Goal: Task Accomplishment & Management: Use online tool/utility

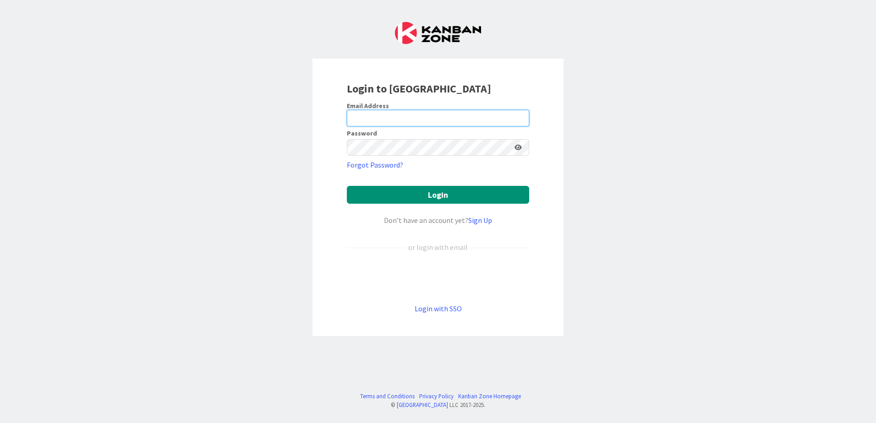
click at [415, 118] on input "email" at bounding box center [438, 118] width 182 height 16
type input "[PERSON_NAME][EMAIL_ADDRESS][DOMAIN_NAME]"
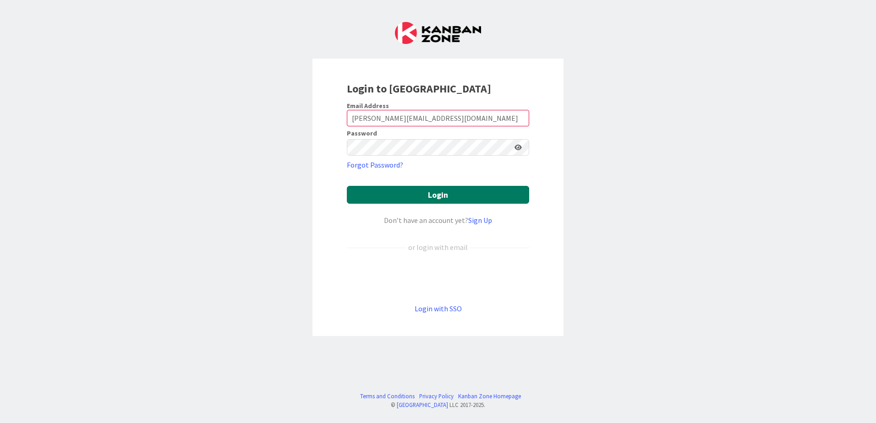
click at [422, 195] on button "Login" at bounding box center [438, 195] width 182 height 18
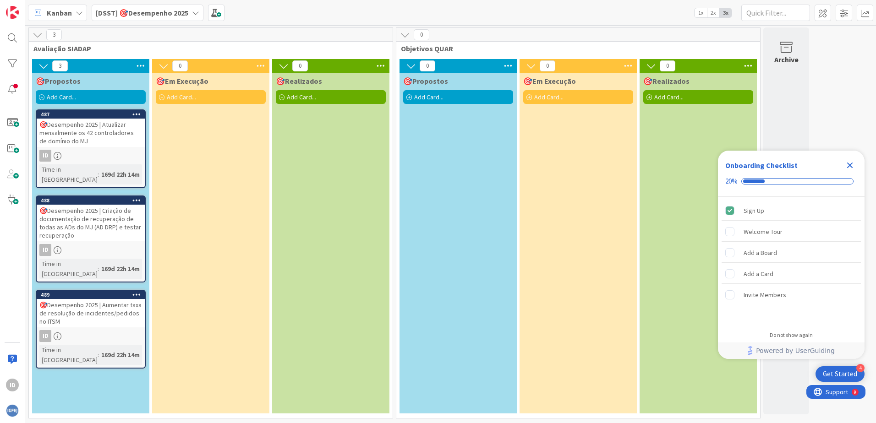
click at [852, 165] on icon "Close Checklist" at bounding box center [849, 165] width 11 height 11
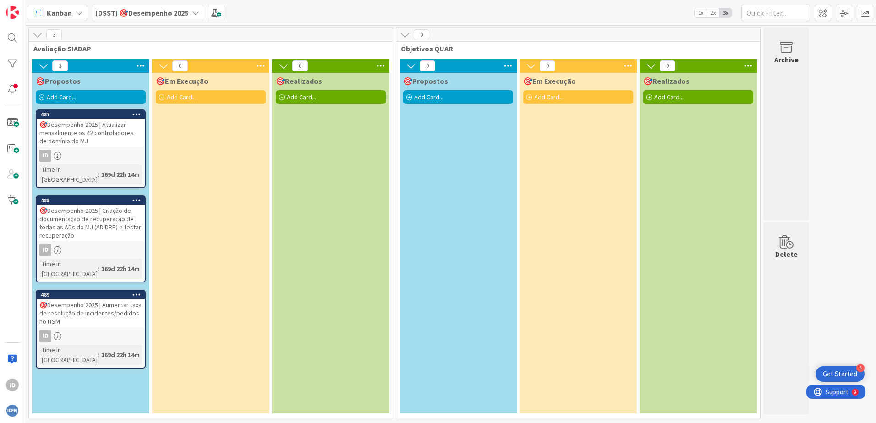
click at [73, 128] on div "🎯Desempenho 2025 | Atualizar mensalmente os 42 controladores de domínio do MJ" at bounding box center [91, 133] width 108 height 28
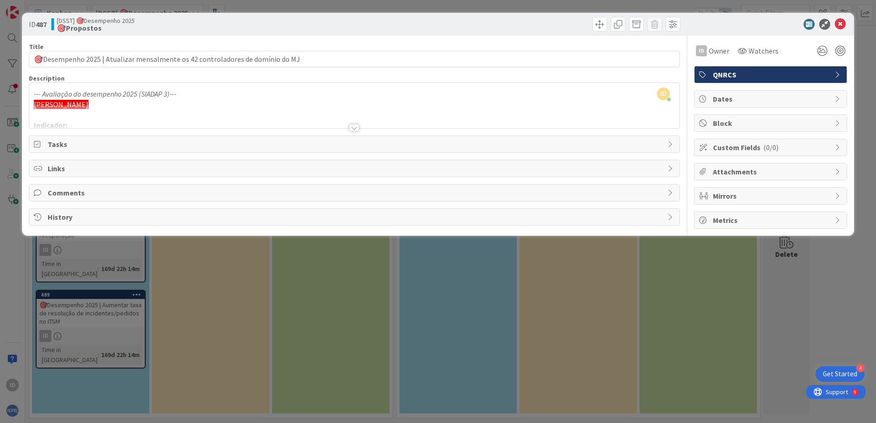
click at [669, 144] on icon at bounding box center [670, 144] width 7 height 7
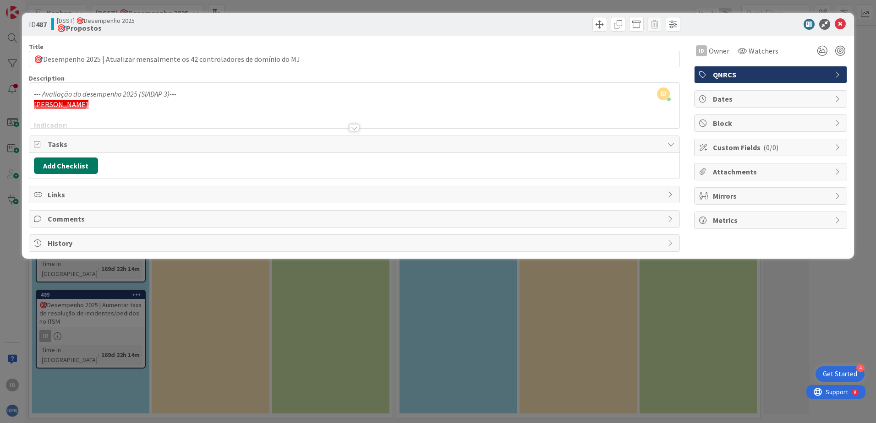
click at [62, 162] on button "Add Checklist" at bounding box center [66, 166] width 64 height 16
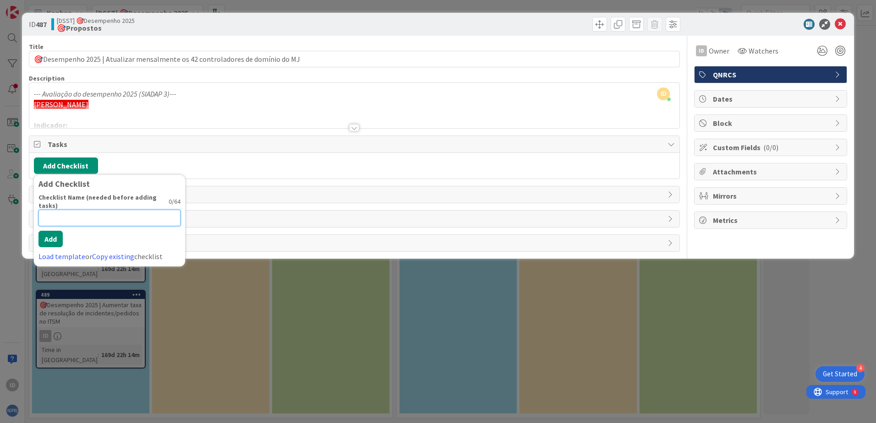
click at [152, 210] on input at bounding box center [109, 218] width 142 height 16
click at [69, 210] on input at bounding box center [109, 218] width 142 height 16
paste input "APPIGFIJ-APPDCP02"
click at [71, 218] on input "APPIGFIJ-APPDCP02" at bounding box center [109, 218] width 142 height 16
click at [76, 220] on input "APPIGFIJ -APPDCP02" at bounding box center [109, 218] width 142 height 16
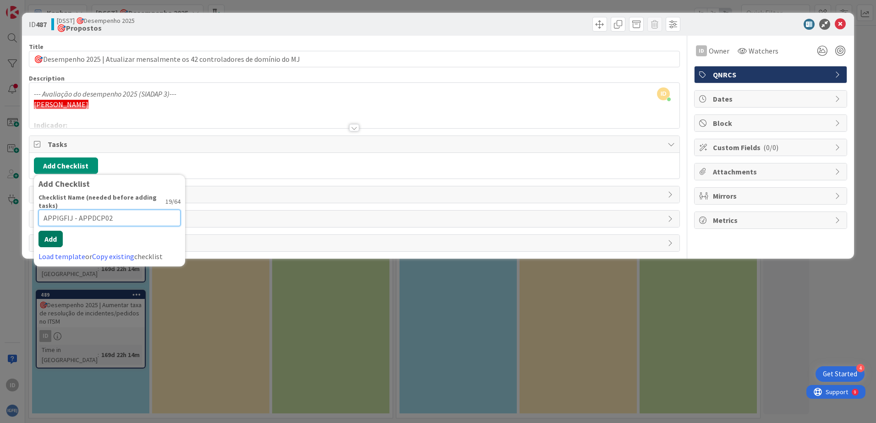
type input "APPIGFIJ - APPDCP02"
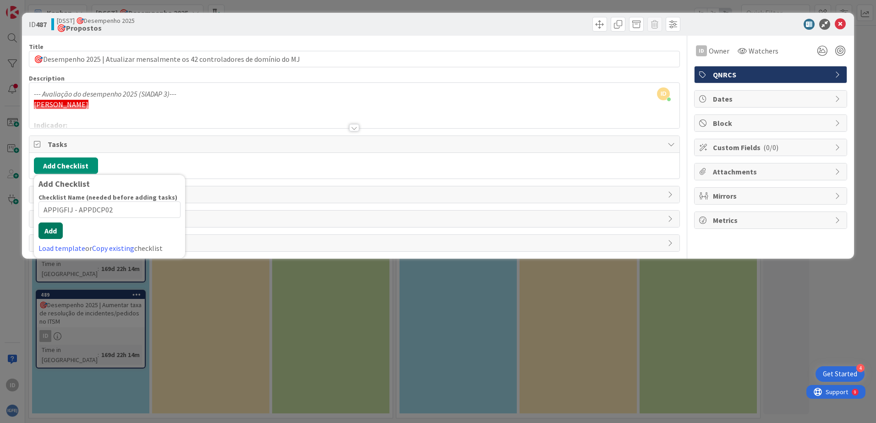
click at [57, 240] on div "Checklist Name (needed before adding tasks) 19 / 64 APPIGFIJ - APPDCP02 Add Loa…" at bounding box center [109, 223] width 142 height 60
click at [52, 232] on button "Add" at bounding box center [50, 231] width 24 height 16
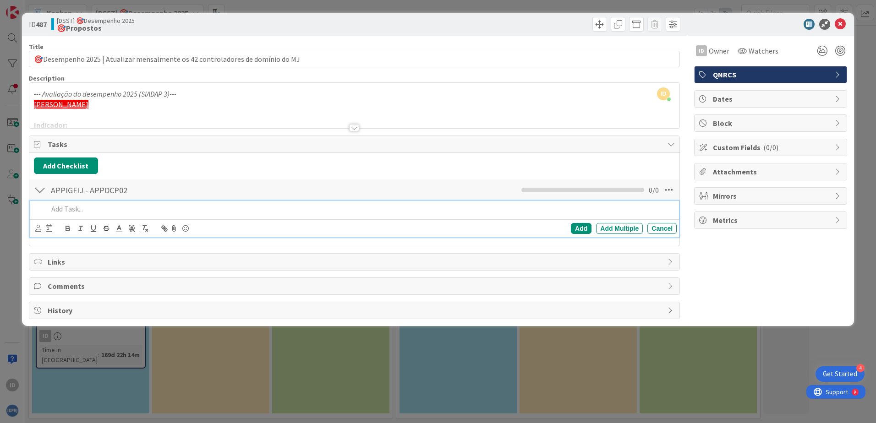
click at [68, 210] on p at bounding box center [360, 209] width 625 height 11
click at [584, 229] on div "Add" at bounding box center [581, 228] width 21 height 11
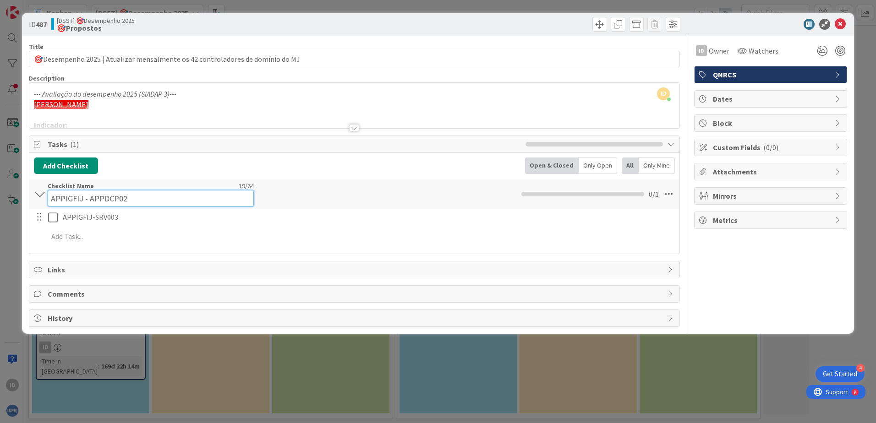
click at [83, 191] on input "APPIGFIJ - APPDCP02" at bounding box center [151, 198] width 206 height 16
drag, startPoint x: 82, startPoint y: 199, endPoint x: 165, endPoint y: 202, distance: 82.5
click at [181, 204] on input "APPIGFIJ - APPDCP02" at bounding box center [151, 198] width 206 height 16
type input "APPIGFIJ"
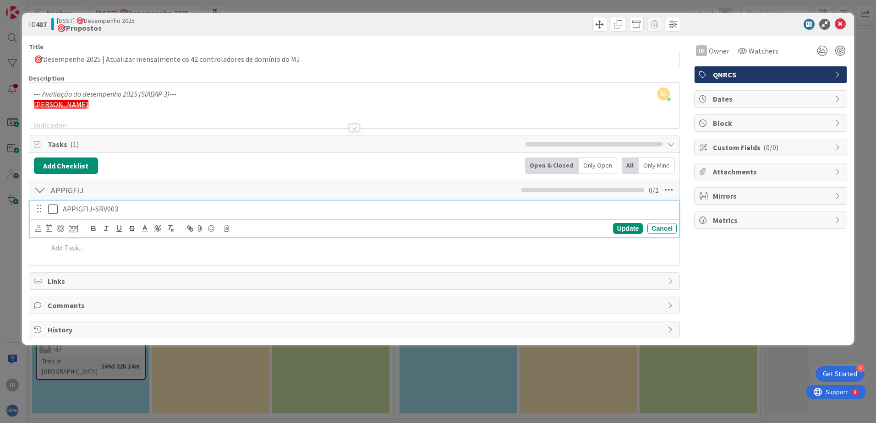
click at [298, 220] on div "APPIGFIJ-SRV003 Update Cancel" at bounding box center [354, 219] width 649 height 36
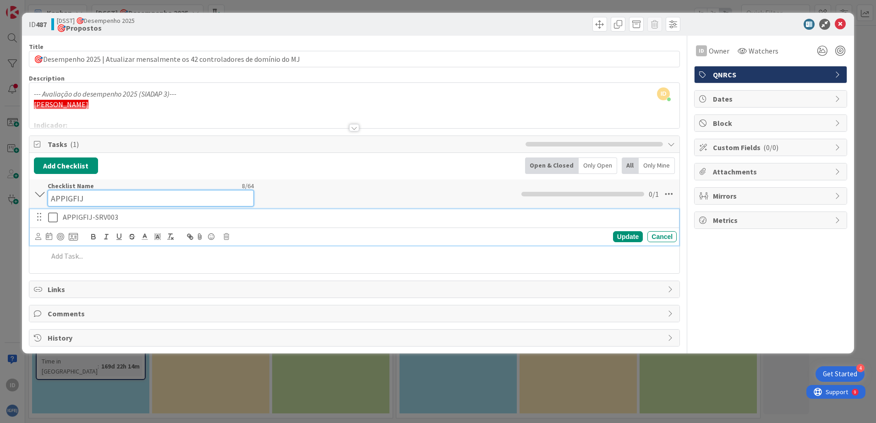
click at [177, 188] on div "Checklist Name 8 / 64 APPIGFIJ" at bounding box center [151, 194] width 206 height 25
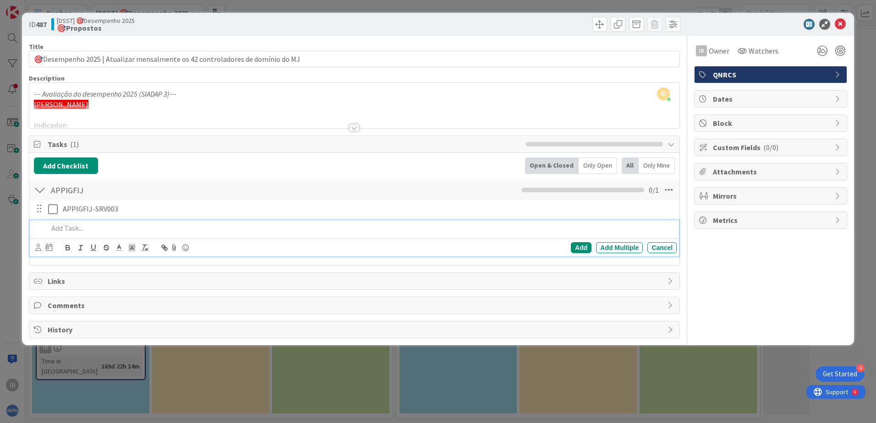
click at [76, 235] on div at bounding box center [360, 228] width 632 height 16
paste div
click at [55, 228] on p "- APPDCP02" at bounding box center [360, 228] width 625 height 11
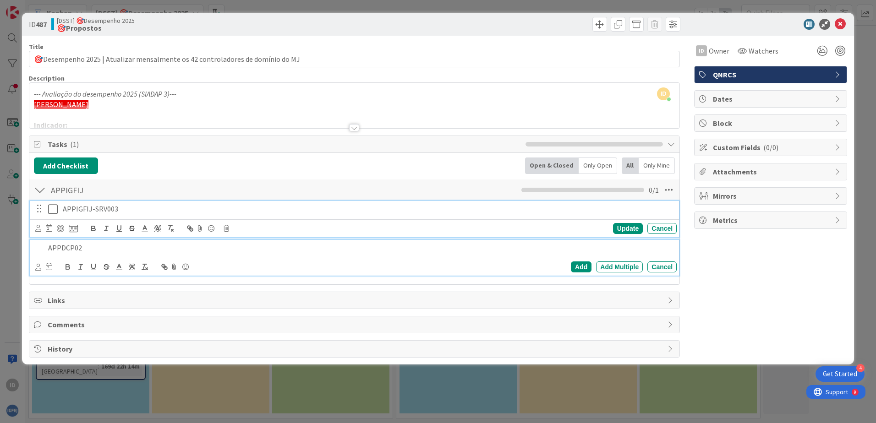
click at [94, 209] on p "APPIGFIJ-SRV003" at bounding box center [368, 209] width 610 height 11
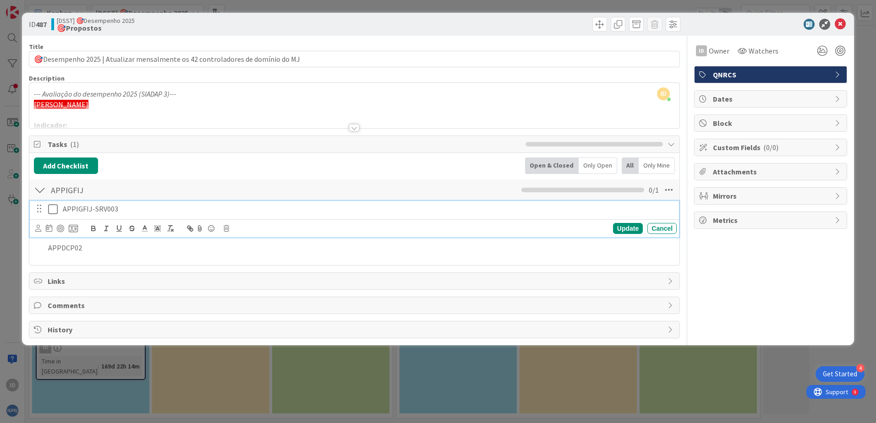
click at [94, 208] on p "APPIGFIJ-SRV003" at bounding box center [368, 209] width 610 height 11
click at [287, 171] on div "Add Checklist Back Open & Closed Only Open All Only Mine" at bounding box center [354, 166] width 641 height 16
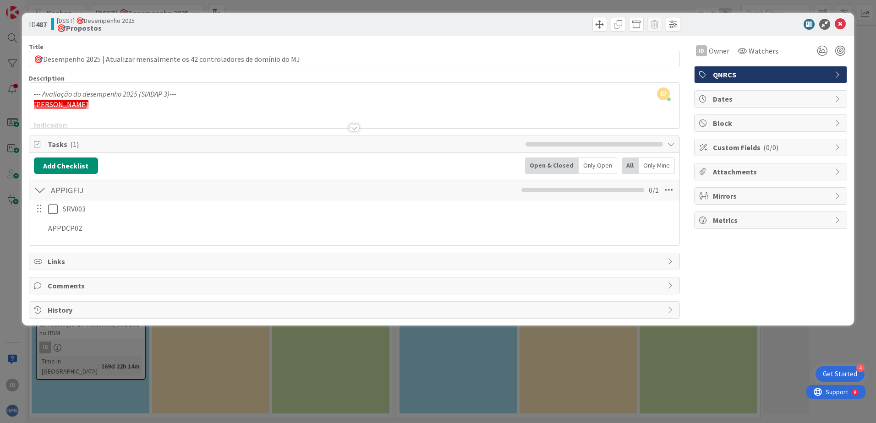
click at [38, 192] on div at bounding box center [40, 190] width 12 height 16
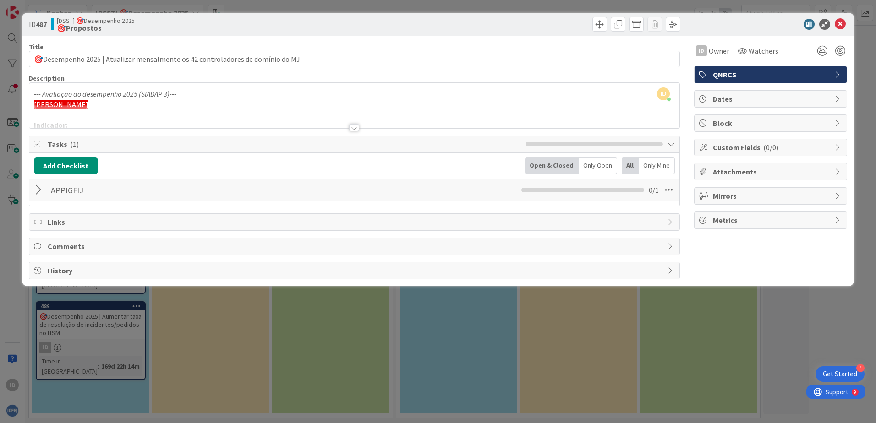
click at [37, 190] on div at bounding box center [40, 190] width 12 height 16
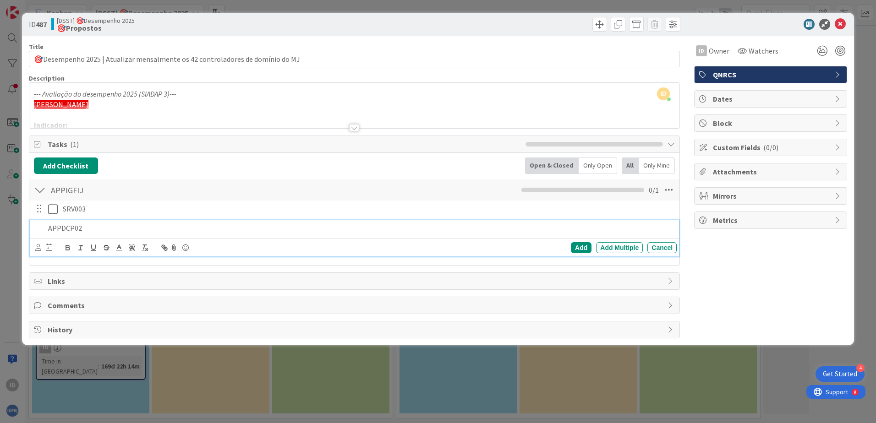
click at [67, 227] on p "APPDCP02" at bounding box center [360, 228] width 625 height 11
click at [118, 223] on p "APPDCP02" at bounding box center [360, 228] width 625 height 11
drag, startPoint x: 123, startPoint y: 224, endPoint x: -2, endPoint y: 222, distance: 124.6
click at [0, 222] on html "4 Get Started ID Kanban [DSST] 🎯Desempenho 2025 1x 2x 3x 3 Avaliação SIADAP 3 🎯…" at bounding box center [438, 211] width 876 height 423
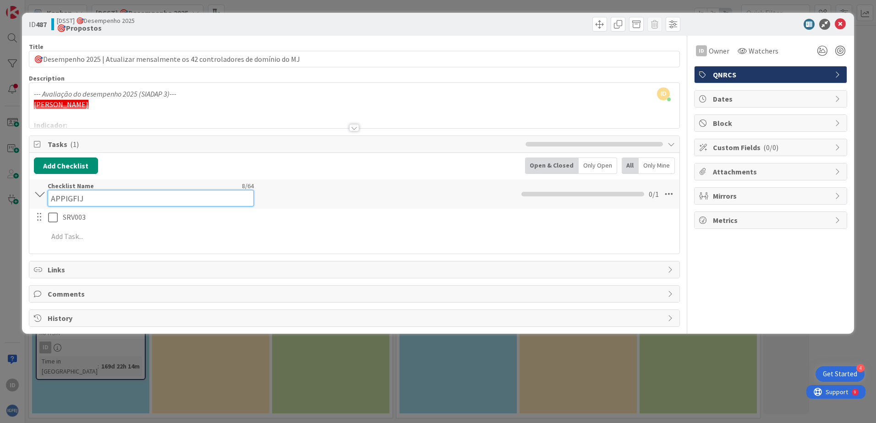
click at [179, 185] on div "Checklist Name 8 / 64 APPIGFIJ" at bounding box center [151, 194] width 206 height 25
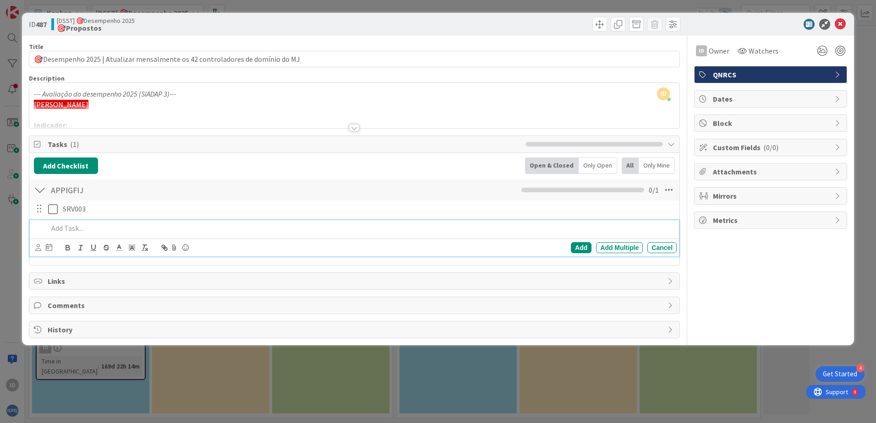
click at [83, 234] on div at bounding box center [360, 228] width 632 height 16
click at [585, 250] on div "Add" at bounding box center [581, 247] width 21 height 11
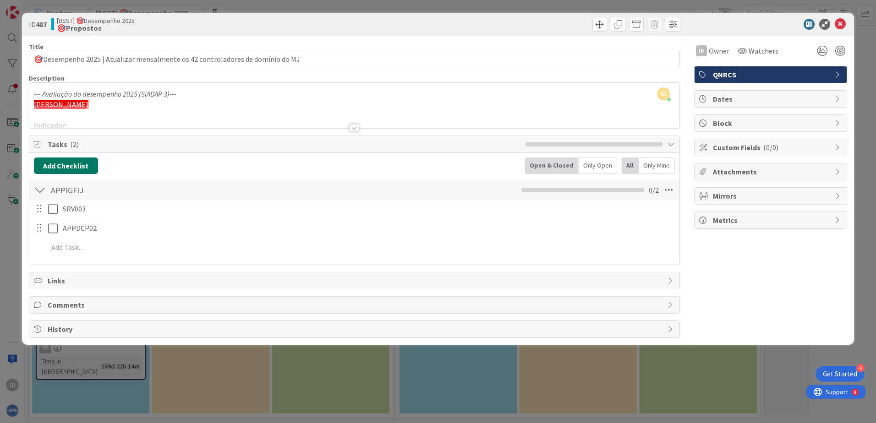
click at [65, 165] on button "Add Checklist" at bounding box center [66, 166] width 64 height 16
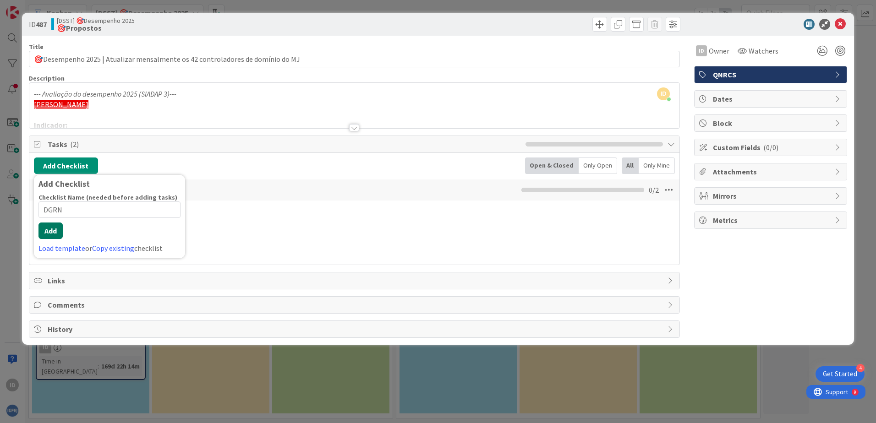
type input "DGRN"
click at [46, 231] on button "Add" at bounding box center [50, 231] width 24 height 16
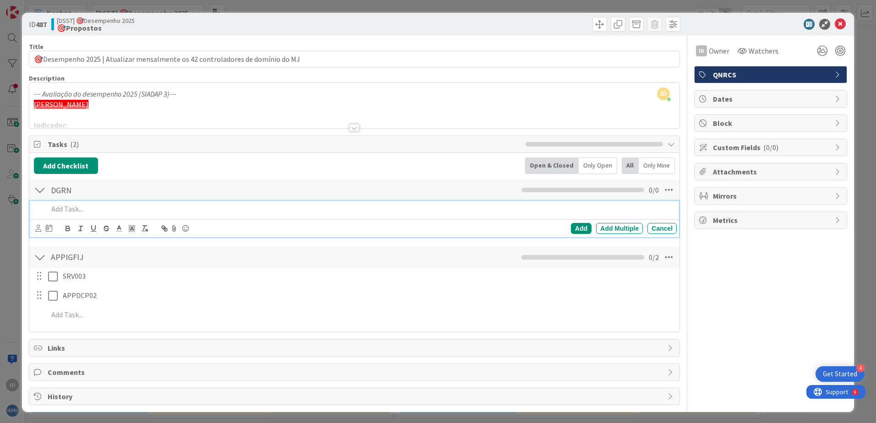
click at [104, 204] on p at bounding box center [360, 209] width 625 height 11
click at [571, 225] on div "Add" at bounding box center [581, 228] width 21 height 11
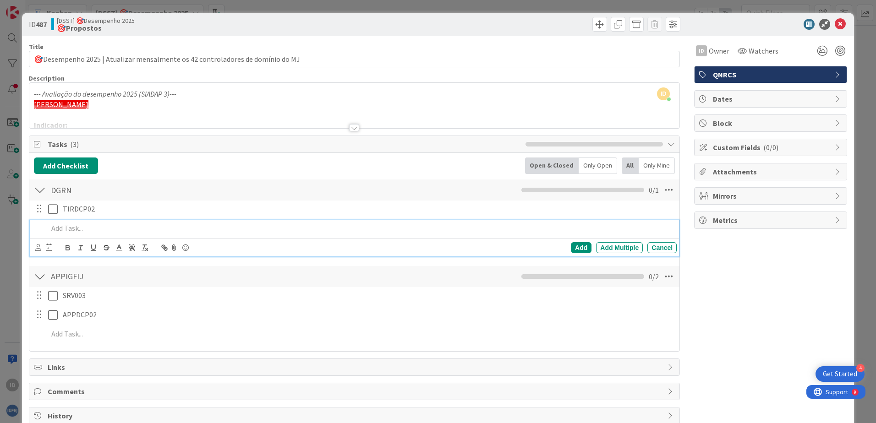
click at [77, 233] on p at bounding box center [360, 228] width 625 height 11
paste div
click at [578, 249] on div "Add" at bounding box center [581, 247] width 21 height 11
click at [34, 189] on div at bounding box center [40, 190] width 12 height 16
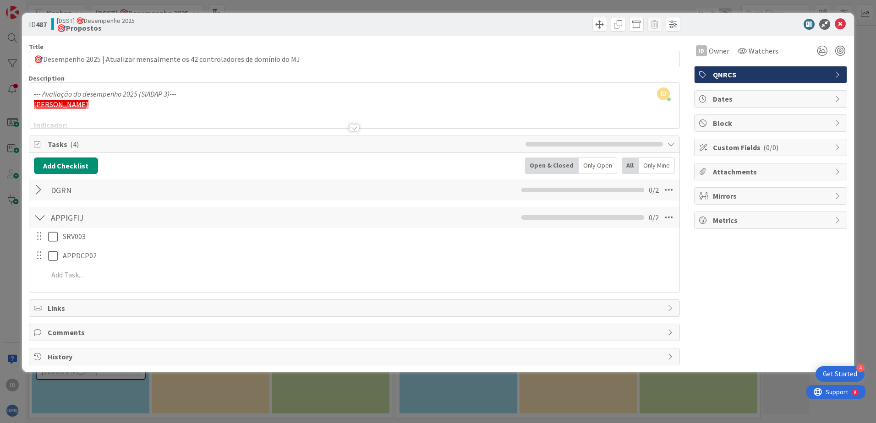
click at [38, 216] on div at bounding box center [40, 217] width 12 height 16
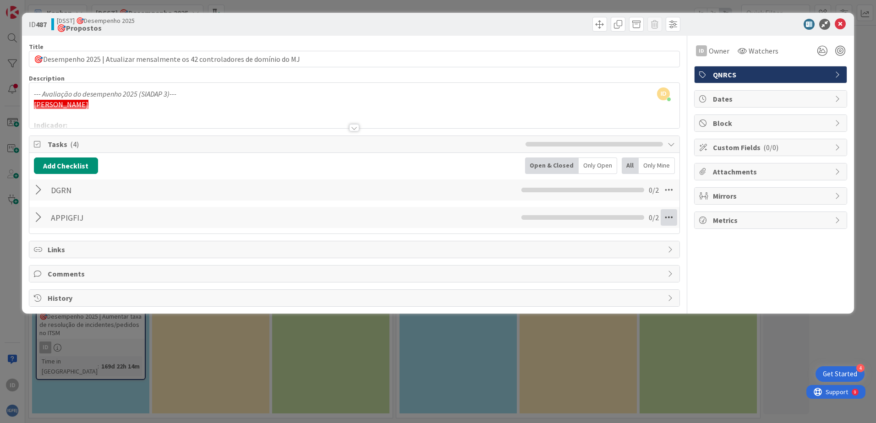
click at [670, 207] on div "APPIGFIJ Checklist Name 8 / 64 APPIGFIJ 0 / 2" at bounding box center [354, 217] width 650 height 21
click at [669, 219] on icon at bounding box center [668, 217] width 16 height 16
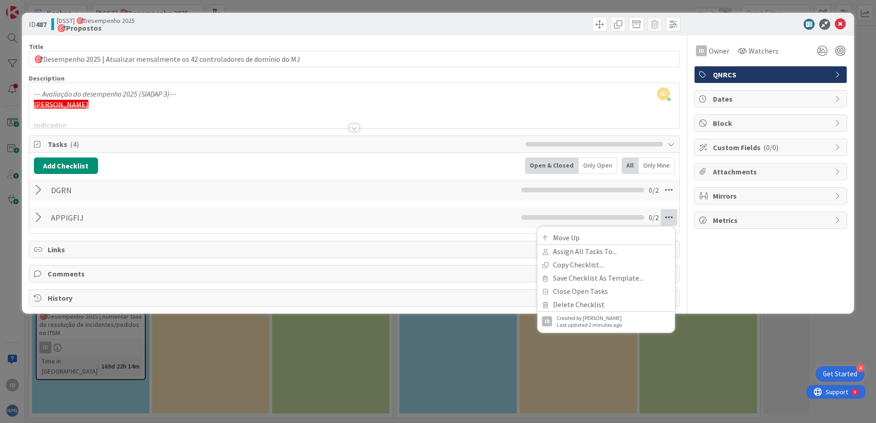
click at [669, 219] on icon at bounding box center [668, 217] width 16 height 16
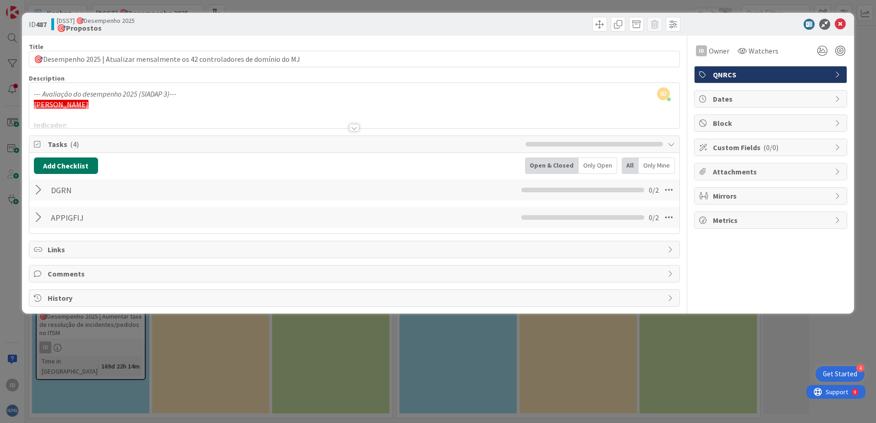
click at [67, 165] on button "Add Checklist" at bounding box center [66, 166] width 64 height 16
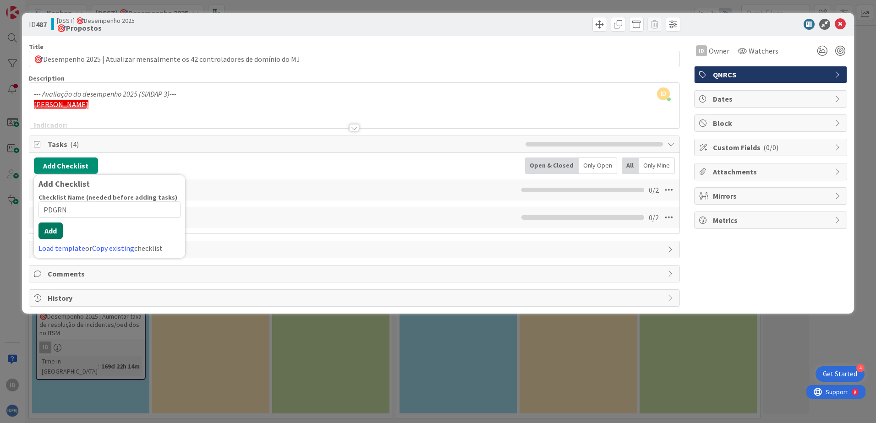
type input "PDGRN"
click at [49, 230] on button "Add" at bounding box center [50, 231] width 24 height 16
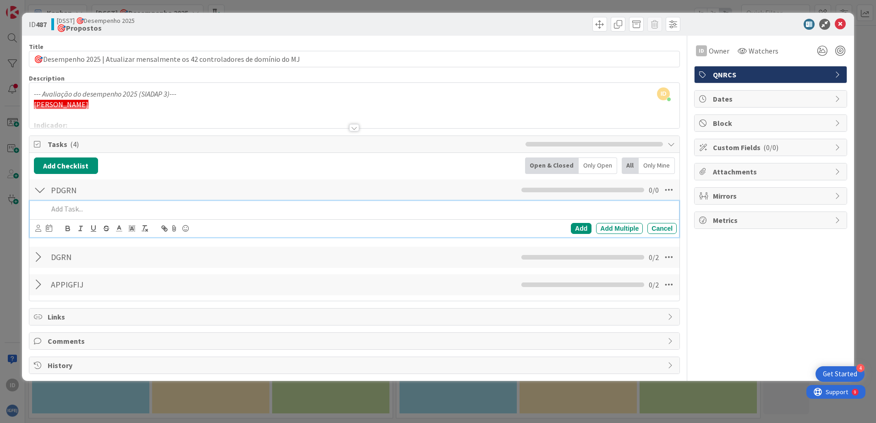
click at [112, 209] on p at bounding box center [360, 209] width 625 height 11
click at [578, 227] on div "Add" at bounding box center [581, 228] width 21 height 11
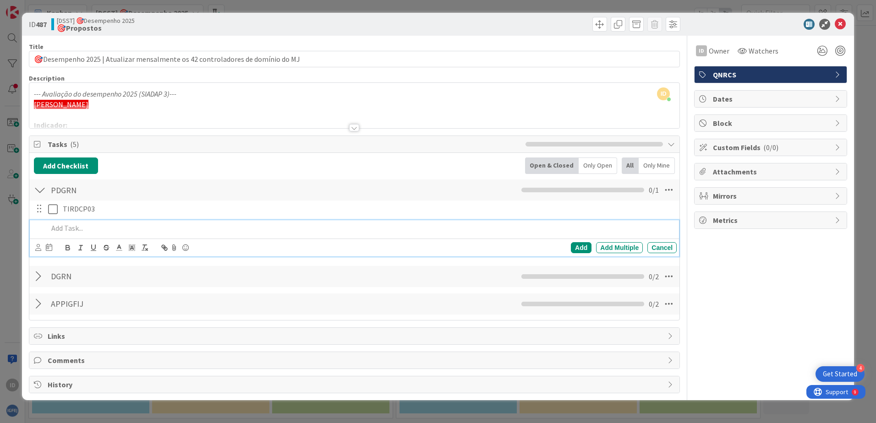
click at [215, 230] on p at bounding box center [360, 228] width 625 height 11
paste div
click at [581, 250] on div "Add" at bounding box center [581, 247] width 21 height 11
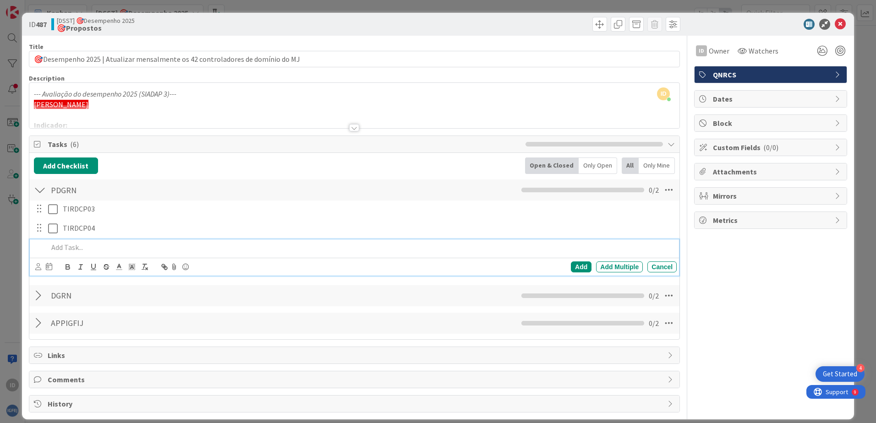
click at [232, 245] on p at bounding box center [360, 247] width 625 height 11
click at [579, 266] on div "Add" at bounding box center [581, 266] width 21 height 11
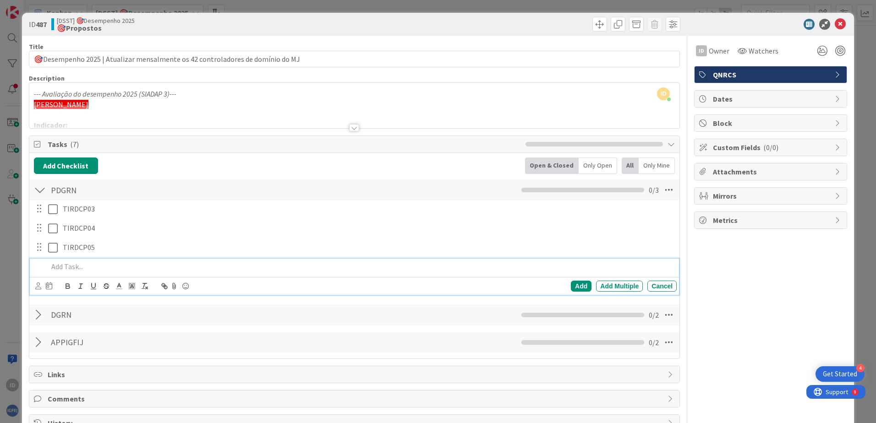
click at [233, 265] on p at bounding box center [360, 266] width 625 height 11
click at [571, 285] on div "Add" at bounding box center [581, 286] width 21 height 11
click at [38, 188] on div at bounding box center [40, 190] width 12 height 16
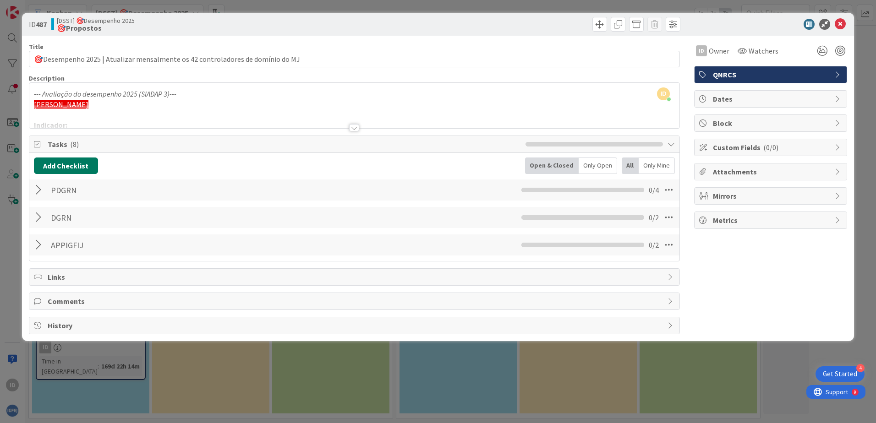
click at [48, 166] on button "Add Checklist" at bounding box center [66, 166] width 64 height 16
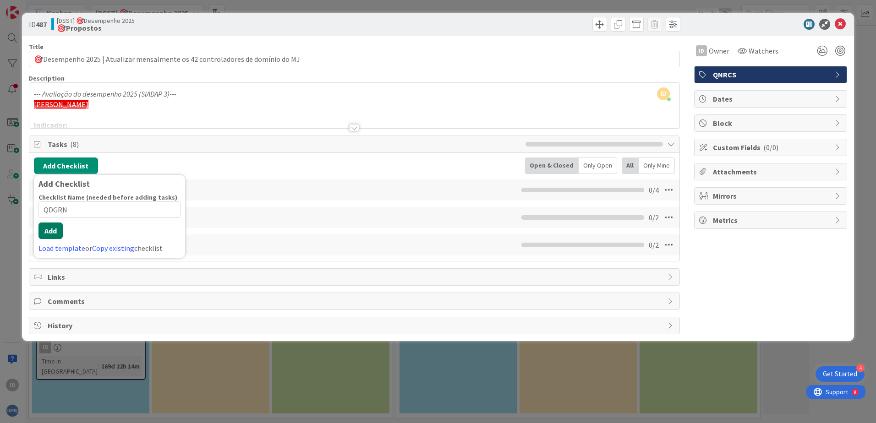
type input "QDGRN"
click at [53, 232] on button "Add" at bounding box center [50, 231] width 24 height 16
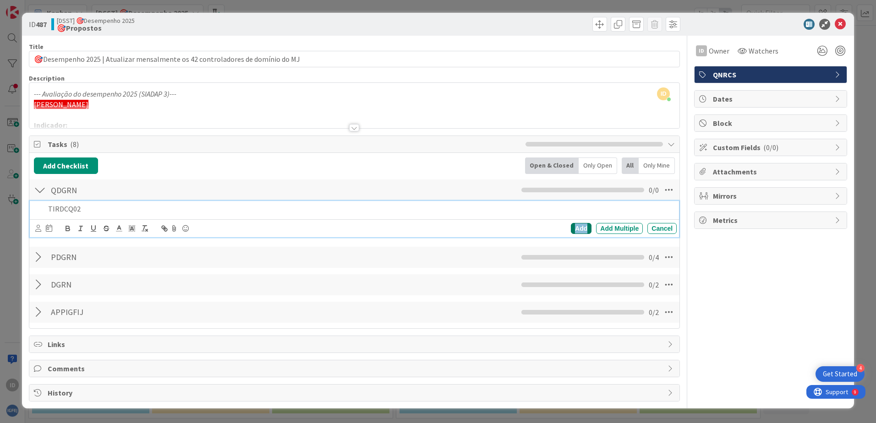
click at [579, 230] on div "Add" at bounding box center [581, 228] width 21 height 11
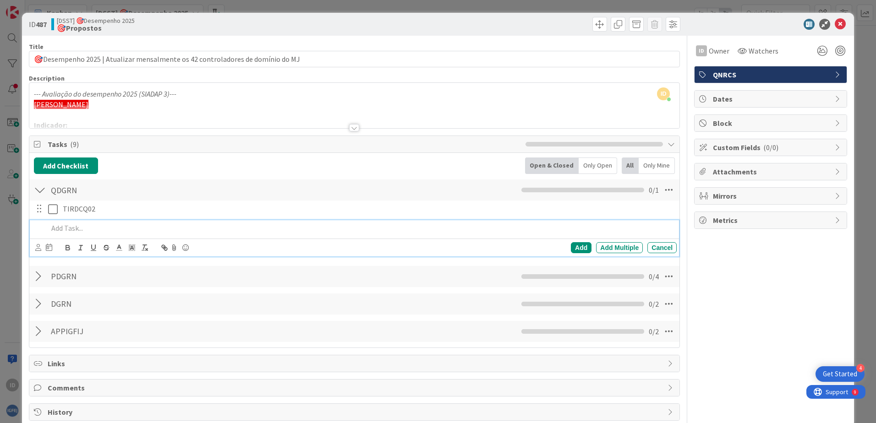
click at [187, 227] on p at bounding box center [360, 228] width 625 height 11
paste div
click at [572, 246] on div "Add" at bounding box center [581, 247] width 21 height 11
click at [42, 192] on div at bounding box center [40, 190] width 12 height 16
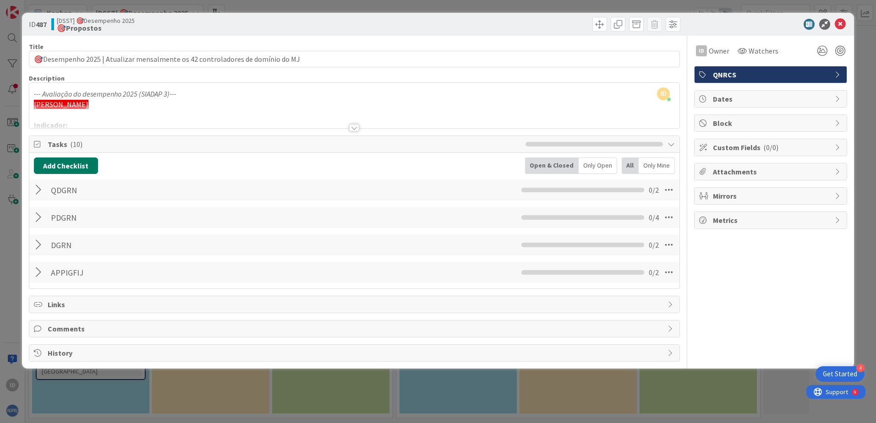
click at [51, 166] on button "Add Checklist" at bounding box center [66, 166] width 64 height 16
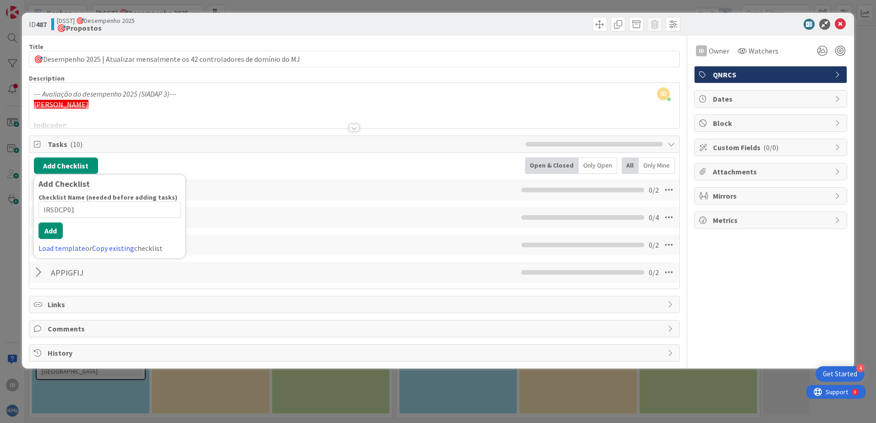
drag, startPoint x: 58, startPoint y: 210, endPoint x: 22, endPoint y: 209, distance: 36.2
click at [22, 209] on div "ID 487 [DSST] 🎯Desempenho 2025 🎯Propostos Title 78 / 128 🎯Desempenho 2025 | Atu…" at bounding box center [438, 191] width 832 height 356
type input "ROOTIRS"
click at [59, 233] on button "Add" at bounding box center [50, 231] width 24 height 16
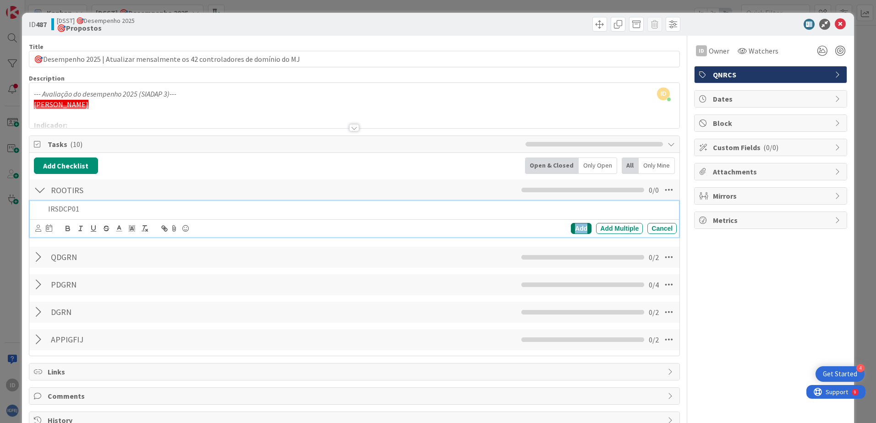
click at [576, 231] on div "Add" at bounding box center [581, 228] width 21 height 11
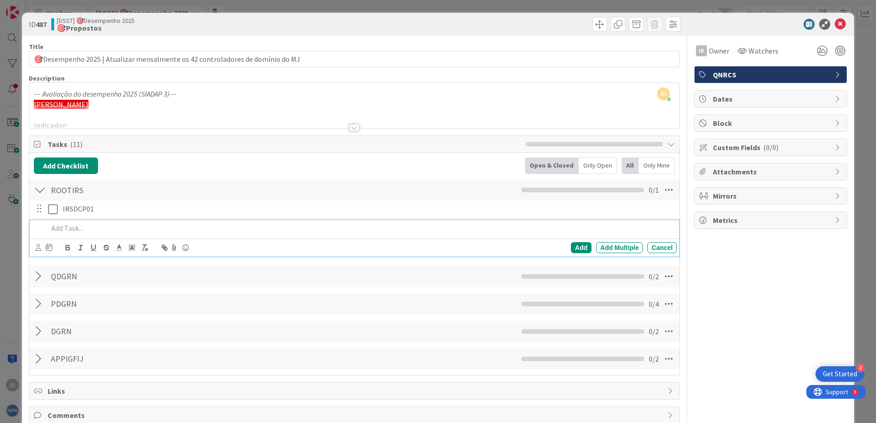
click at [93, 227] on p at bounding box center [360, 228] width 625 height 11
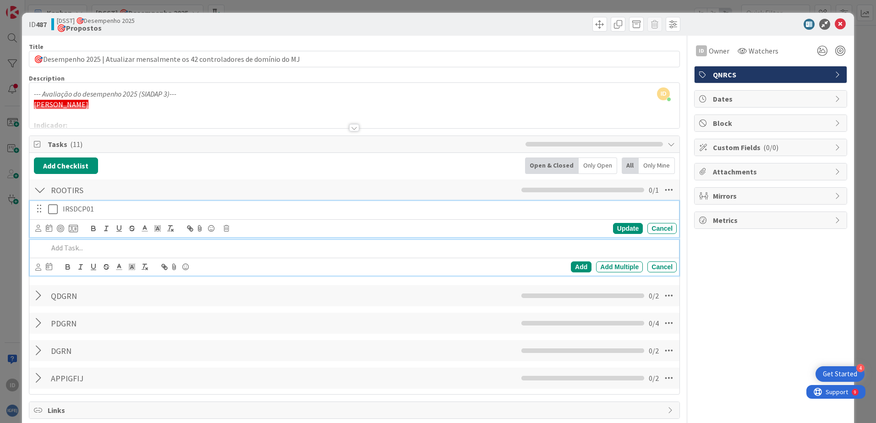
click at [126, 207] on p "IRSDCP01" at bounding box center [368, 209] width 610 height 11
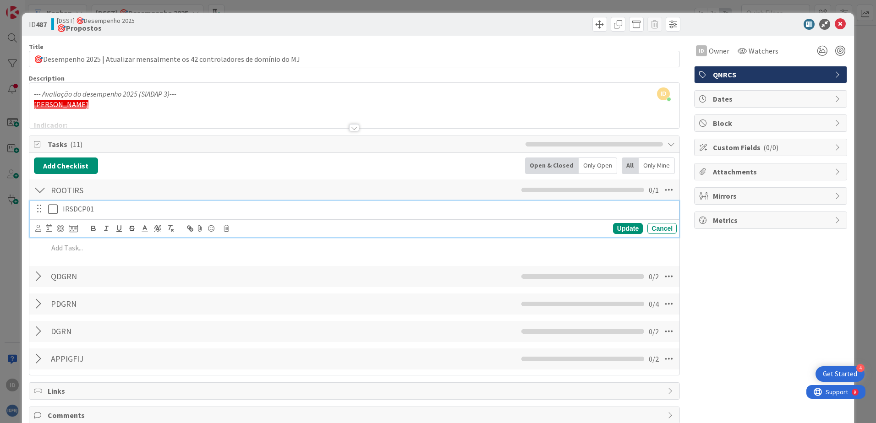
click at [302, 166] on div "Add Checklist Back Open & Closed Only Open All Only Mine" at bounding box center [354, 166] width 641 height 16
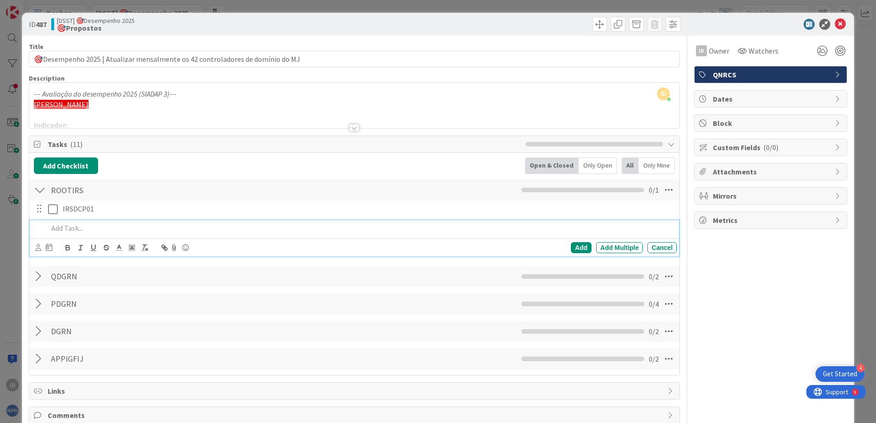
click at [171, 233] on p at bounding box center [360, 228] width 625 height 11
click at [572, 247] on div "Add" at bounding box center [581, 247] width 21 height 11
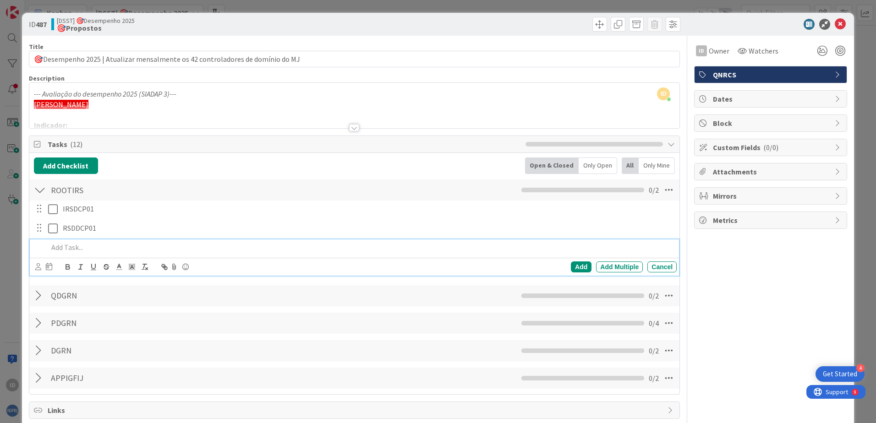
click at [283, 247] on p at bounding box center [360, 247] width 625 height 11
paste div
click at [571, 266] on div "Add" at bounding box center [581, 266] width 21 height 11
click at [37, 189] on div at bounding box center [40, 190] width 12 height 16
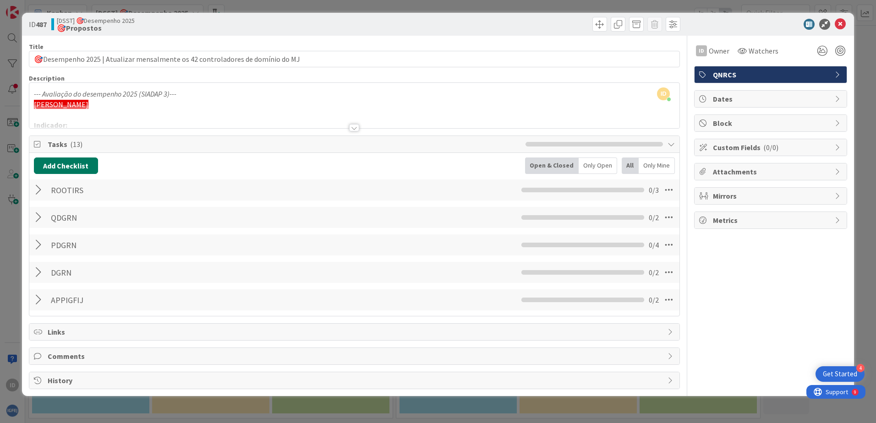
click at [64, 166] on button "Add Checklist" at bounding box center [66, 166] width 64 height 16
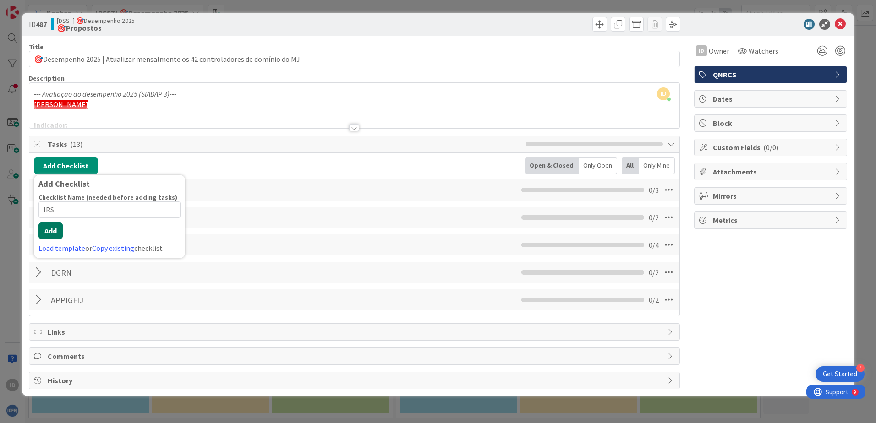
type input "IRS"
click at [48, 229] on button "Add" at bounding box center [50, 231] width 24 height 16
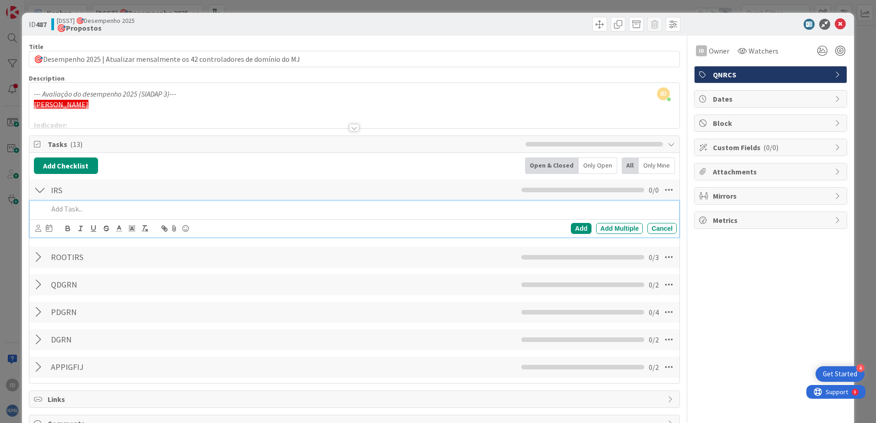
click at [115, 209] on p at bounding box center [360, 209] width 625 height 11
click at [571, 226] on div "Add" at bounding box center [581, 228] width 21 height 11
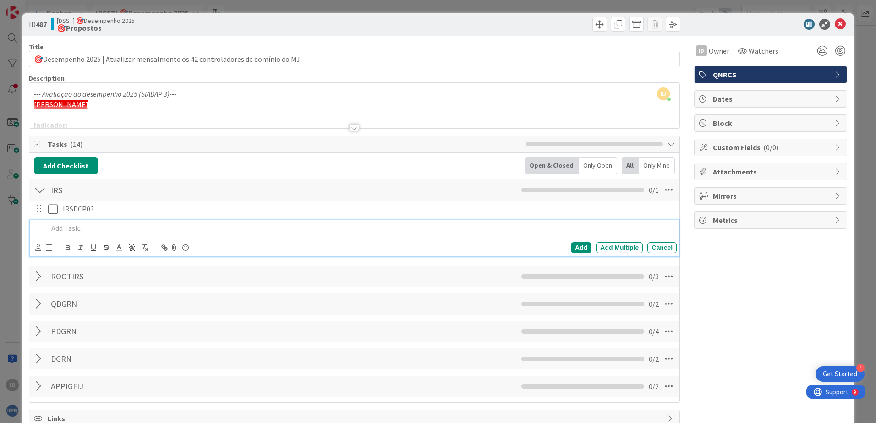
click at [95, 226] on p at bounding box center [360, 228] width 625 height 11
click at [578, 249] on div "Add" at bounding box center [581, 247] width 21 height 11
click at [38, 190] on div at bounding box center [40, 190] width 12 height 16
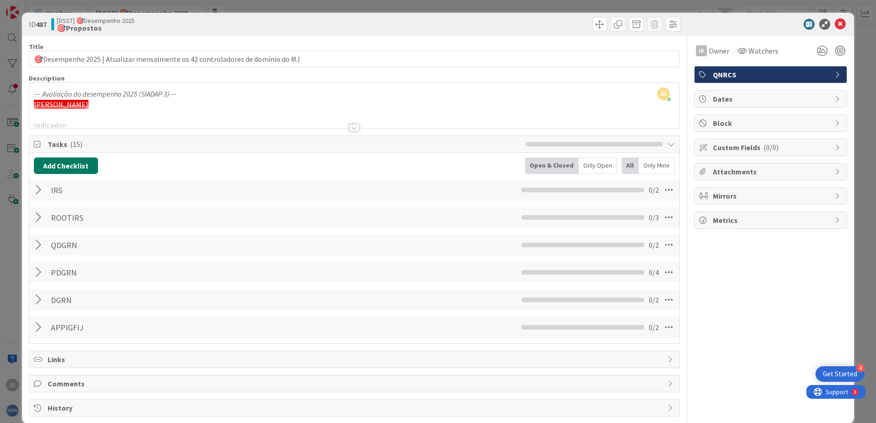
click at [64, 168] on button "Add Checklist" at bounding box center [66, 166] width 64 height 16
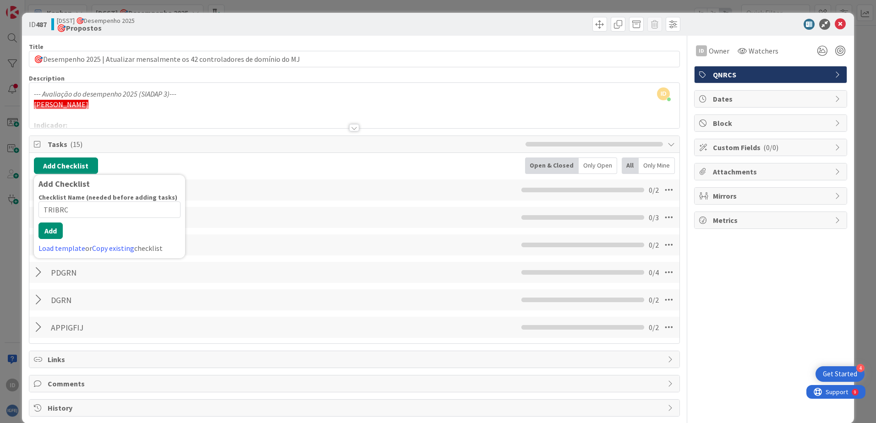
type input "TRIBRC"
click at [49, 226] on button "Add" at bounding box center [50, 231] width 24 height 16
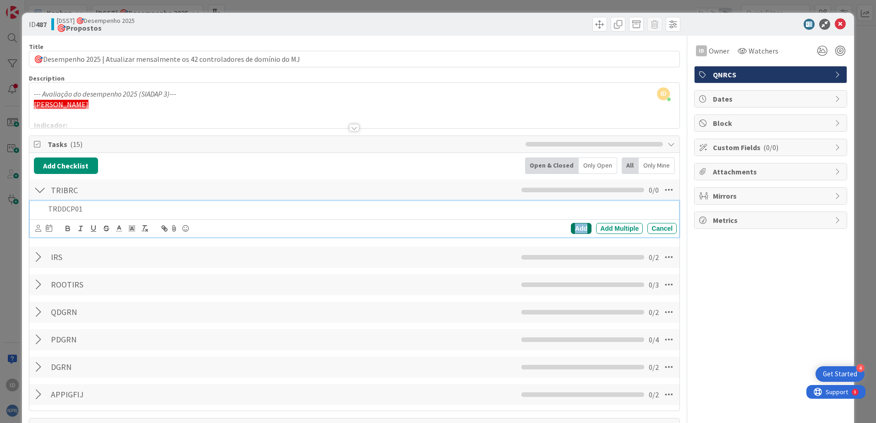
click at [577, 227] on div "Add" at bounding box center [581, 228] width 21 height 11
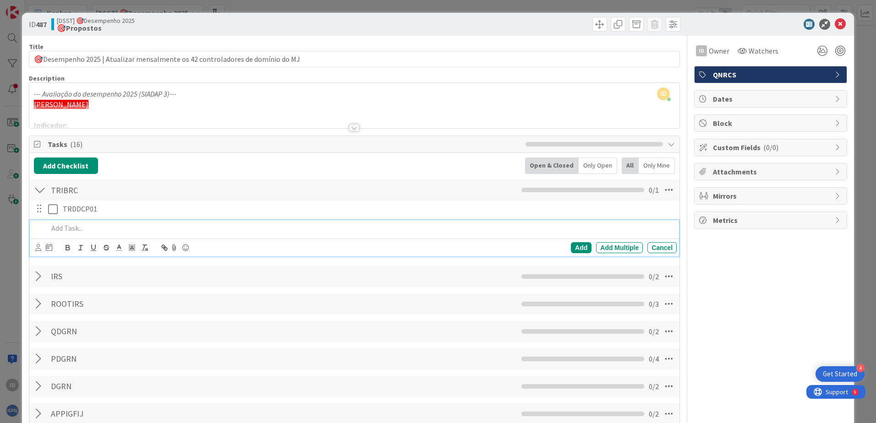
click at [288, 226] on p at bounding box center [360, 228] width 625 height 11
paste div
click at [574, 248] on div "Add" at bounding box center [581, 247] width 21 height 11
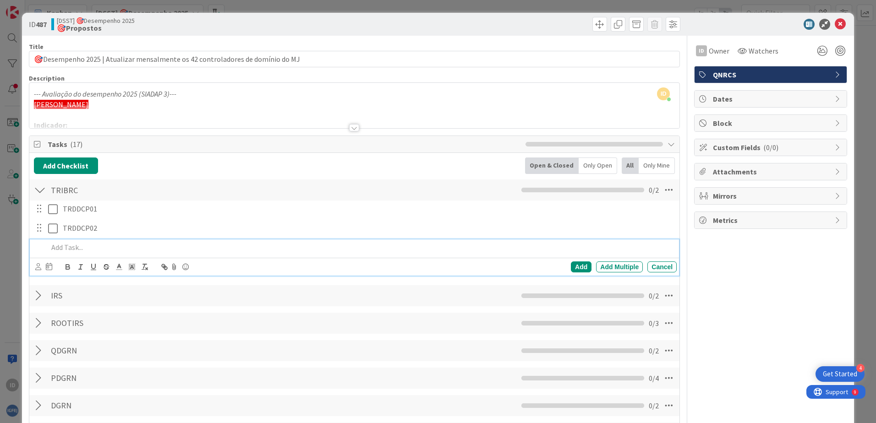
click at [241, 250] on p at bounding box center [360, 247] width 625 height 11
click at [576, 264] on div "Add" at bounding box center [581, 266] width 21 height 11
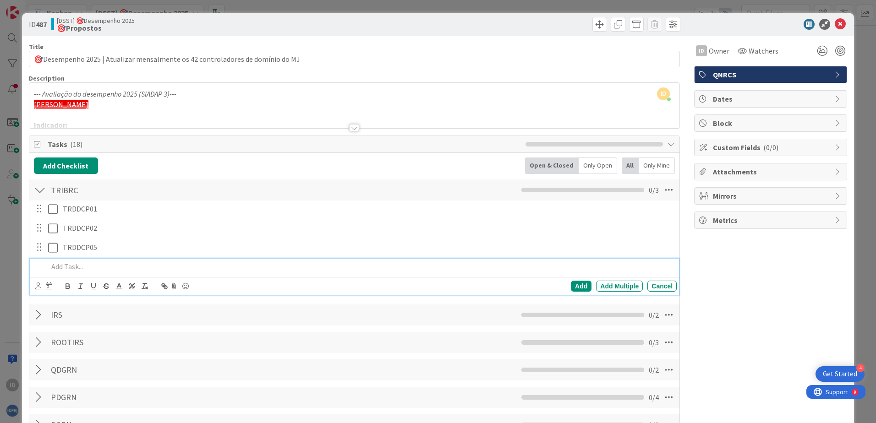
click at [271, 268] on p at bounding box center [360, 266] width 625 height 11
click at [572, 286] on div "Add" at bounding box center [581, 286] width 21 height 11
click at [39, 192] on div at bounding box center [40, 190] width 12 height 16
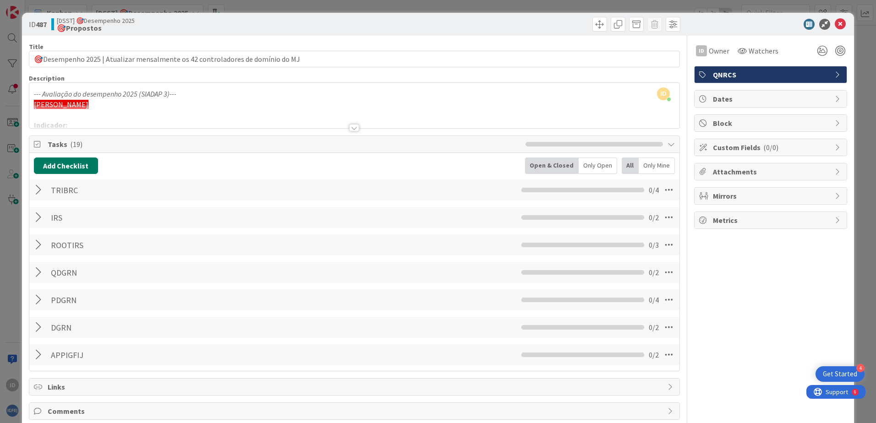
click at [72, 166] on button "Add Checklist" at bounding box center [66, 166] width 64 height 16
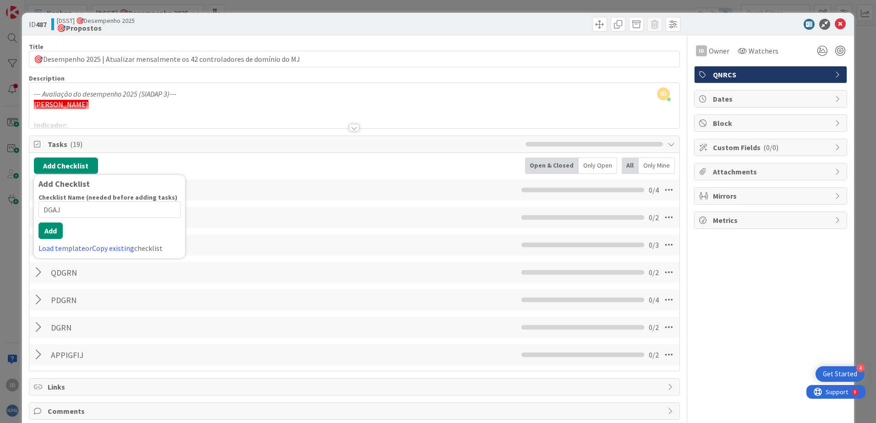
type input "DGAJ"
click at [55, 230] on button "Add" at bounding box center [50, 231] width 24 height 16
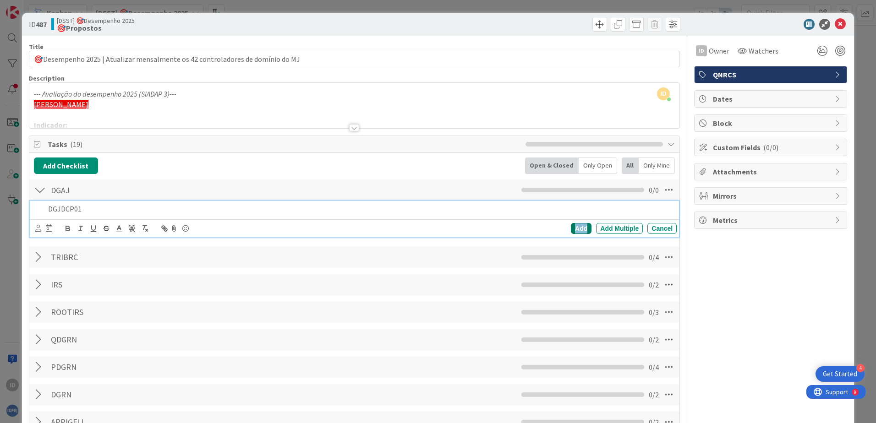
click at [577, 229] on div "Add" at bounding box center [581, 228] width 21 height 11
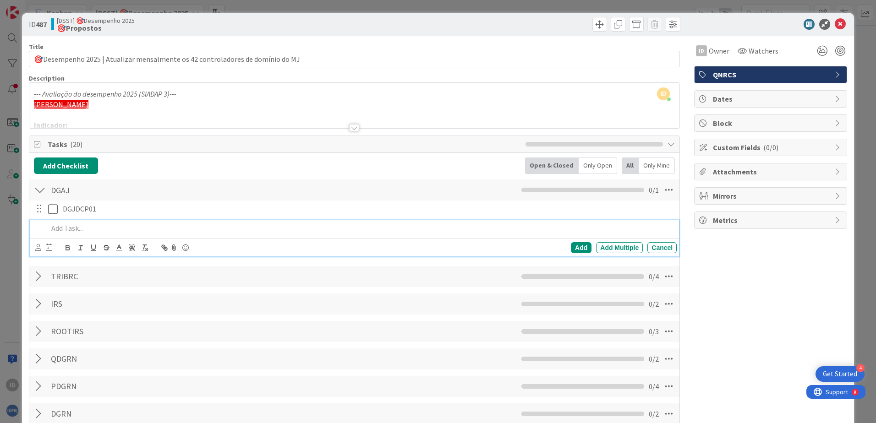
click at [93, 228] on p at bounding box center [360, 228] width 625 height 11
click at [572, 248] on div "Add" at bounding box center [581, 247] width 21 height 11
click at [37, 192] on div at bounding box center [40, 190] width 12 height 16
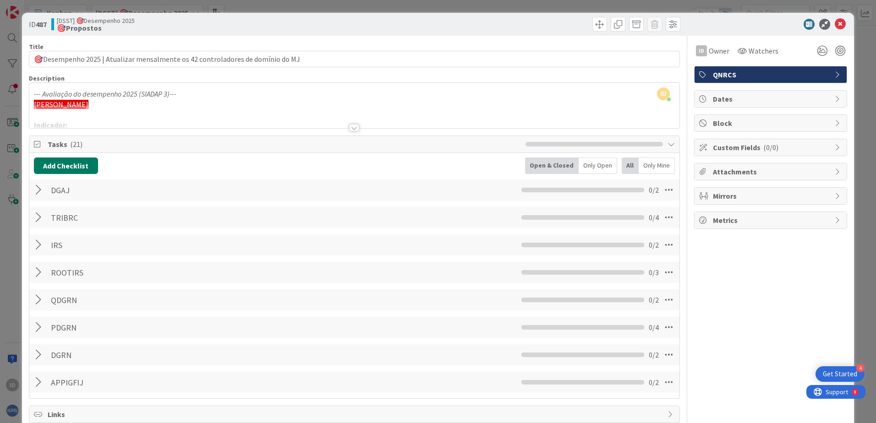
click at [57, 164] on button "Add Checklist" at bounding box center [66, 166] width 64 height 16
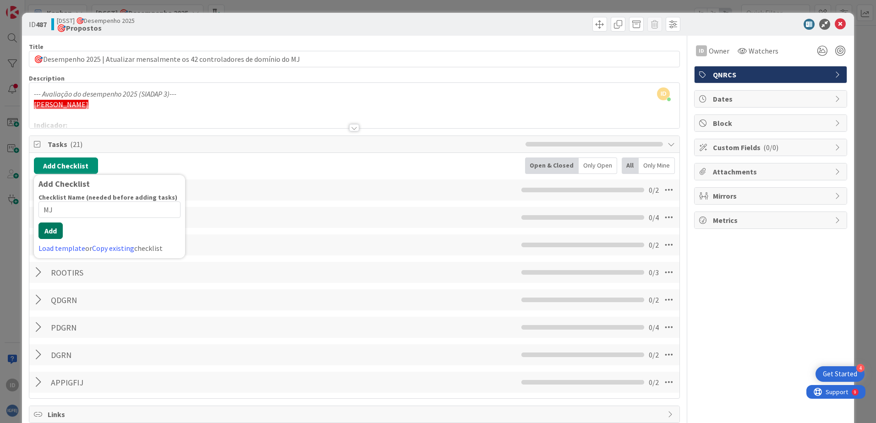
type input "MJ"
click at [51, 234] on button "Add" at bounding box center [50, 231] width 24 height 16
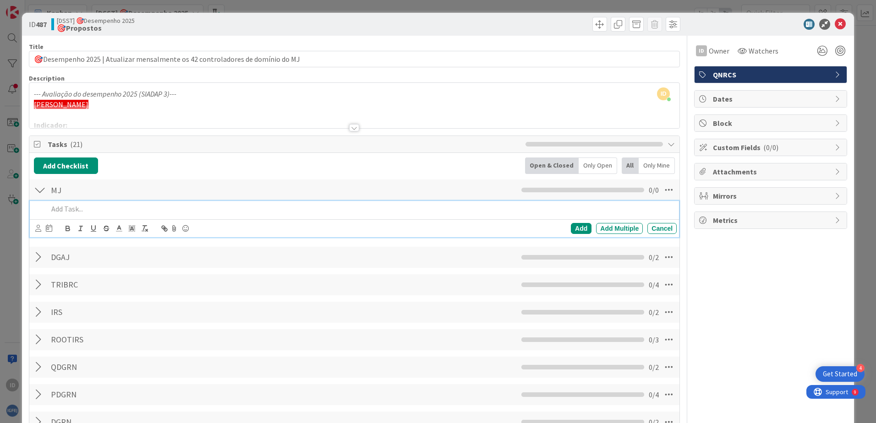
click at [78, 207] on p at bounding box center [360, 209] width 625 height 11
click at [571, 229] on div "Add" at bounding box center [581, 228] width 21 height 11
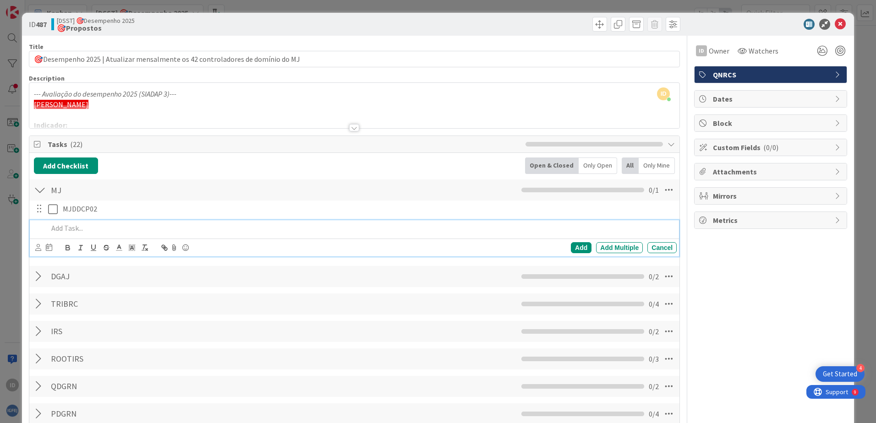
click at [189, 229] on p at bounding box center [360, 228] width 625 height 11
paste div
click at [571, 246] on div "Add" at bounding box center [581, 247] width 21 height 11
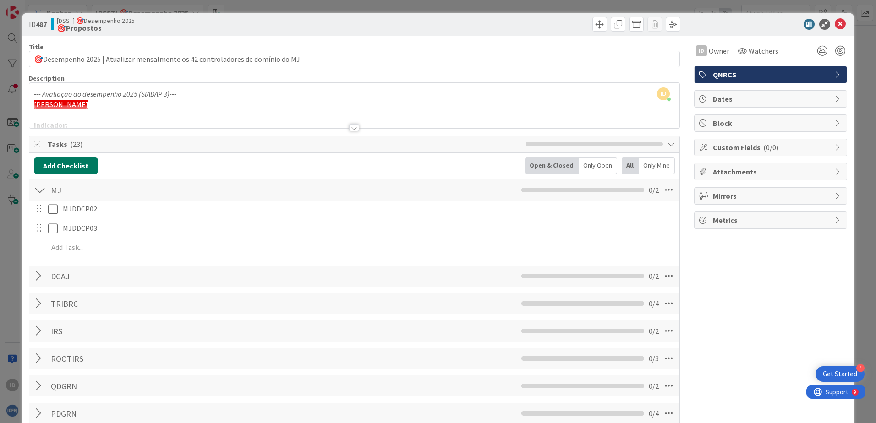
click at [69, 167] on button "Add Checklist" at bounding box center [66, 166] width 64 height 16
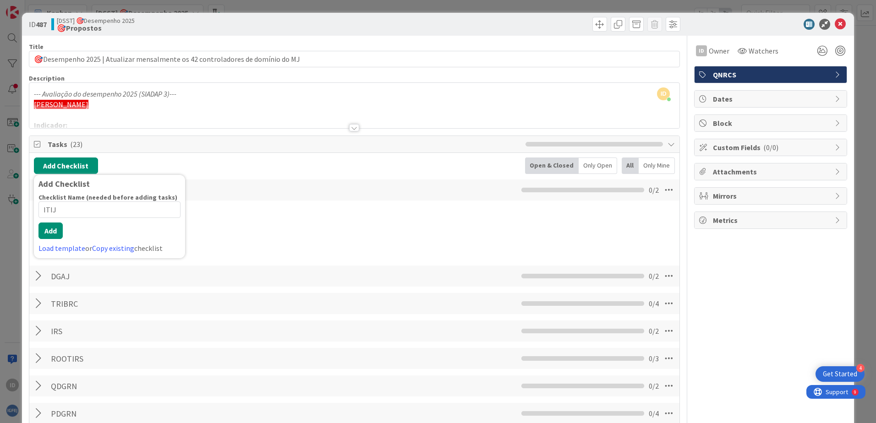
type input "ITIJ"
click at [53, 225] on button "Add" at bounding box center [50, 231] width 24 height 16
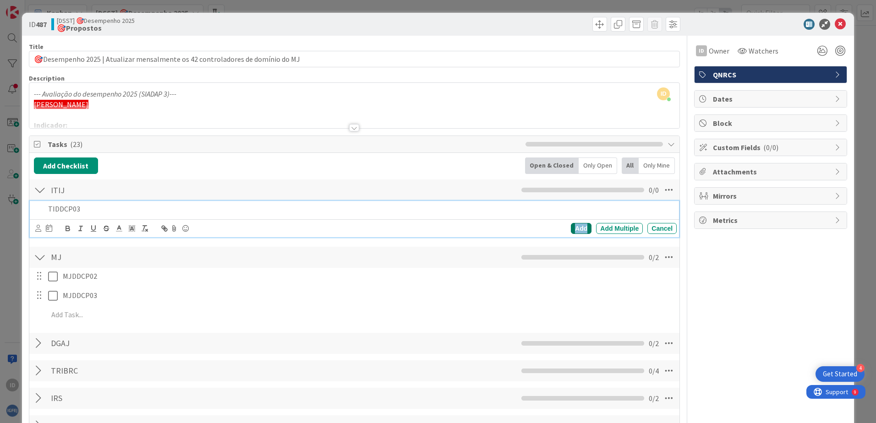
click at [575, 225] on div "Add" at bounding box center [581, 228] width 21 height 11
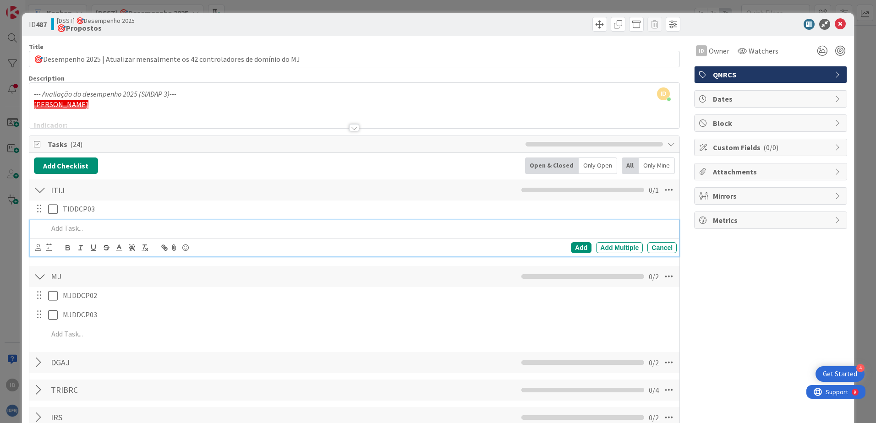
click at [215, 227] on p at bounding box center [360, 228] width 625 height 11
paste div
click at [571, 248] on div "Add" at bounding box center [581, 247] width 21 height 11
click at [39, 279] on div at bounding box center [40, 276] width 12 height 16
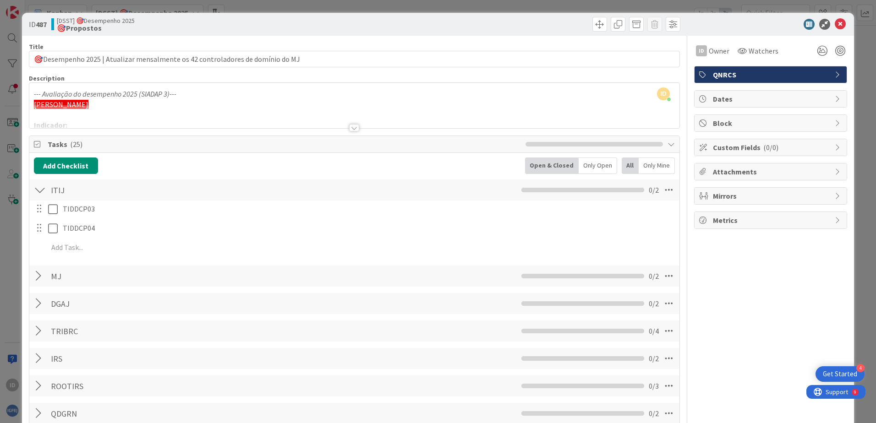
click at [40, 193] on div at bounding box center [40, 190] width 12 height 16
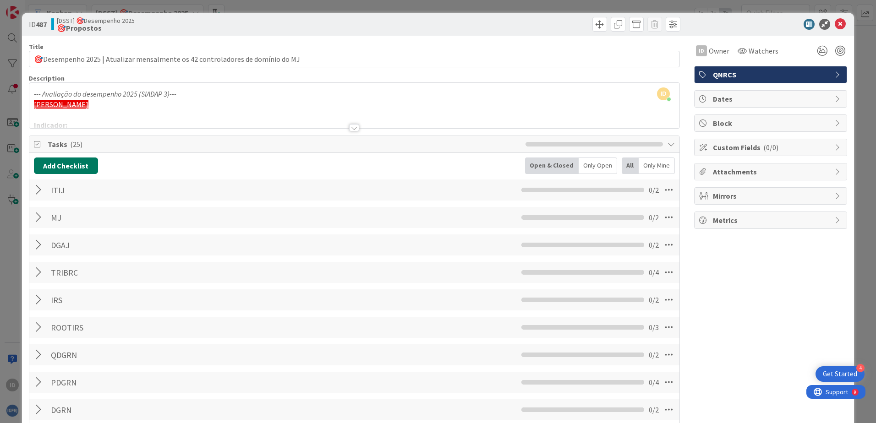
click at [70, 165] on button "Add Checklist" at bounding box center [66, 166] width 64 height 16
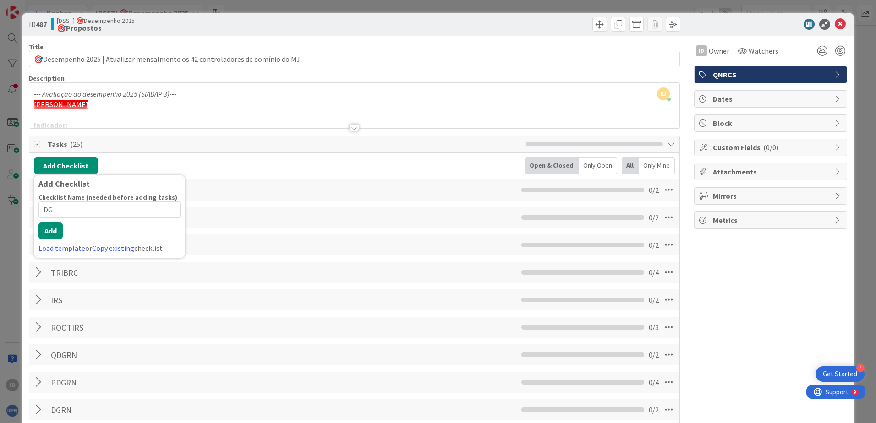
type input "D"
type input "SG"
click at [55, 232] on button "Add" at bounding box center [50, 231] width 24 height 16
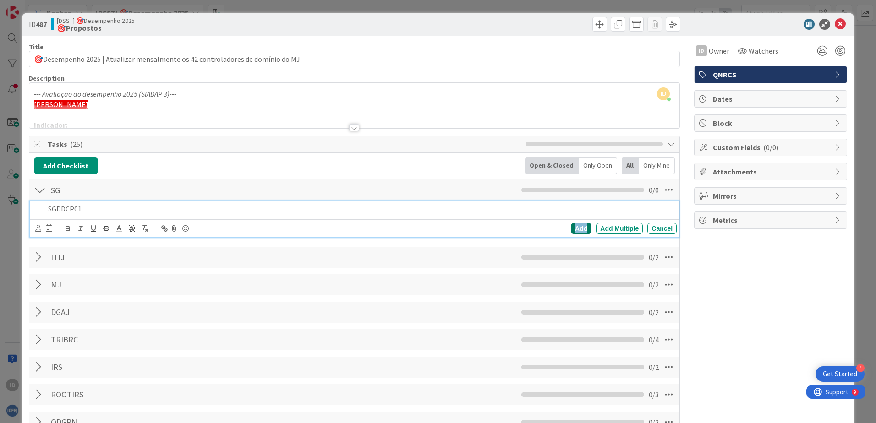
click at [573, 230] on div "Add" at bounding box center [581, 228] width 21 height 11
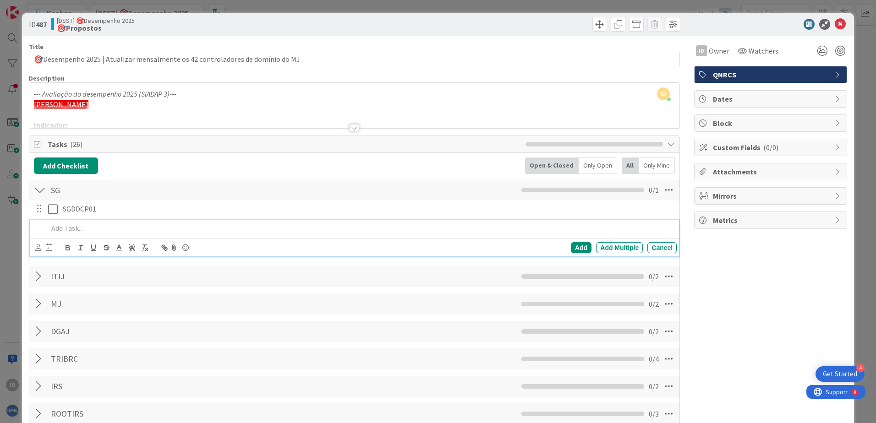
click at [73, 229] on p at bounding box center [360, 228] width 625 height 11
click at [571, 249] on div "Add" at bounding box center [581, 247] width 21 height 11
click at [42, 189] on div at bounding box center [40, 190] width 12 height 16
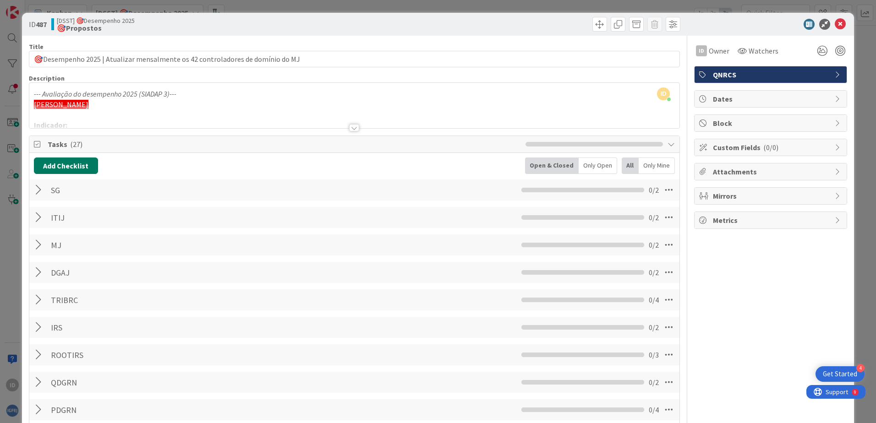
click at [68, 166] on button "Add Checklist" at bounding box center [66, 166] width 64 height 16
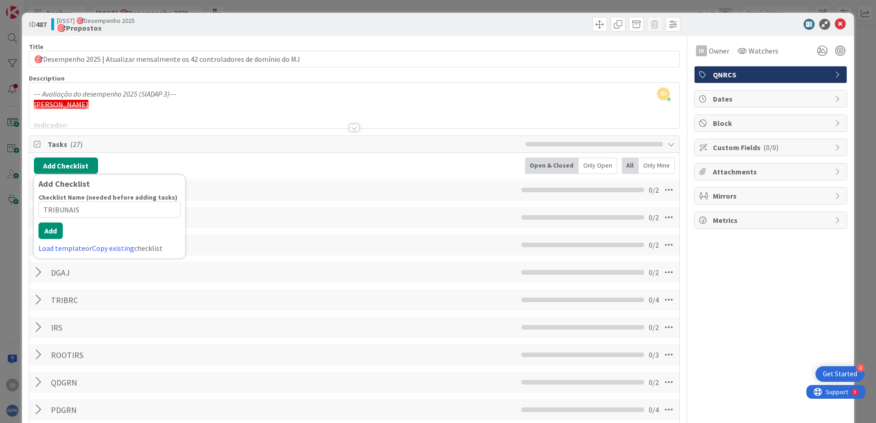
type input "TRIBUNAIS"
drag, startPoint x: 54, startPoint y: 229, endPoint x: 62, endPoint y: 227, distance: 7.7
click at [54, 229] on button "Add" at bounding box center [50, 231] width 24 height 16
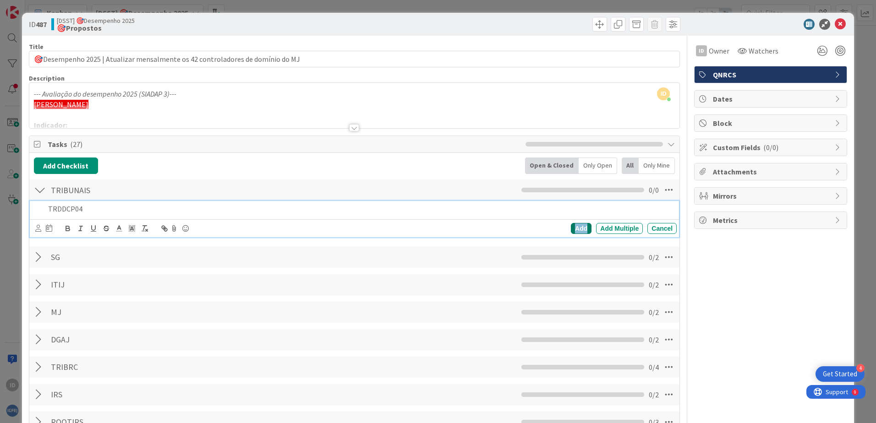
click at [571, 229] on div "Add" at bounding box center [581, 228] width 21 height 11
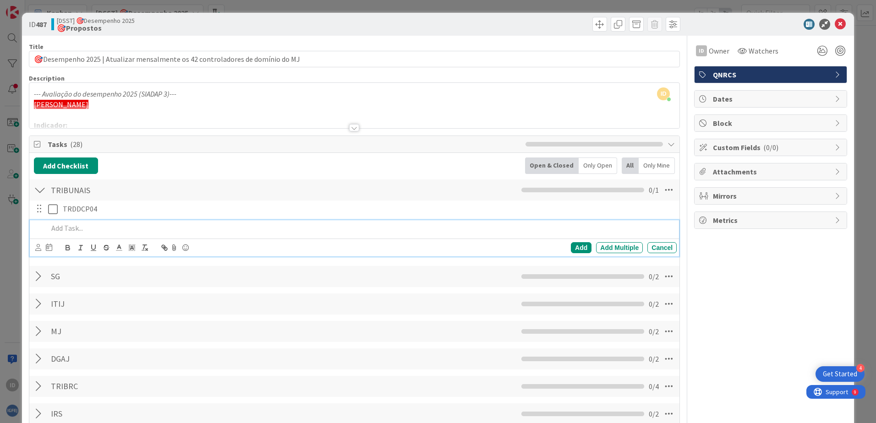
click at [99, 231] on p at bounding box center [360, 228] width 625 height 11
click at [571, 245] on div "Add" at bounding box center [581, 247] width 21 height 11
click at [41, 192] on div at bounding box center [40, 190] width 12 height 16
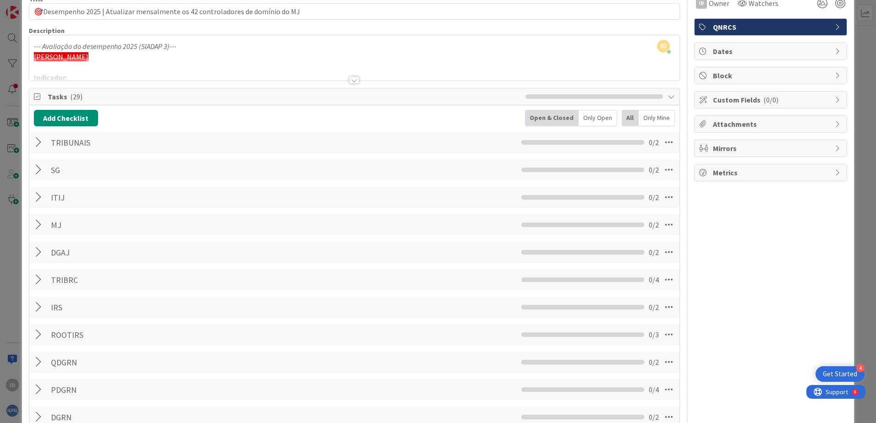
scroll to position [41, 0]
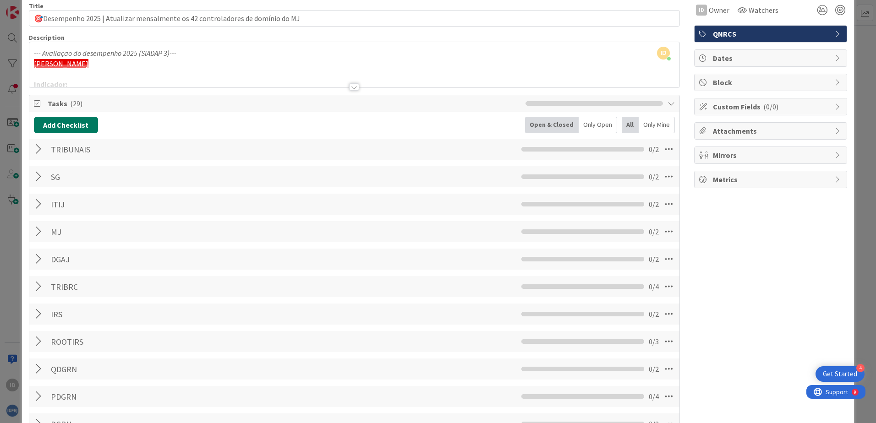
click at [71, 122] on button "Add Checklist" at bounding box center [66, 125] width 64 height 16
type input "QUALIDADE"
click at [51, 193] on button "Add" at bounding box center [50, 190] width 24 height 16
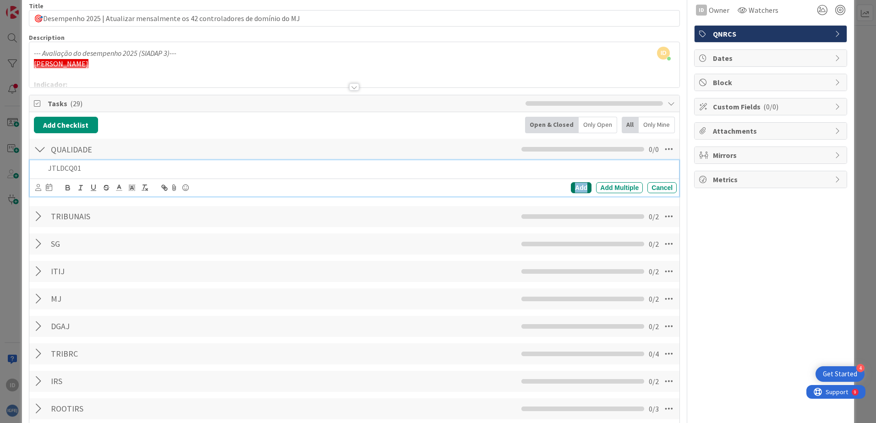
click at [573, 187] on div "Add" at bounding box center [581, 187] width 21 height 11
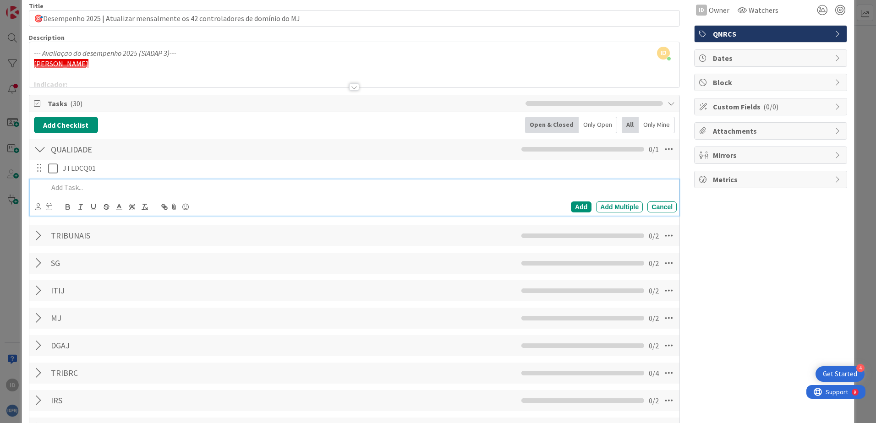
click at [176, 186] on p at bounding box center [360, 187] width 625 height 11
paste div
click at [577, 207] on div "Add" at bounding box center [581, 206] width 21 height 11
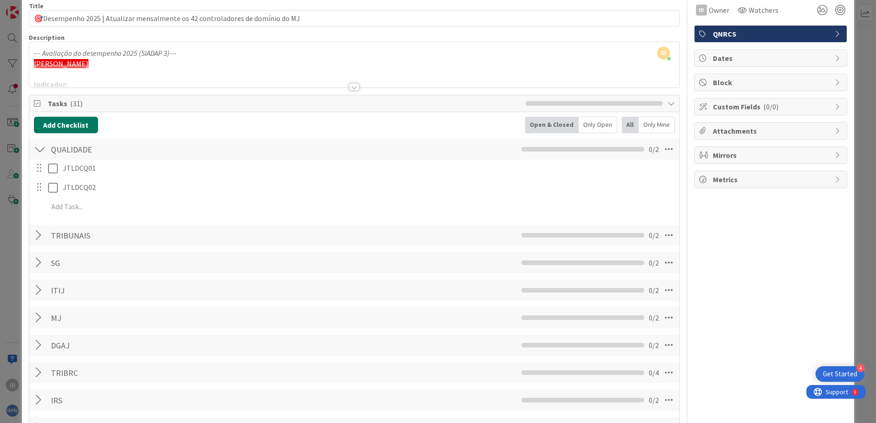
click at [73, 122] on button "Add Checklist" at bounding box center [66, 125] width 64 height 16
type input "PERIMETRO"
click at [45, 190] on button "Add" at bounding box center [50, 190] width 24 height 16
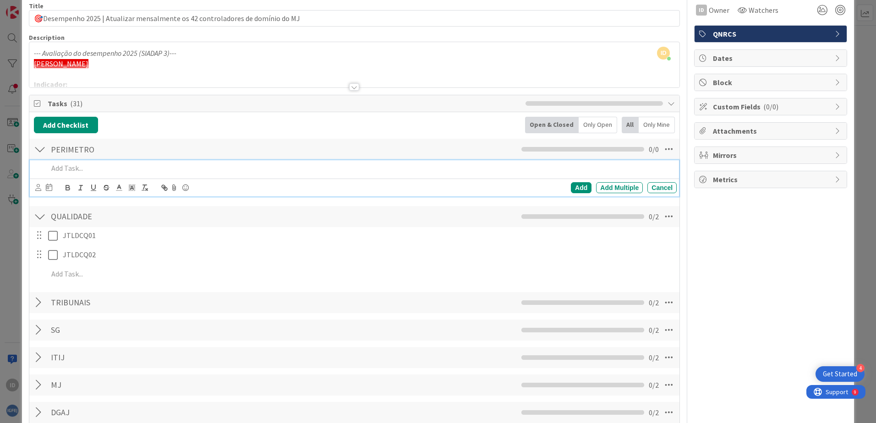
click at [77, 168] on p at bounding box center [360, 168] width 625 height 11
click at [571, 192] on div "Add" at bounding box center [581, 187] width 21 height 11
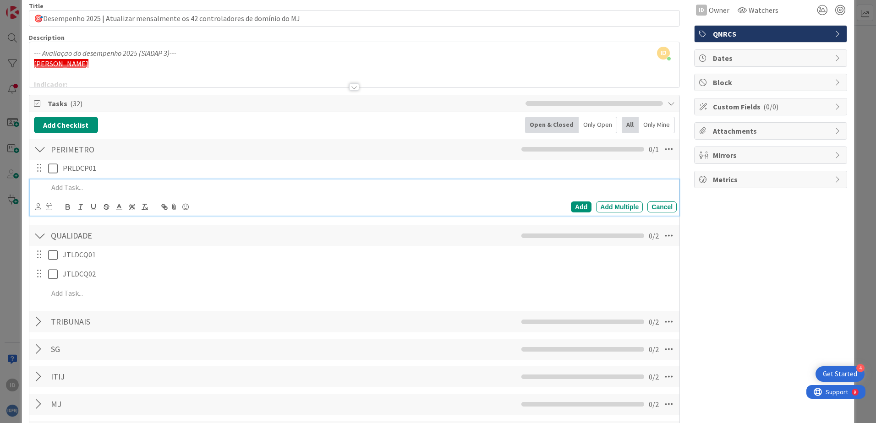
click at [176, 186] on p at bounding box center [360, 187] width 625 height 11
paste div
click at [571, 205] on div "Add" at bounding box center [581, 206] width 21 height 11
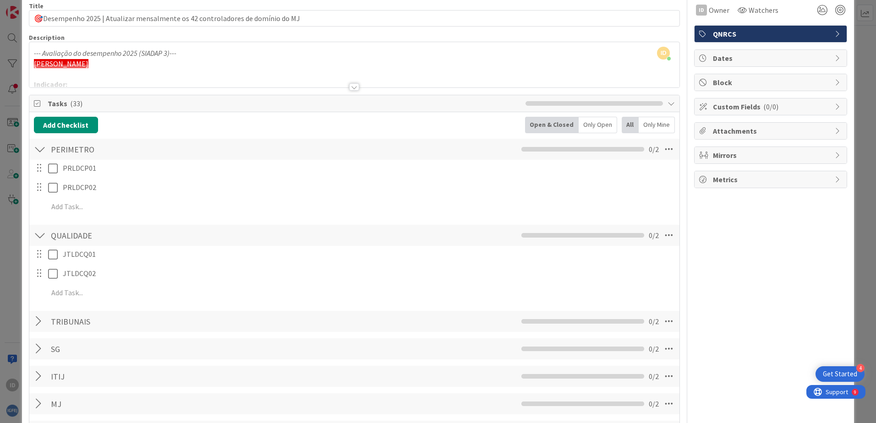
click at [41, 234] on div at bounding box center [40, 235] width 12 height 16
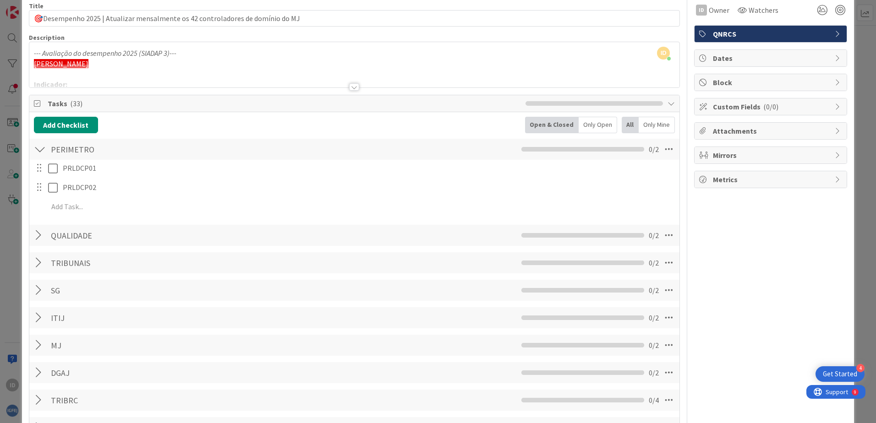
click at [39, 150] on div at bounding box center [40, 149] width 12 height 16
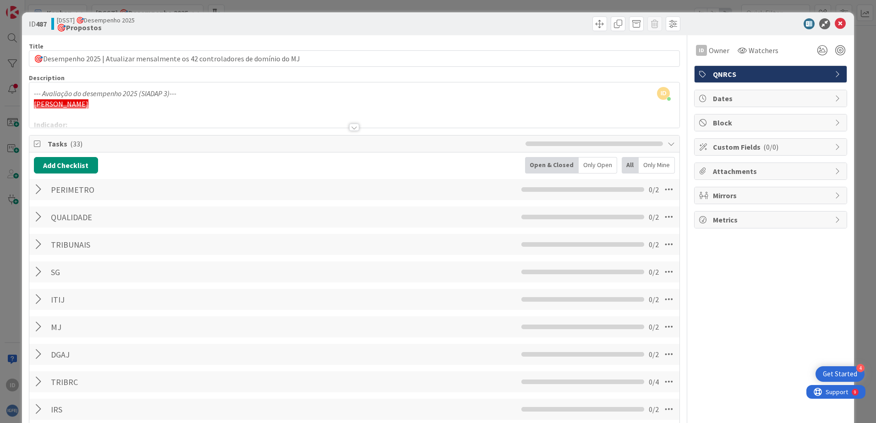
scroll to position [0, 0]
click at [76, 165] on button "Add Checklist" at bounding box center [66, 166] width 64 height 16
type input "JUSTICA"
click at [55, 231] on button "Add" at bounding box center [50, 231] width 24 height 16
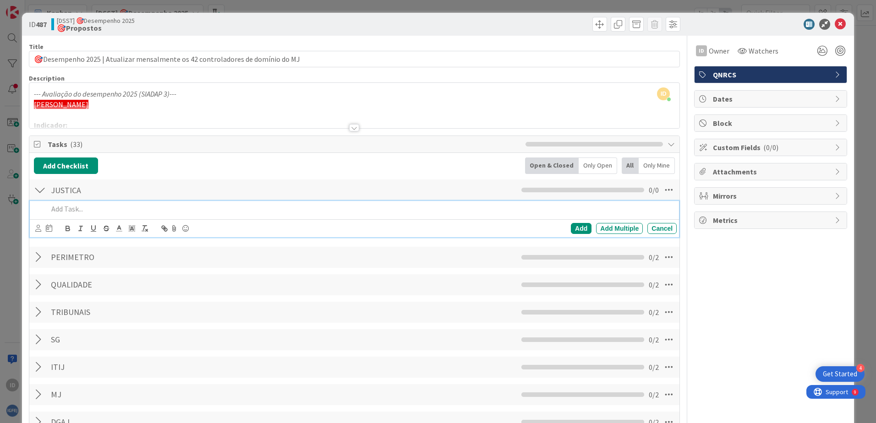
click at [80, 212] on p at bounding box center [360, 209] width 625 height 11
click at [574, 230] on div "Add" at bounding box center [581, 228] width 21 height 11
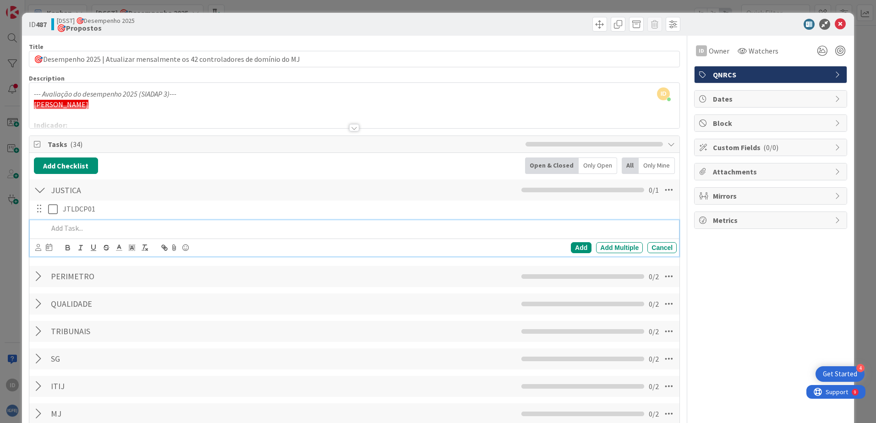
click at [200, 230] on p at bounding box center [360, 228] width 625 height 11
paste div
click at [578, 246] on div "Add" at bounding box center [581, 247] width 21 height 11
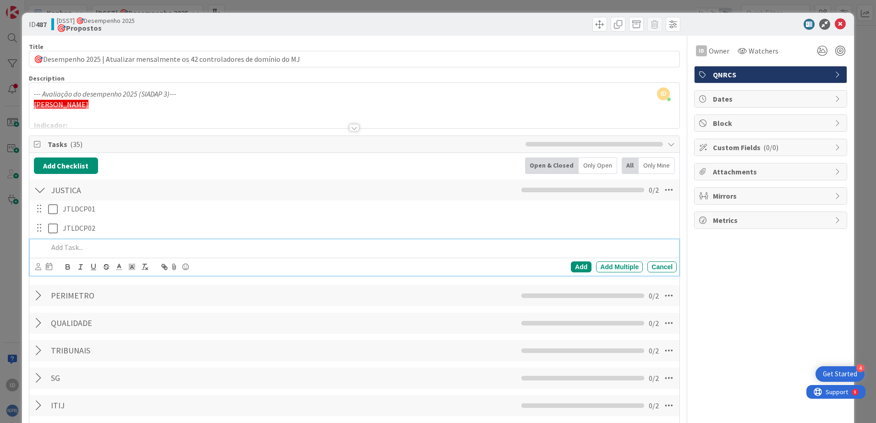
click at [140, 247] on p at bounding box center [360, 247] width 625 height 11
click at [573, 267] on div "Add" at bounding box center [581, 266] width 21 height 11
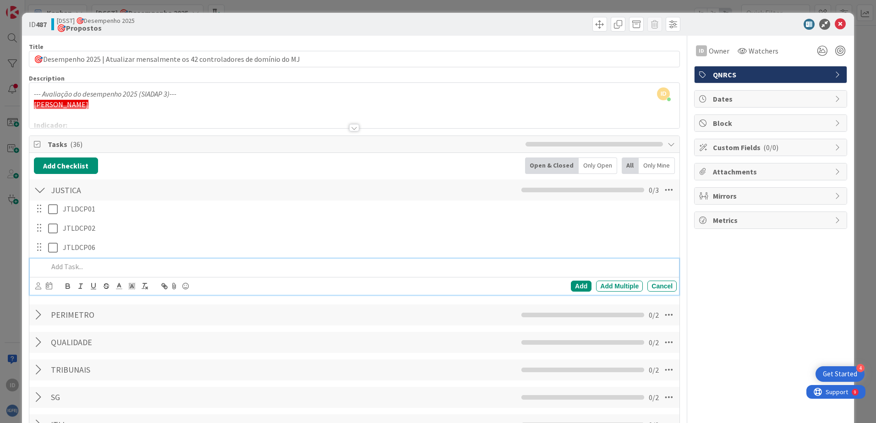
click at [133, 267] on p at bounding box center [360, 266] width 625 height 11
click at [576, 284] on div "Add" at bounding box center [581, 286] width 21 height 11
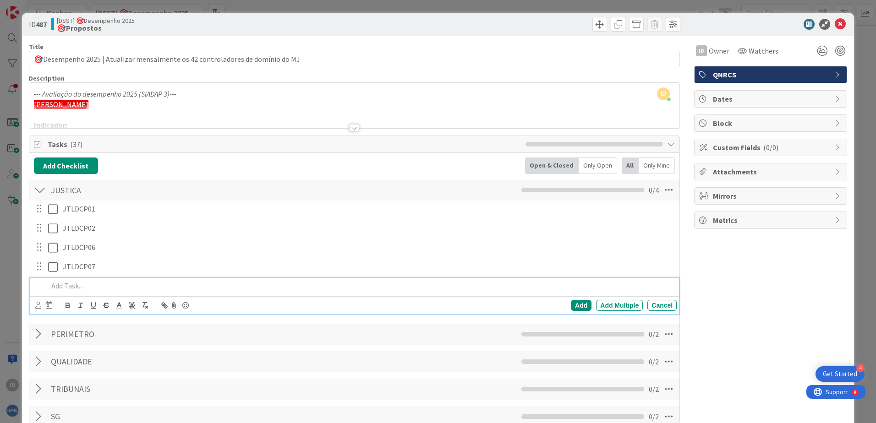
click at [144, 287] on p at bounding box center [360, 286] width 625 height 11
click at [576, 305] on div "Add" at bounding box center [581, 305] width 21 height 11
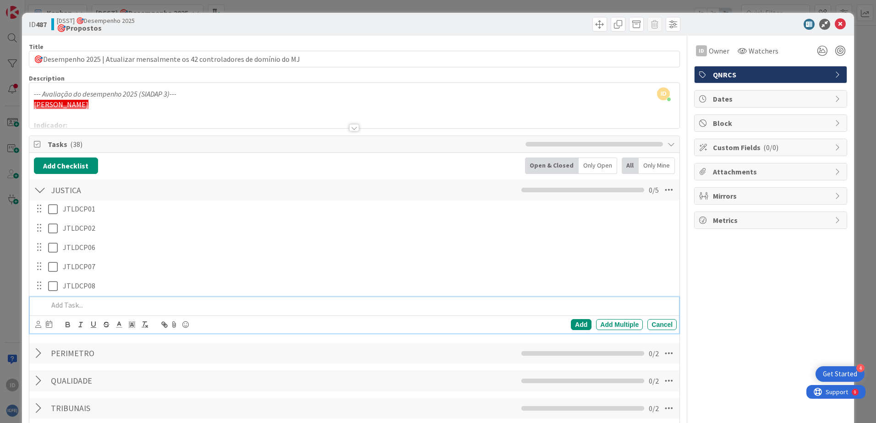
click at [142, 307] on p at bounding box center [360, 305] width 625 height 11
click at [572, 323] on div "Add" at bounding box center [581, 324] width 21 height 11
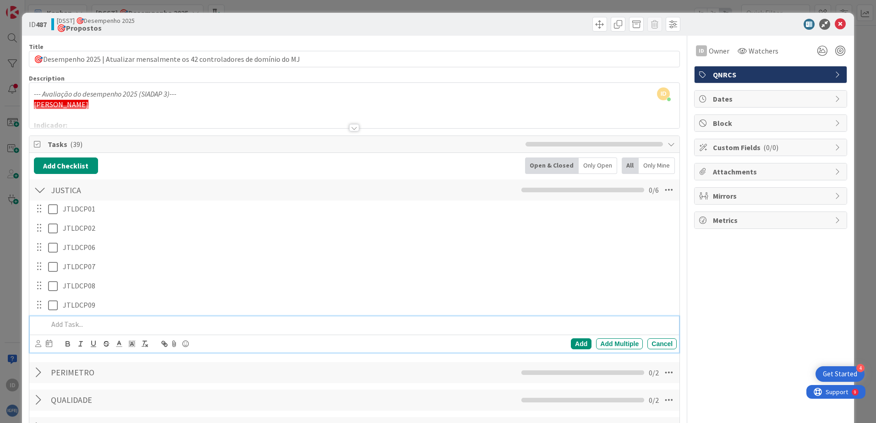
click at [138, 323] on p at bounding box center [360, 324] width 625 height 11
click at [572, 343] on div "Add" at bounding box center [581, 343] width 21 height 11
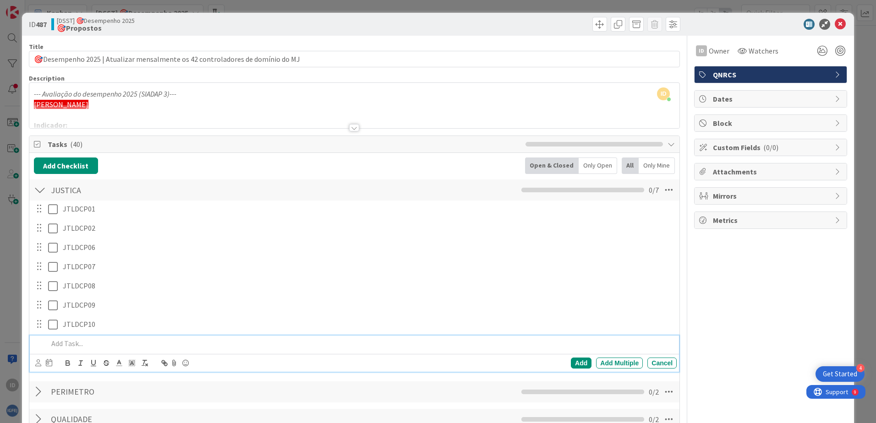
click at [117, 343] on p at bounding box center [360, 343] width 625 height 11
click at [571, 360] on div "Add" at bounding box center [581, 363] width 21 height 11
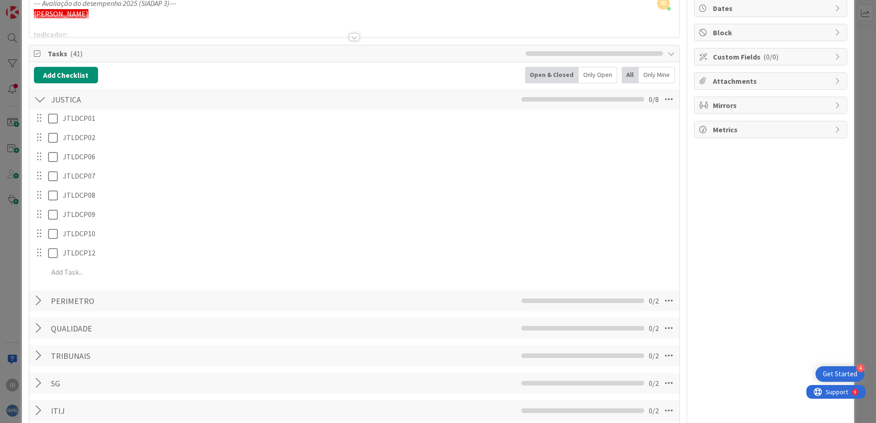
scroll to position [92, 0]
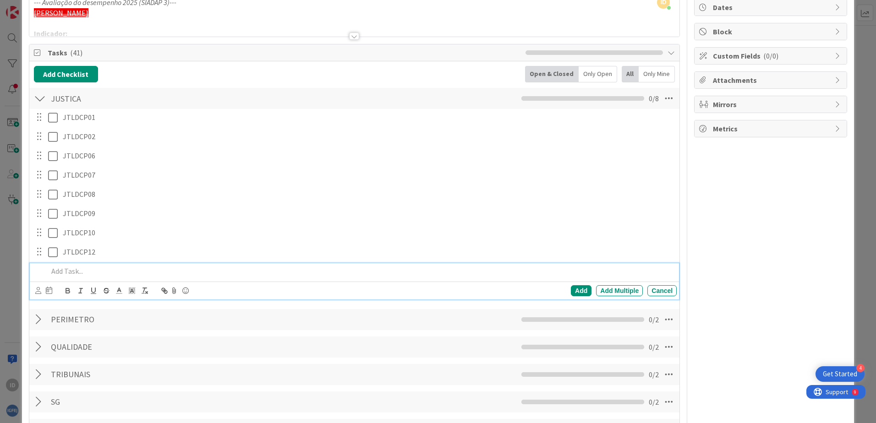
click at [105, 272] on p at bounding box center [360, 271] width 625 height 11
click at [578, 289] on div "Add" at bounding box center [581, 290] width 21 height 11
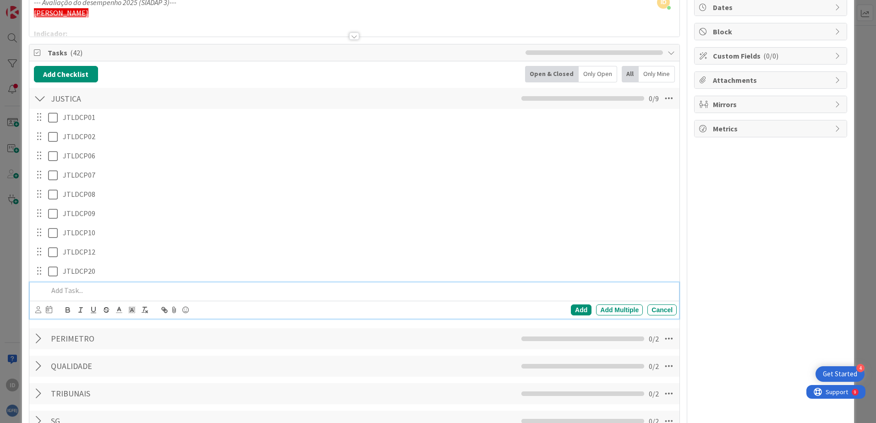
click at [140, 289] on p at bounding box center [360, 290] width 625 height 11
click at [572, 309] on div "Add" at bounding box center [581, 310] width 21 height 11
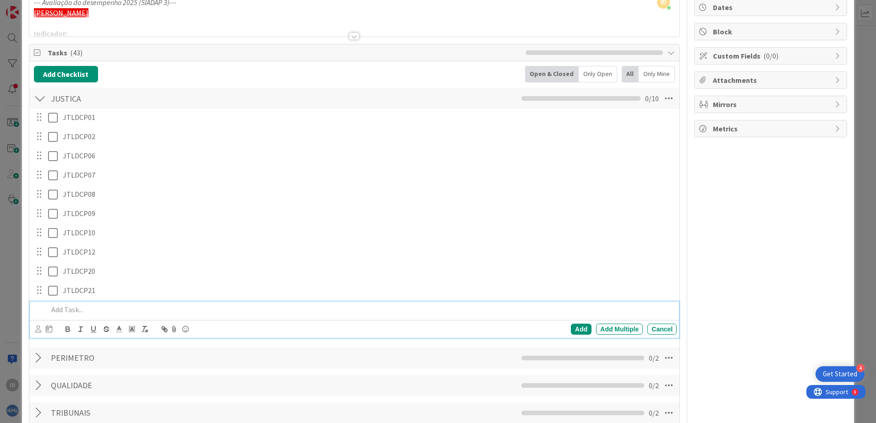
click at [90, 305] on p at bounding box center [360, 310] width 625 height 11
click at [573, 330] on div "Add" at bounding box center [581, 329] width 21 height 11
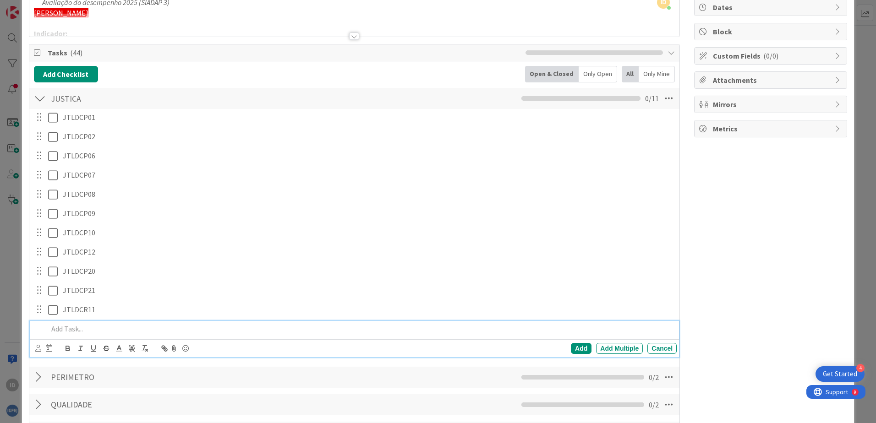
click at [122, 330] on p at bounding box center [360, 329] width 625 height 11
click at [575, 349] on div "Add" at bounding box center [581, 348] width 21 height 11
click at [36, 99] on div at bounding box center [40, 98] width 12 height 16
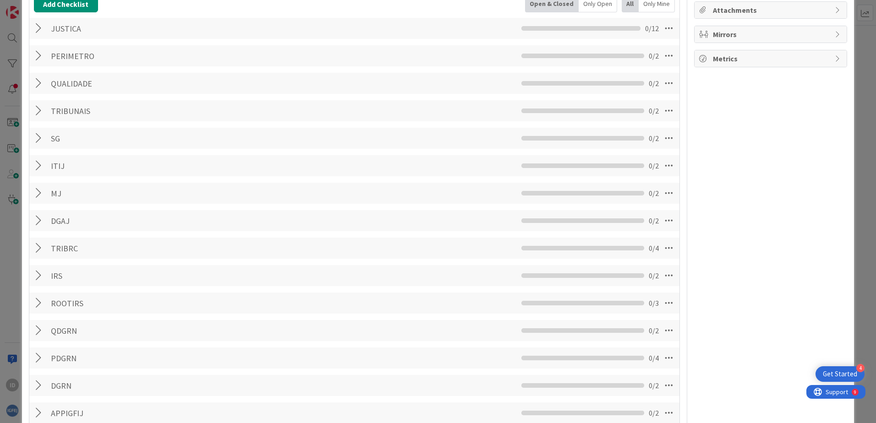
scroll to position [183, 0]
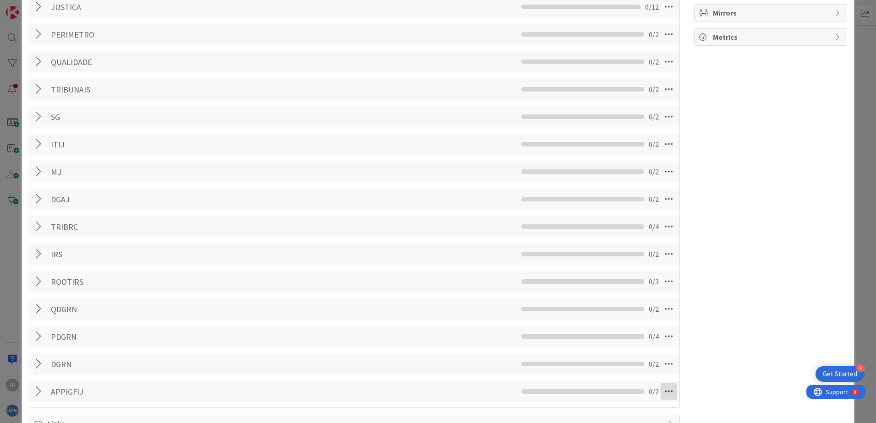
click at [663, 387] on icon at bounding box center [668, 391] width 16 height 16
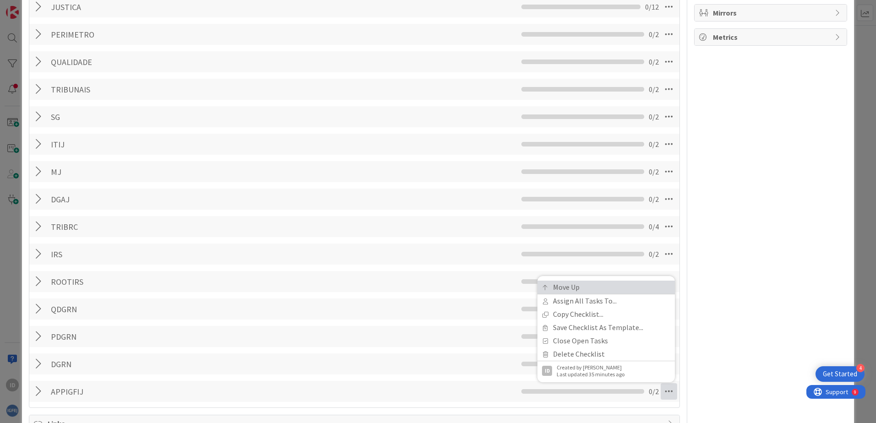
click at [594, 289] on link "Move Up" at bounding box center [605, 287] width 137 height 13
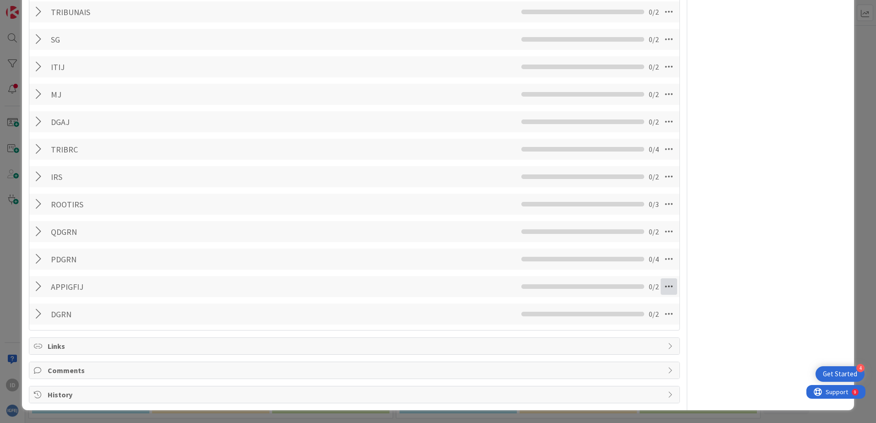
click at [660, 286] on icon at bounding box center [668, 286] width 16 height 16
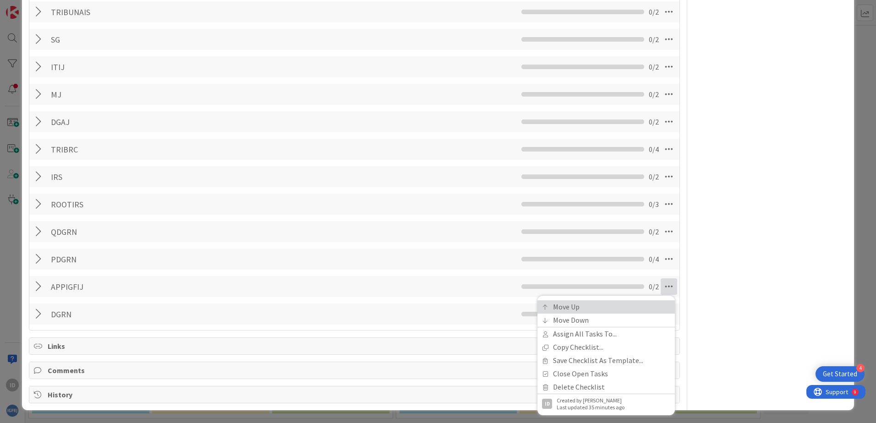
click at [621, 303] on link "Move Up" at bounding box center [605, 306] width 137 height 13
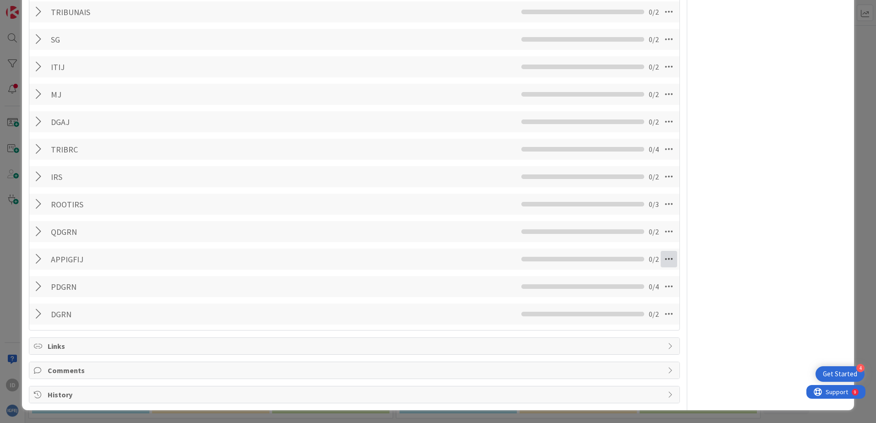
click at [661, 262] on icon at bounding box center [668, 259] width 16 height 16
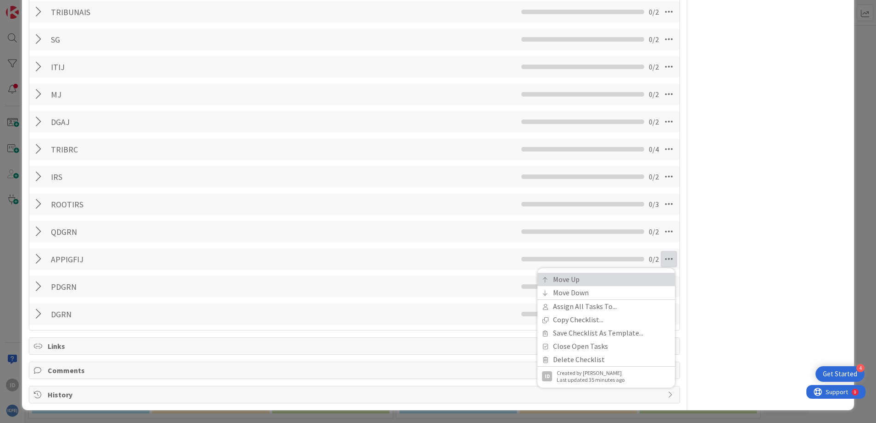
click at [632, 276] on link "Move Up" at bounding box center [605, 279] width 137 height 13
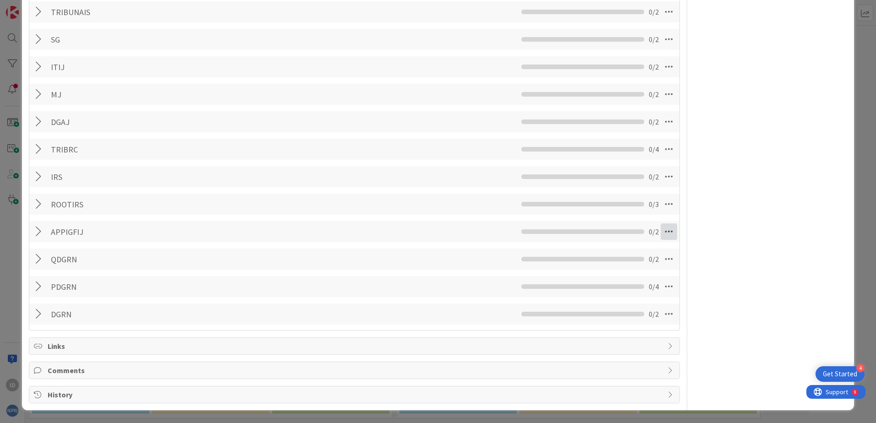
click at [662, 232] on icon at bounding box center [668, 231] width 16 height 16
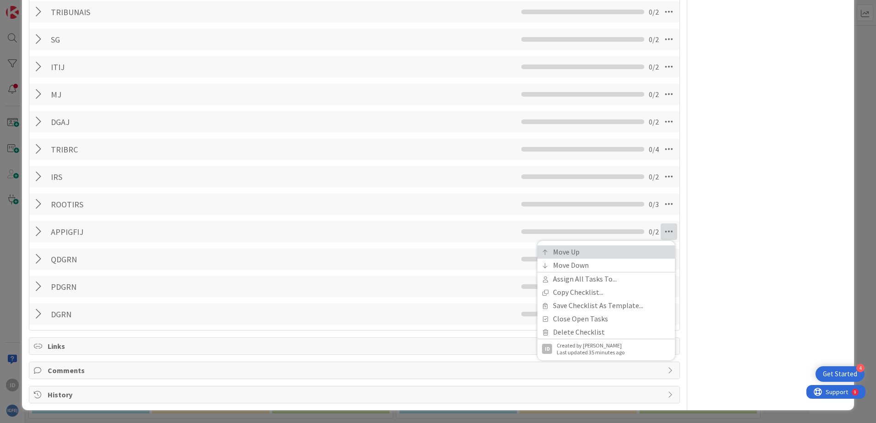
click at [626, 250] on link "Move Up" at bounding box center [605, 251] width 137 height 13
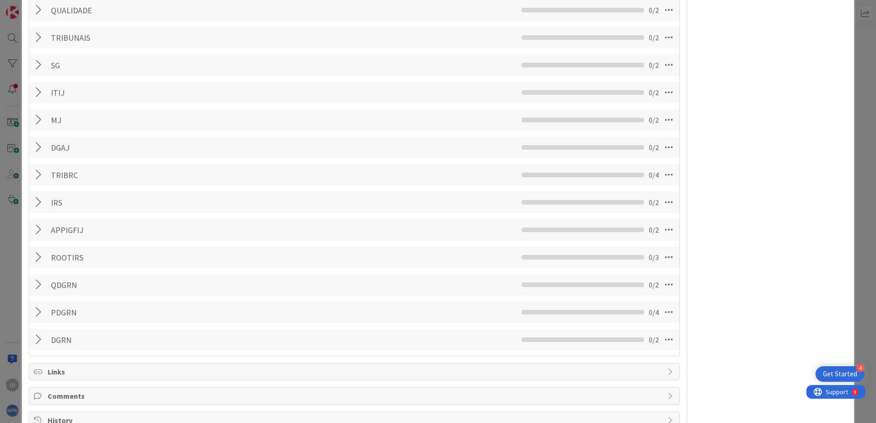
scroll to position [169, 0]
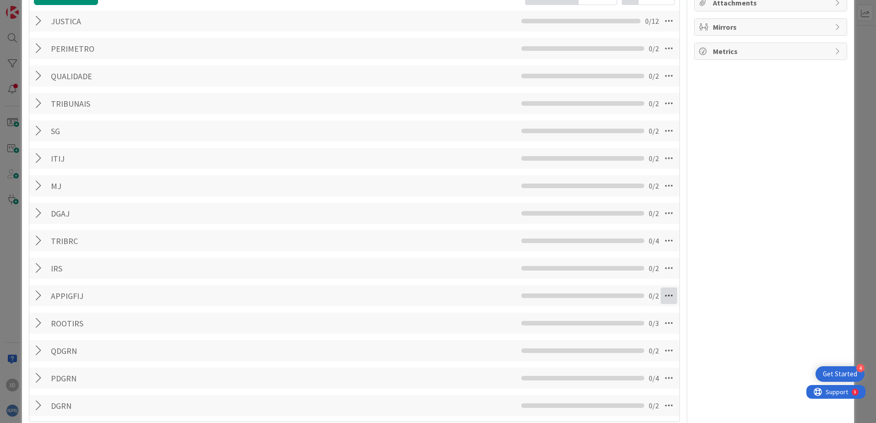
click at [663, 296] on icon at bounding box center [668, 296] width 16 height 16
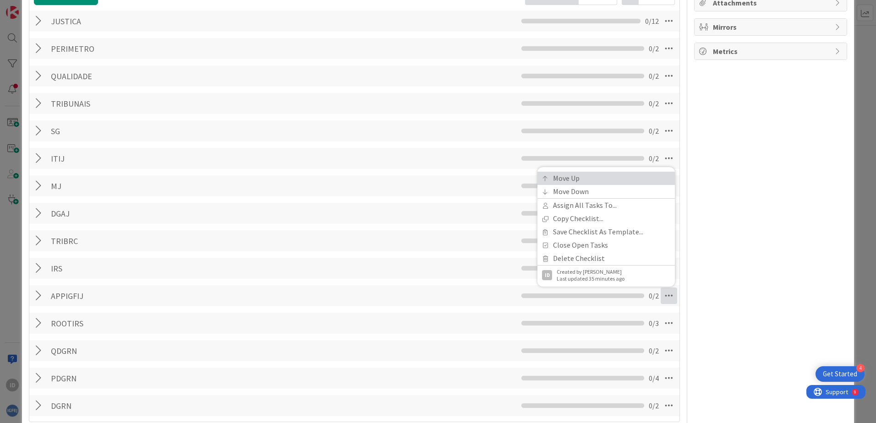
click at [584, 178] on link "Move Up" at bounding box center [605, 178] width 137 height 13
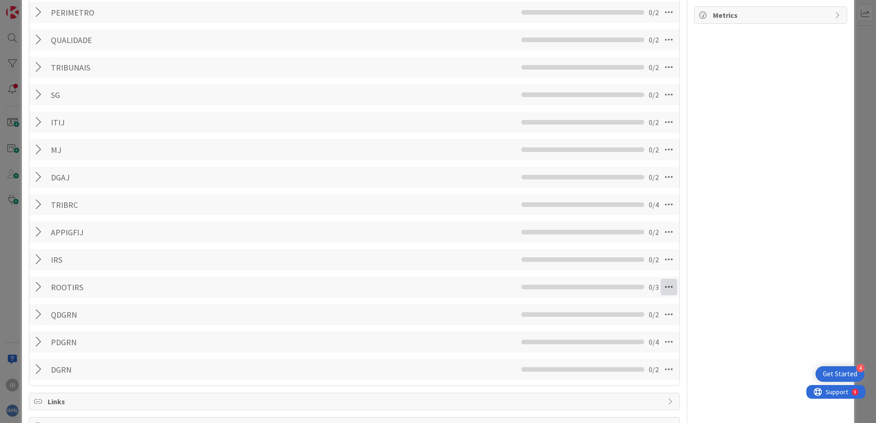
scroll to position [123, 0]
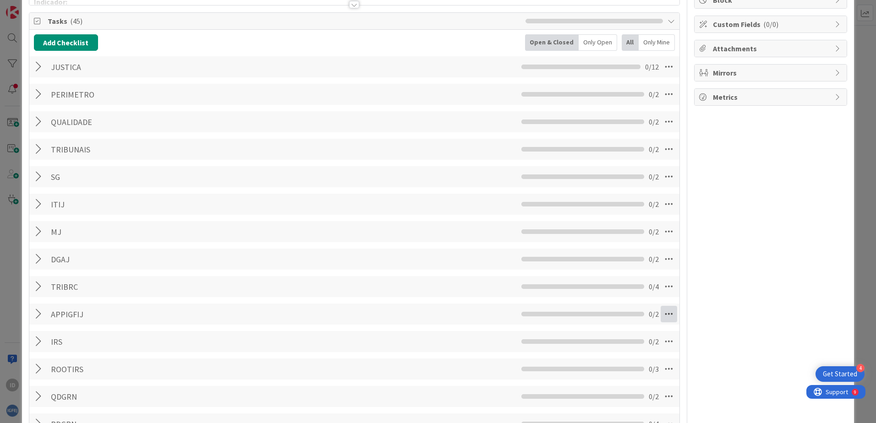
click at [664, 313] on icon at bounding box center [668, 314] width 16 height 16
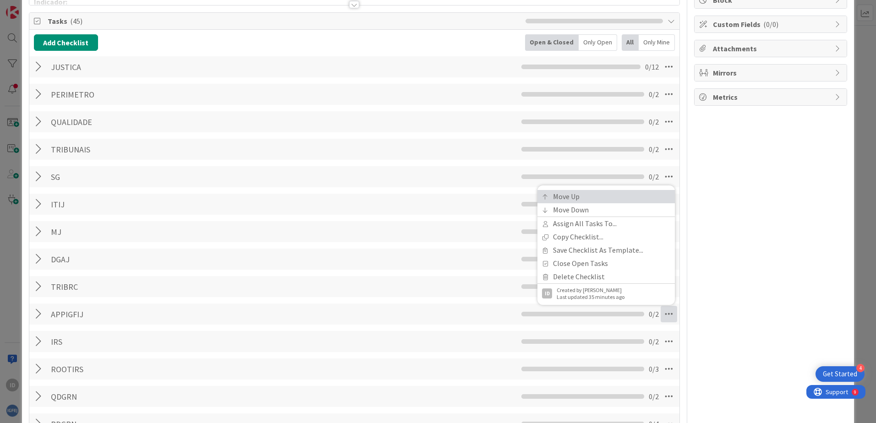
click at [597, 200] on link "Move Up" at bounding box center [605, 196] width 137 height 13
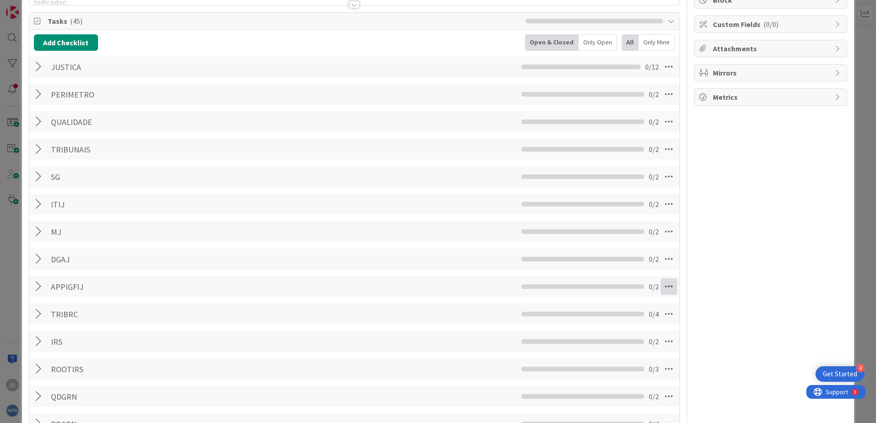
click at [661, 288] on icon at bounding box center [668, 286] width 16 height 16
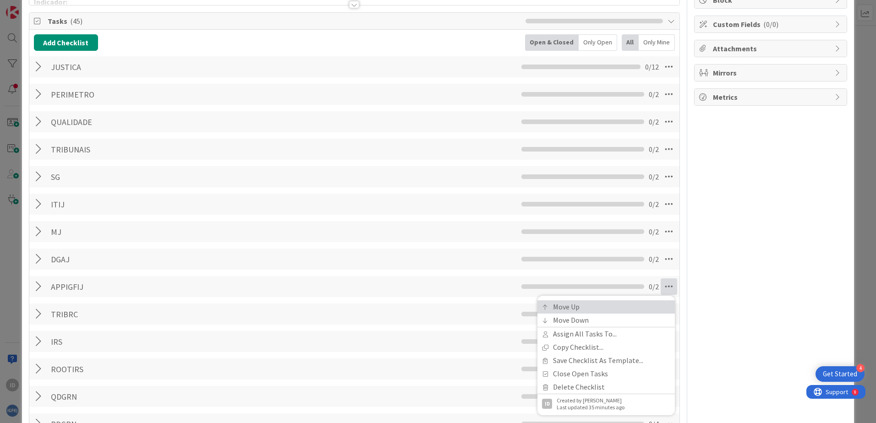
click at [624, 301] on link "Move Up" at bounding box center [605, 306] width 137 height 13
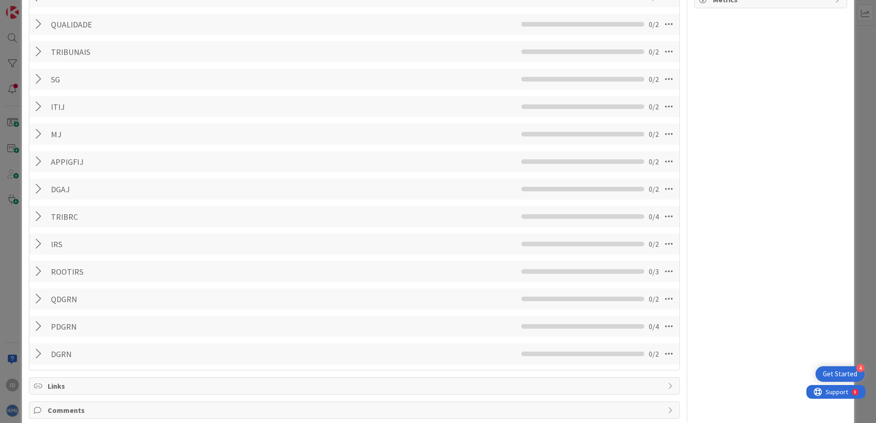
scroll to position [169, 0]
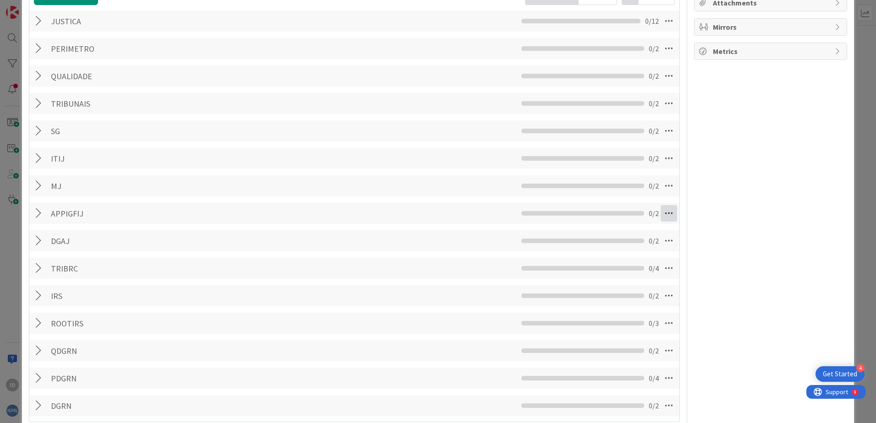
click at [662, 213] on icon at bounding box center [668, 213] width 16 height 16
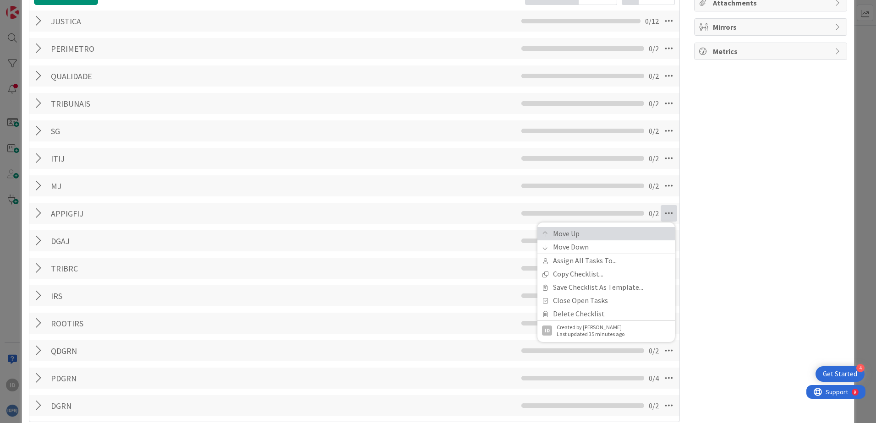
click at [626, 229] on link "Move Up" at bounding box center [605, 233] width 137 height 13
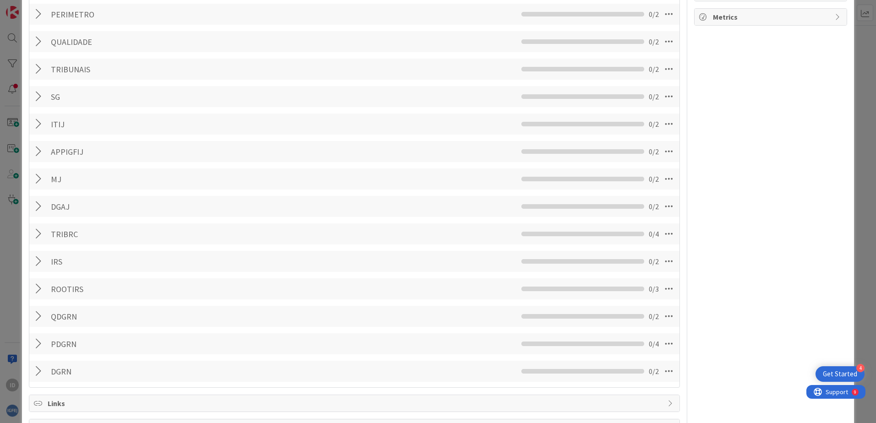
scroll to position [123, 0]
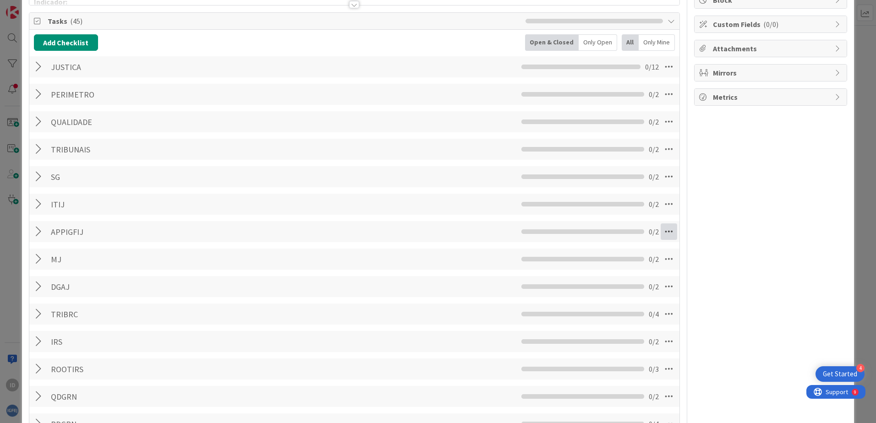
click at [660, 232] on icon at bounding box center [668, 231] width 16 height 16
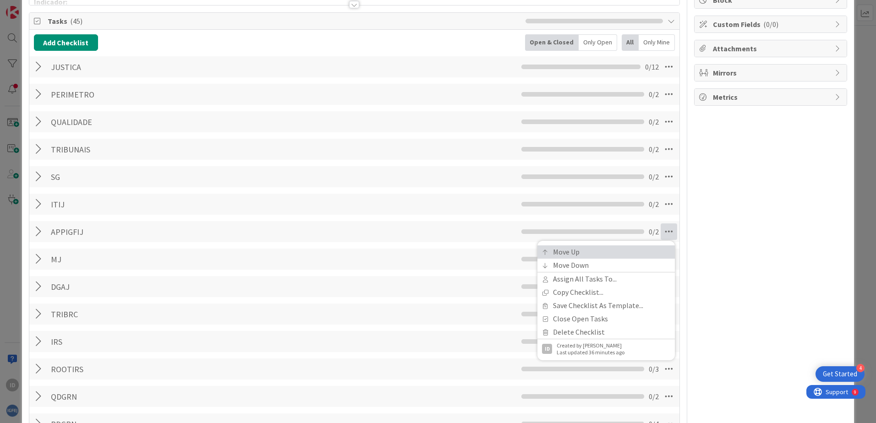
click at [617, 247] on link "Move Up" at bounding box center [605, 251] width 137 height 13
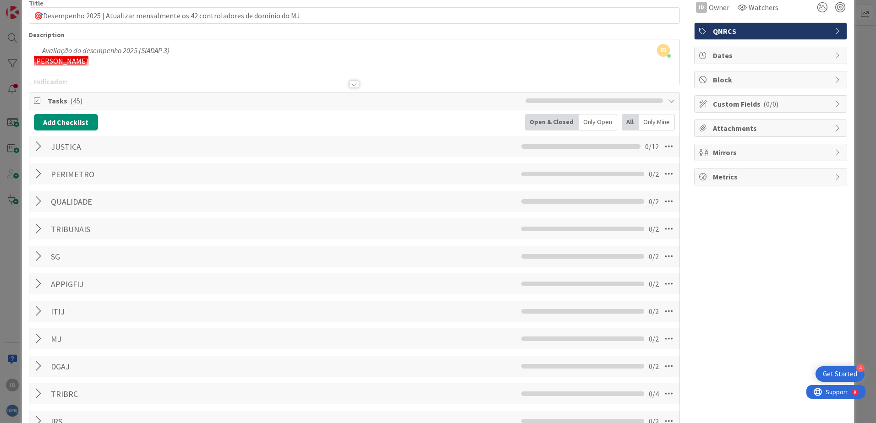
scroll to position [32, 0]
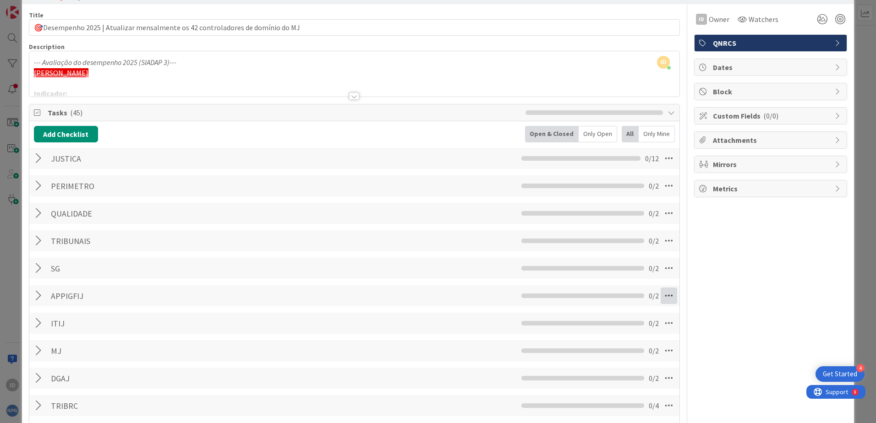
click at [660, 293] on icon at bounding box center [668, 296] width 16 height 16
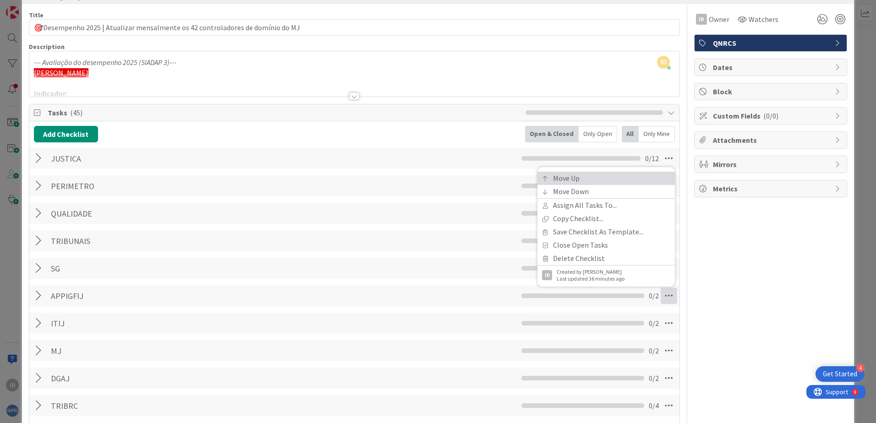
click at [594, 181] on link "Move Up" at bounding box center [605, 178] width 137 height 13
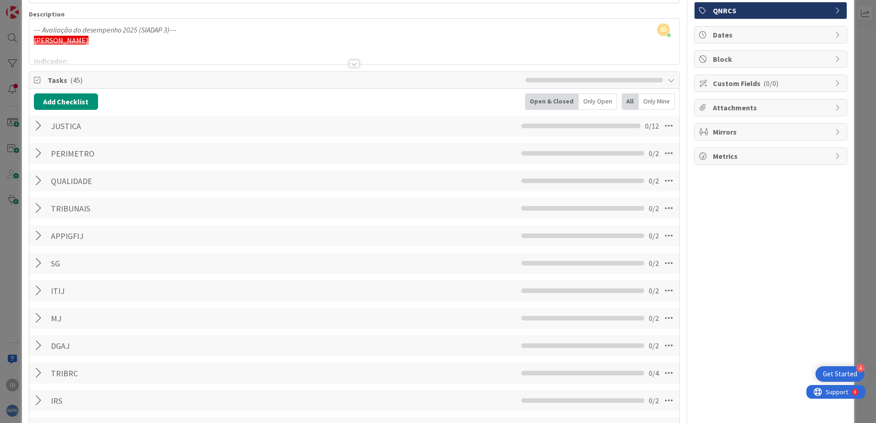
scroll to position [0, 0]
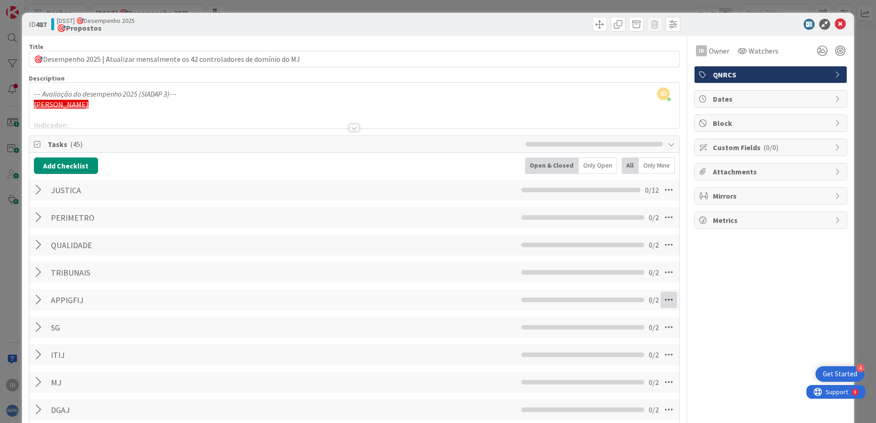
click at [664, 300] on icon at bounding box center [668, 300] width 16 height 16
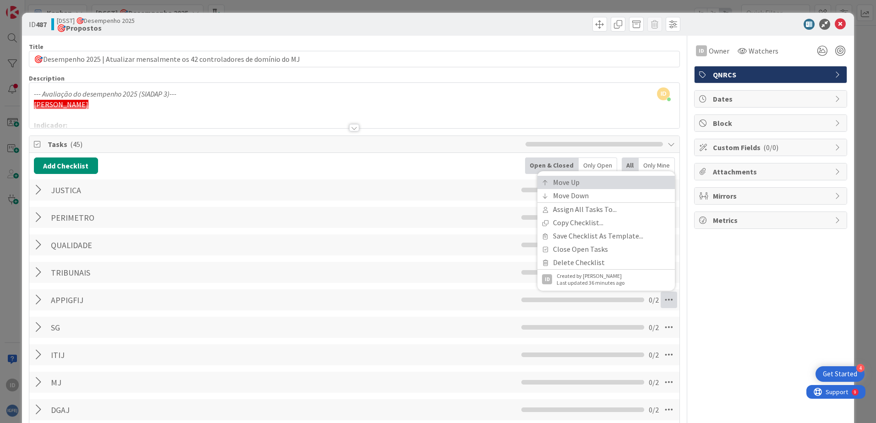
click at [599, 182] on link "Move Up" at bounding box center [605, 182] width 137 height 13
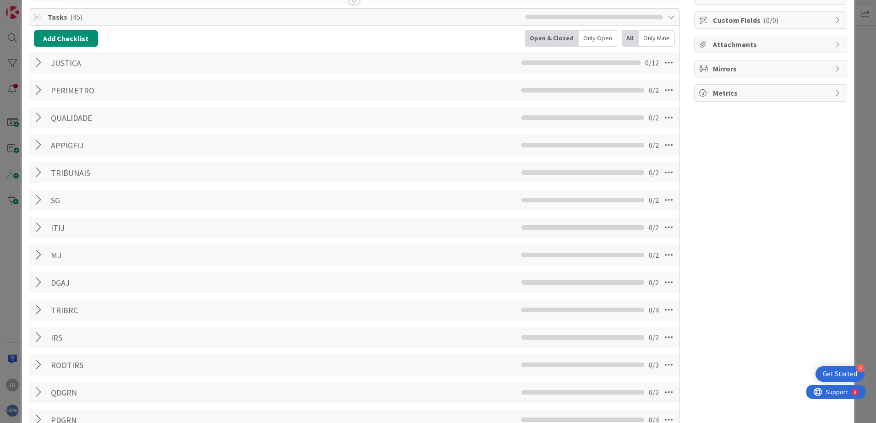
scroll to position [123, 0]
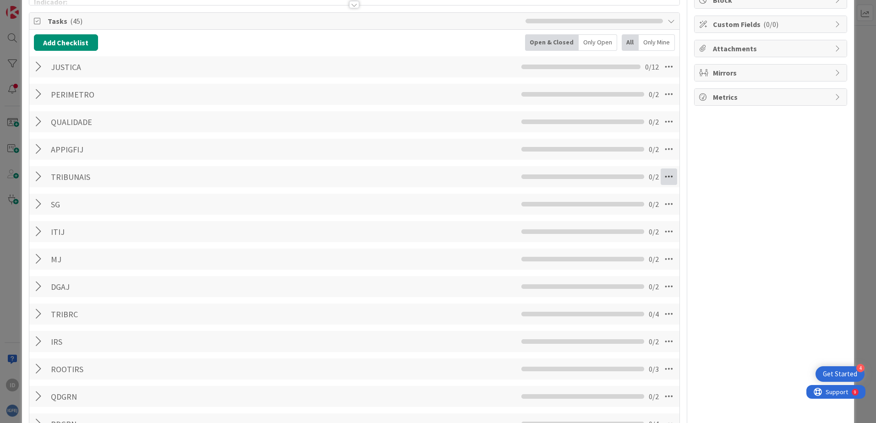
click at [666, 179] on icon at bounding box center [668, 177] width 16 height 16
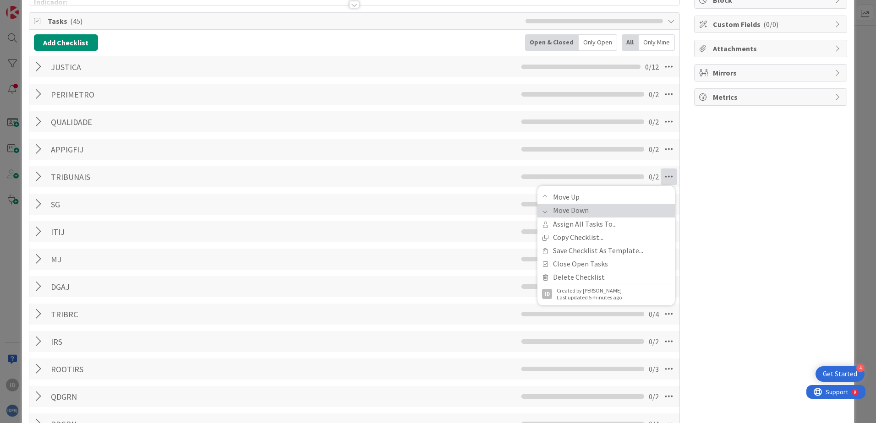
click at [615, 206] on link "Move Down" at bounding box center [605, 210] width 137 height 13
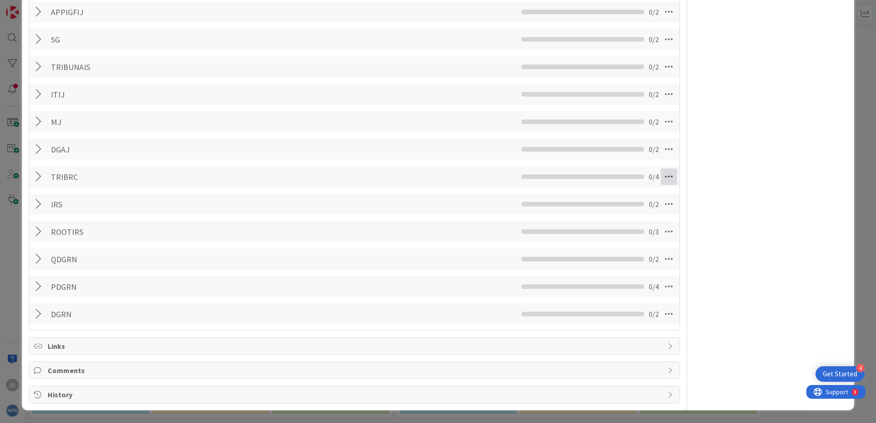
scroll to position [215, 0]
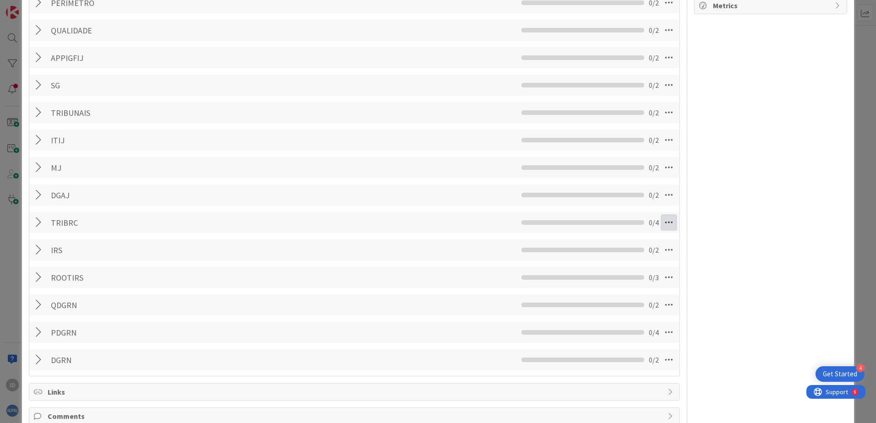
click at [660, 224] on icon at bounding box center [668, 222] width 16 height 16
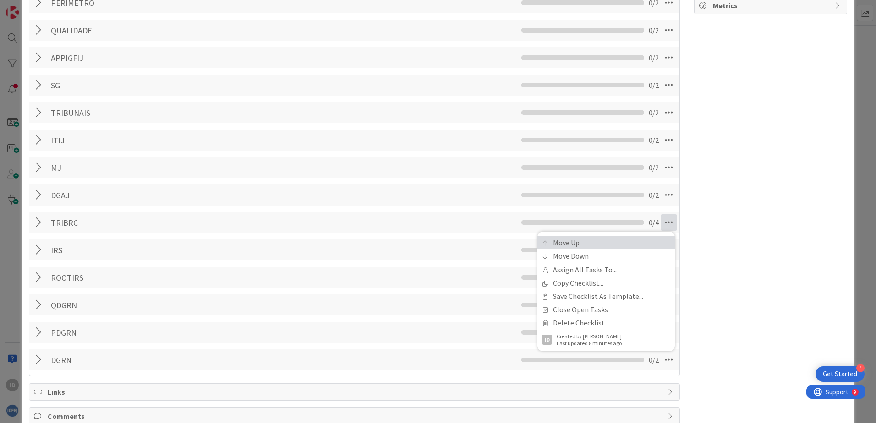
click at [626, 238] on link "Move Up" at bounding box center [605, 242] width 137 height 13
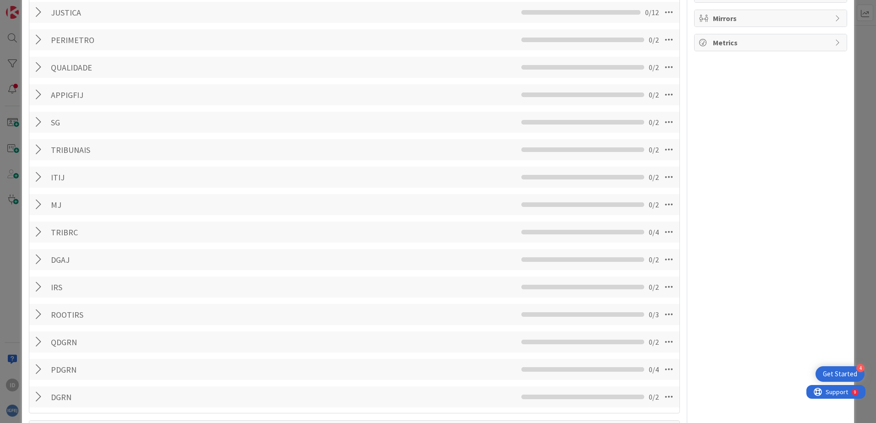
scroll to position [169, 0]
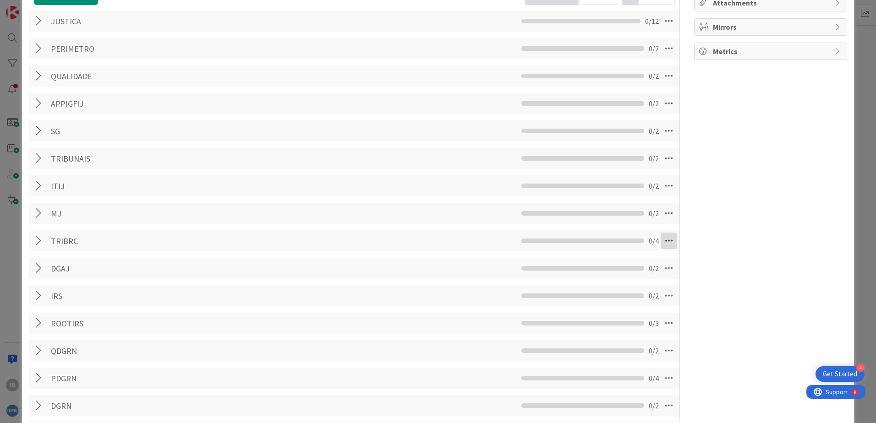
click at [663, 242] on icon at bounding box center [668, 241] width 16 height 16
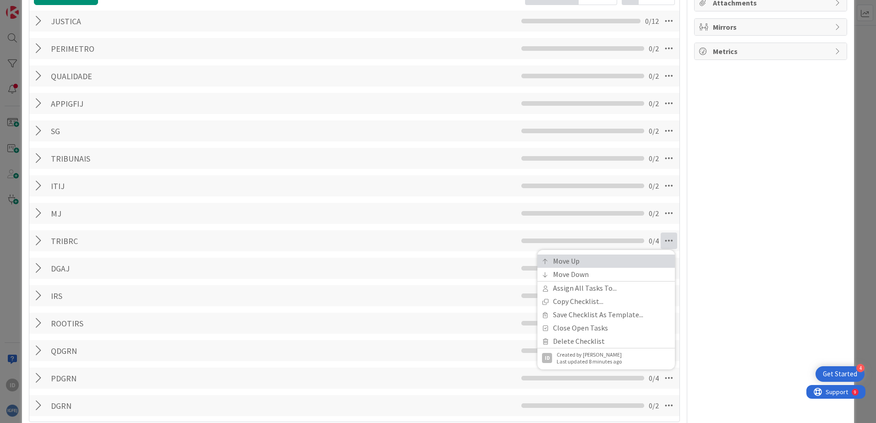
click at [609, 257] on link "Move Up" at bounding box center [605, 261] width 137 height 13
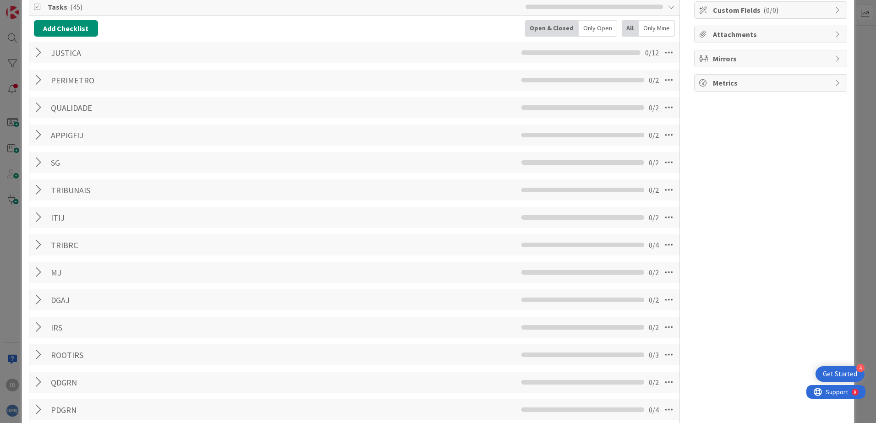
scroll to position [123, 0]
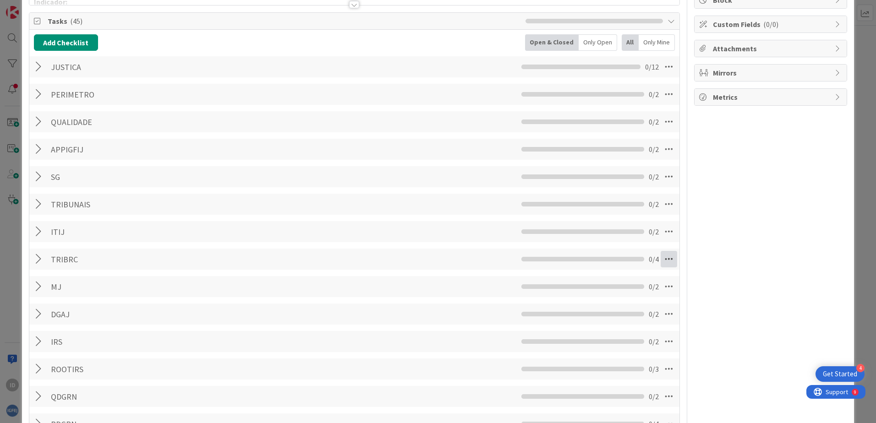
click at [663, 259] on icon at bounding box center [668, 259] width 16 height 16
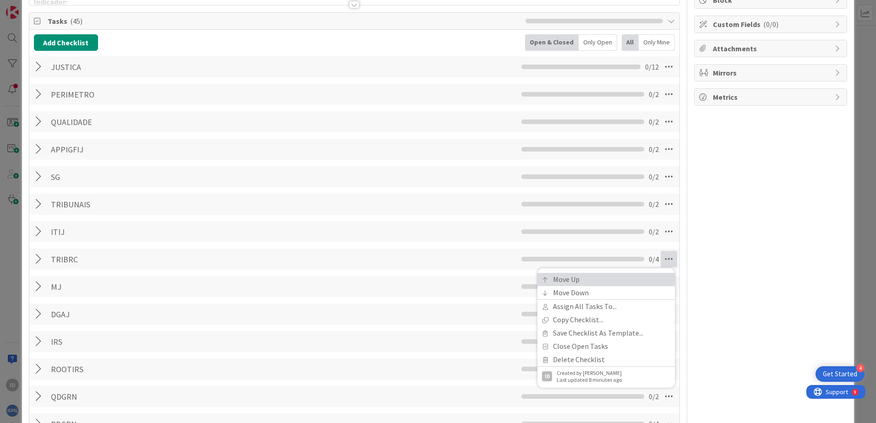
click at [598, 278] on link "Move Up" at bounding box center [605, 279] width 137 height 13
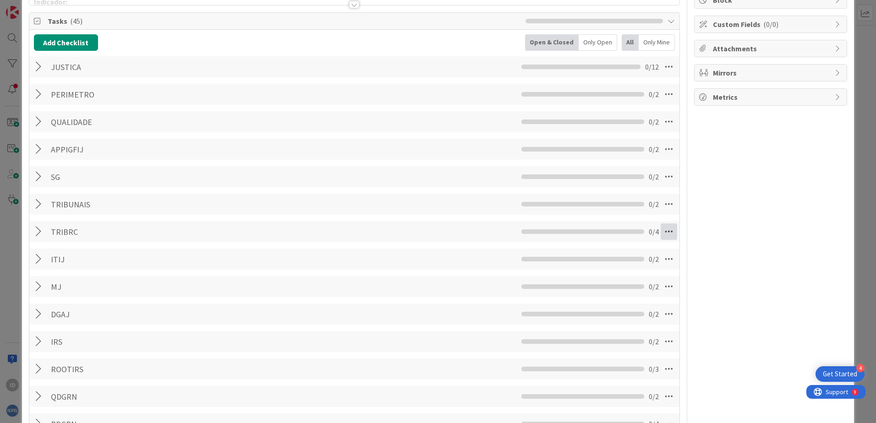
click at [664, 235] on icon at bounding box center [668, 231] width 16 height 16
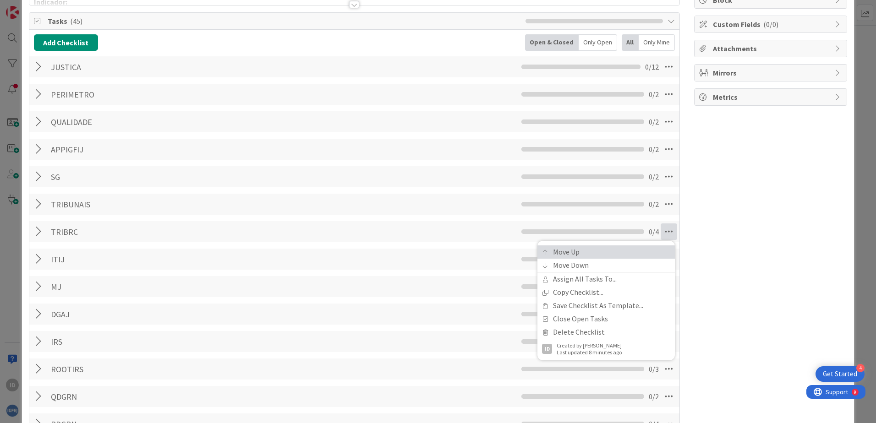
click at [616, 249] on link "Move Up" at bounding box center [605, 251] width 137 height 13
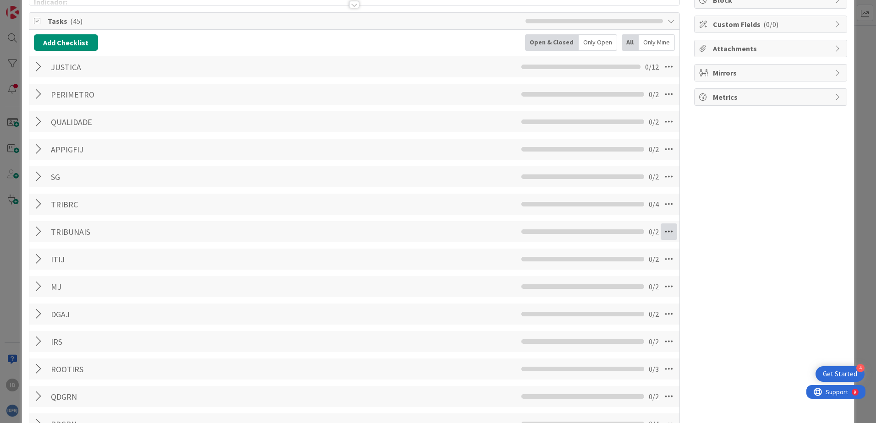
scroll to position [77, 0]
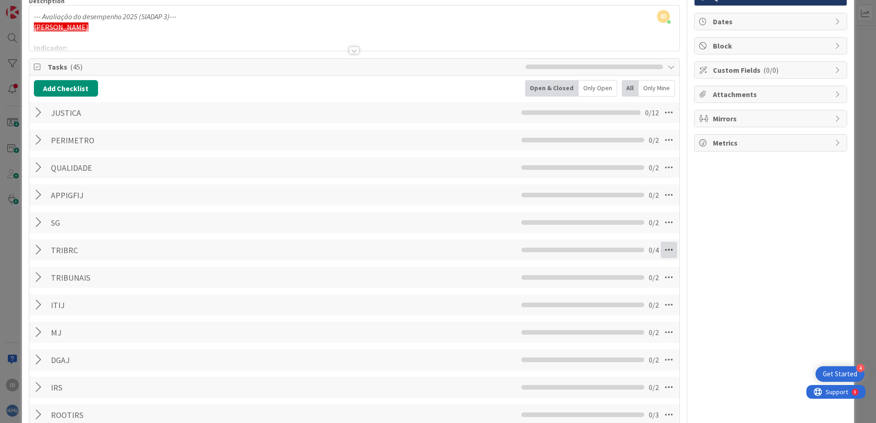
click at [662, 249] on icon at bounding box center [668, 250] width 16 height 16
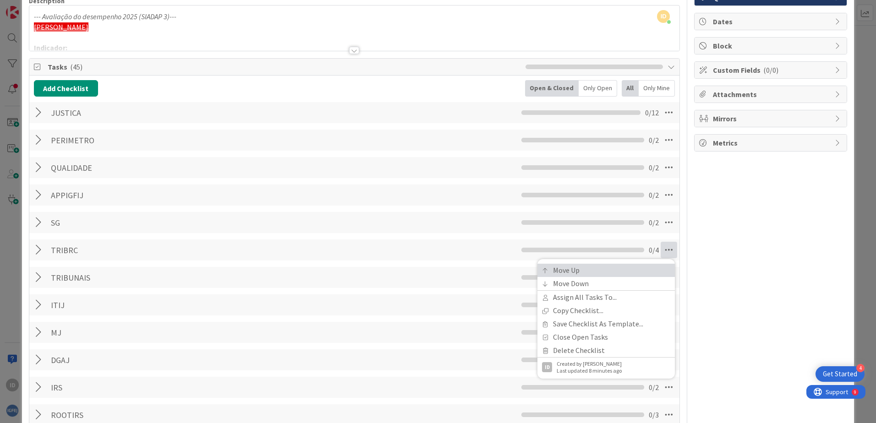
click at [603, 267] on link "Move Up" at bounding box center [605, 270] width 137 height 13
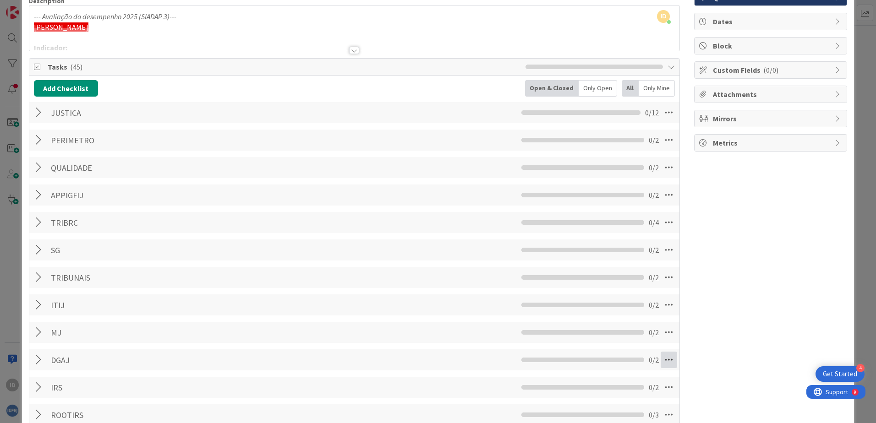
click at [660, 357] on icon at bounding box center [668, 360] width 16 height 16
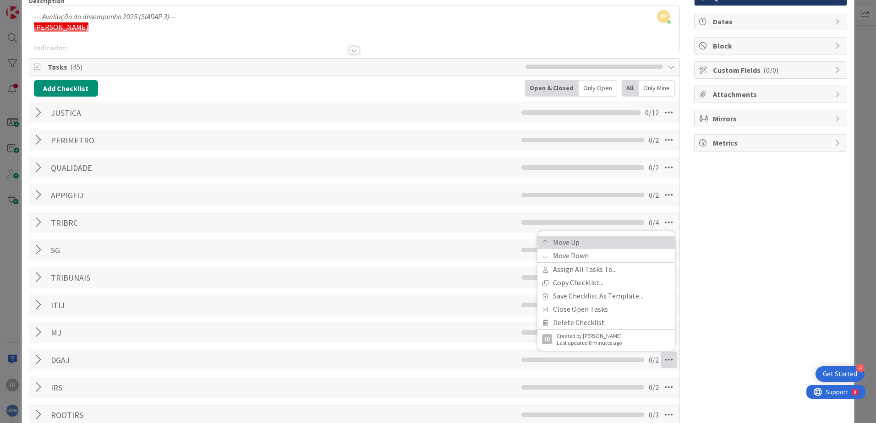
click at [604, 245] on link "Move Up" at bounding box center [605, 242] width 137 height 13
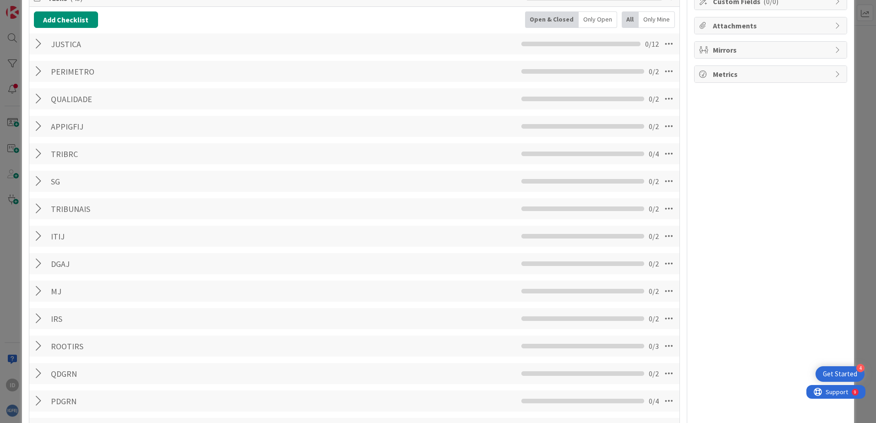
scroll to position [123, 0]
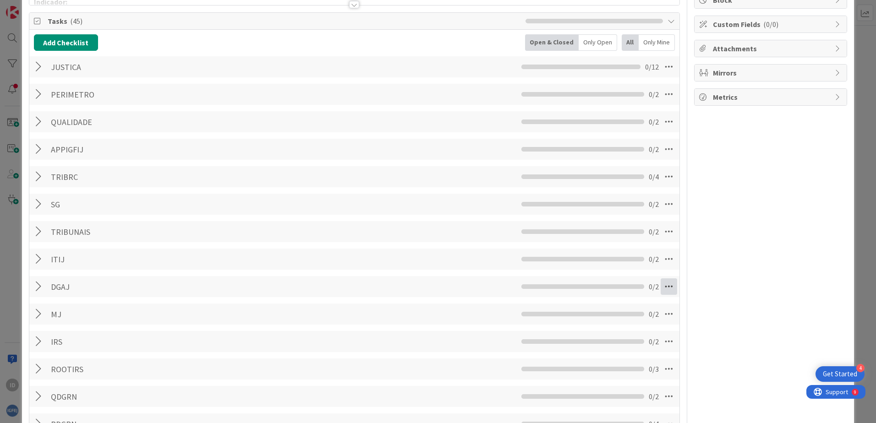
click at [660, 287] on icon at bounding box center [668, 286] width 16 height 16
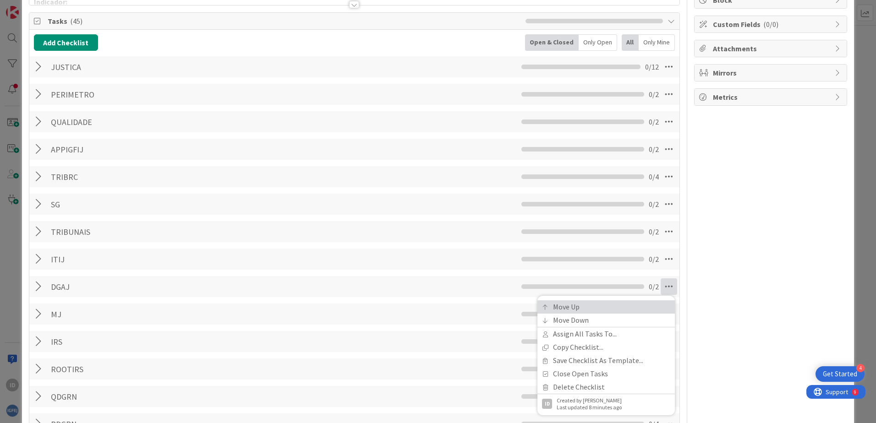
click at [630, 305] on link "Move Up" at bounding box center [605, 306] width 137 height 13
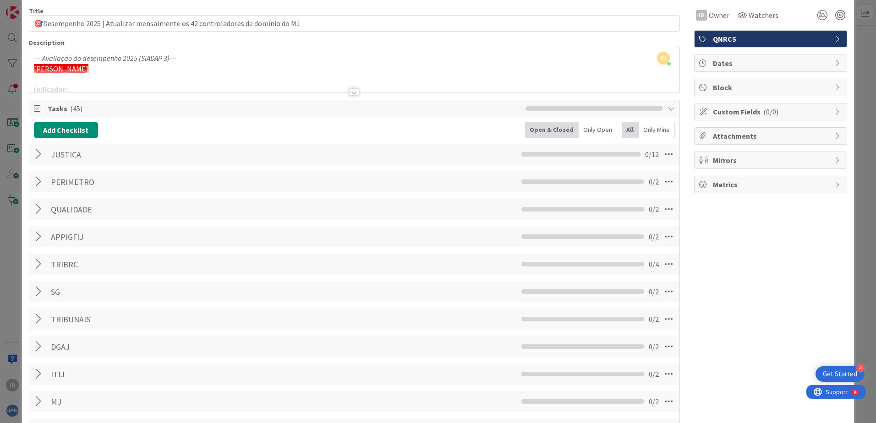
scroll to position [32, 0]
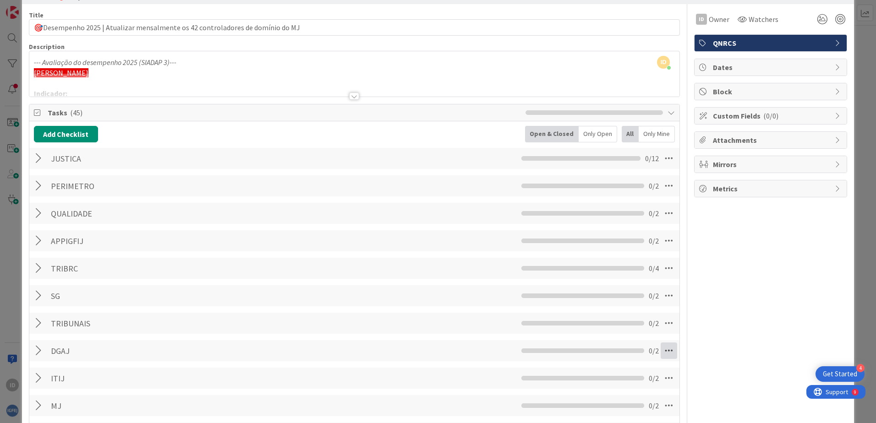
click at [660, 349] on icon at bounding box center [668, 351] width 16 height 16
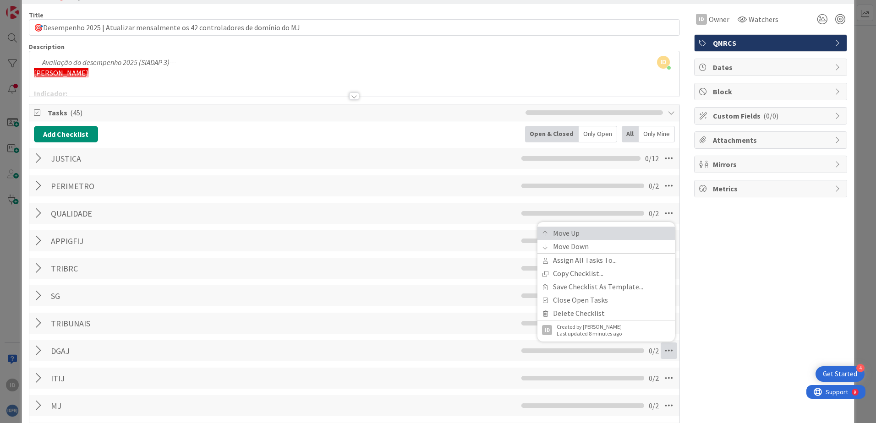
click at [593, 232] on link "Move Up" at bounding box center [605, 233] width 137 height 13
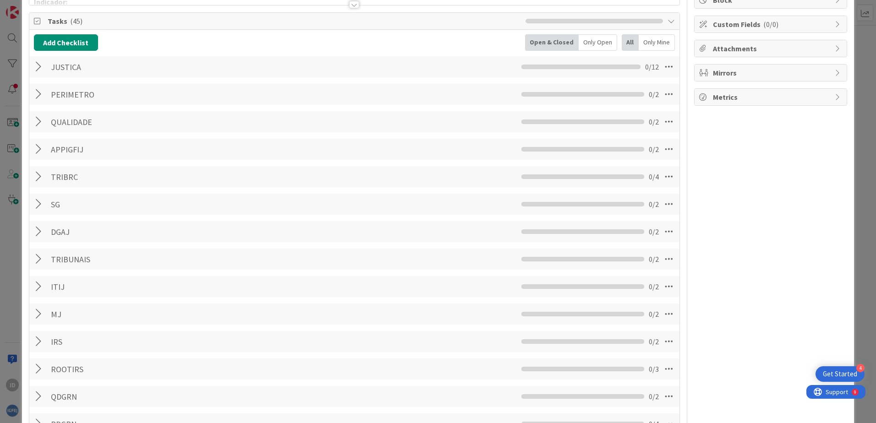
scroll to position [77, 0]
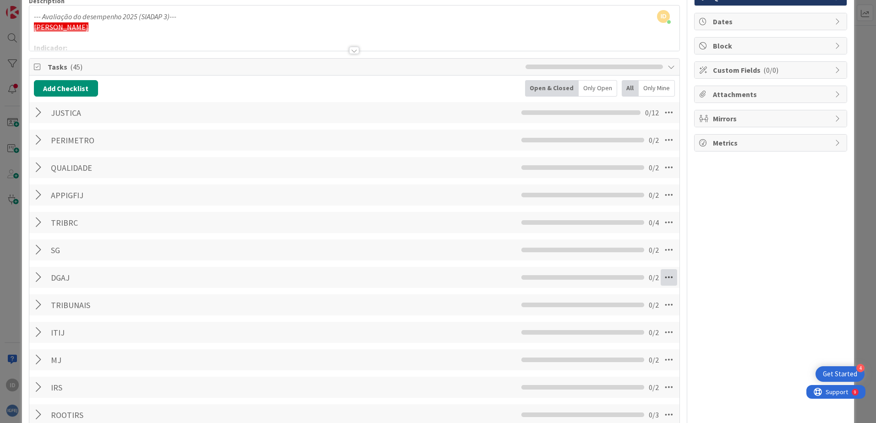
click at [662, 278] on icon at bounding box center [668, 277] width 16 height 16
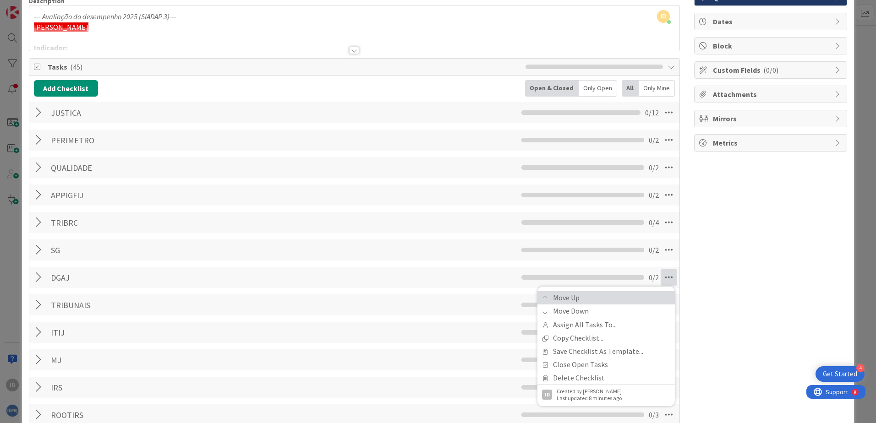
click at [621, 294] on link "Move Up" at bounding box center [605, 297] width 137 height 13
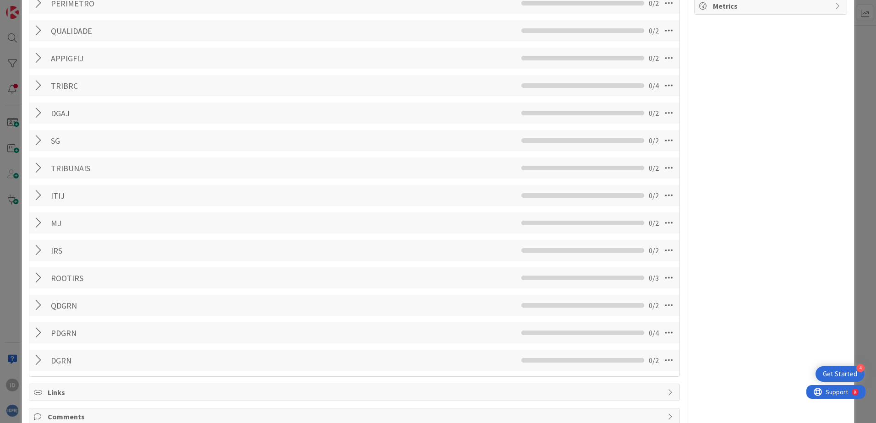
scroll to position [215, 0]
click at [664, 224] on icon at bounding box center [668, 222] width 16 height 16
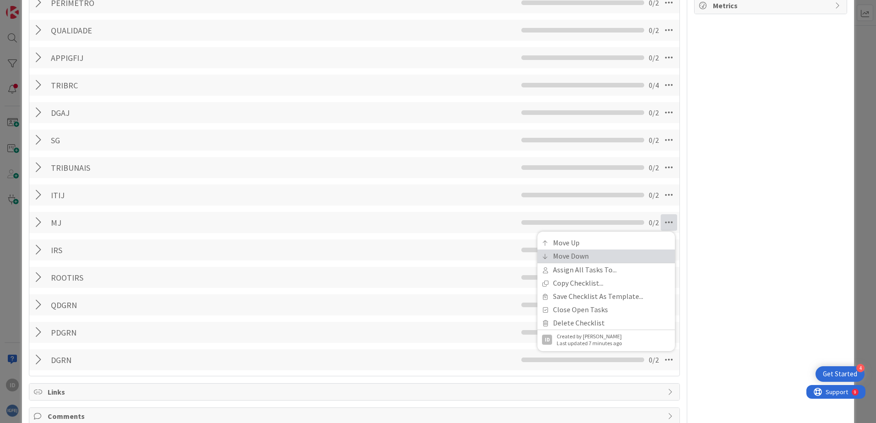
click at [590, 254] on link "Move Down" at bounding box center [605, 256] width 137 height 13
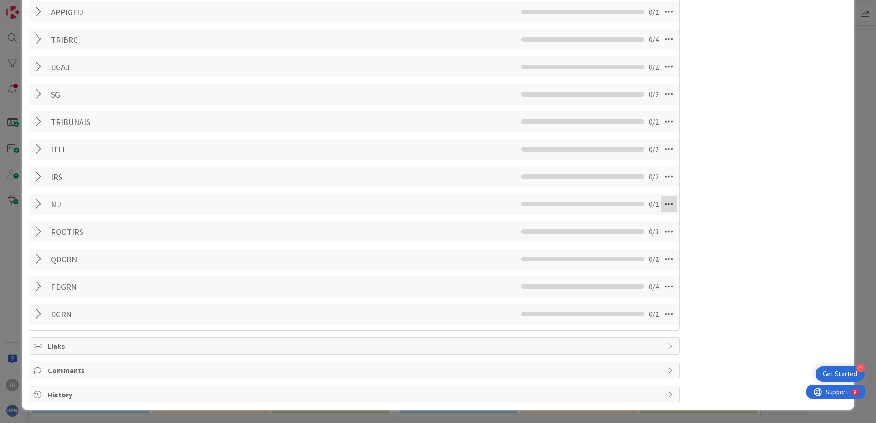
click at [660, 203] on icon at bounding box center [668, 204] width 16 height 16
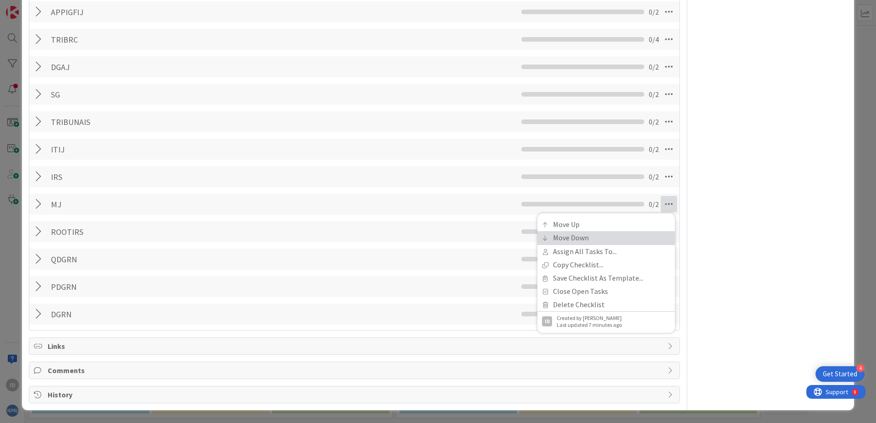
click at [612, 233] on link "Move Down" at bounding box center [605, 237] width 137 height 13
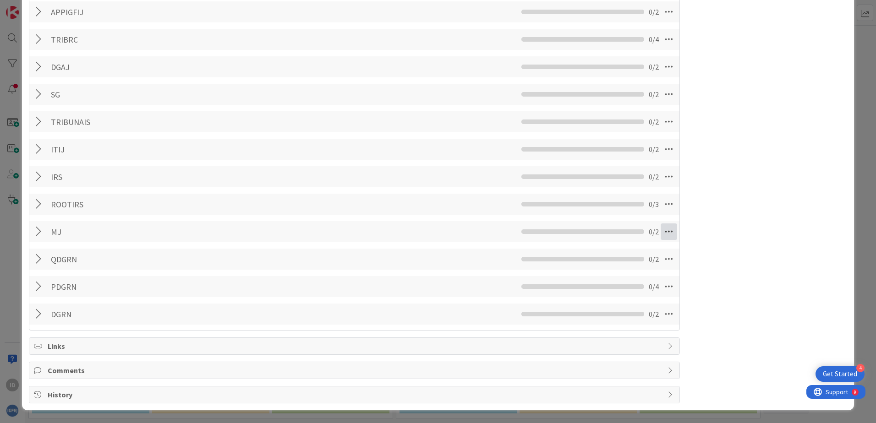
click at [664, 230] on icon at bounding box center [668, 231] width 16 height 16
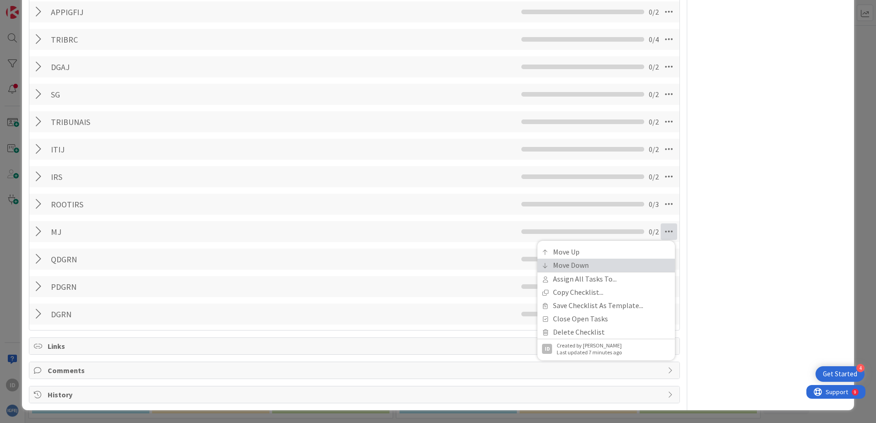
click at [592, 267] on link "Move Down" at bounding box center [605, 265] width 137 height 13
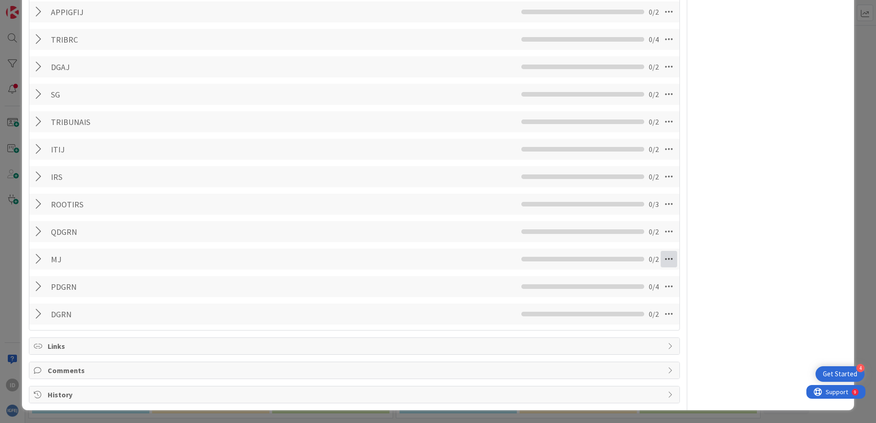
click at [661, 262] on icon at bounding box center [668, 259] width 16 height 16
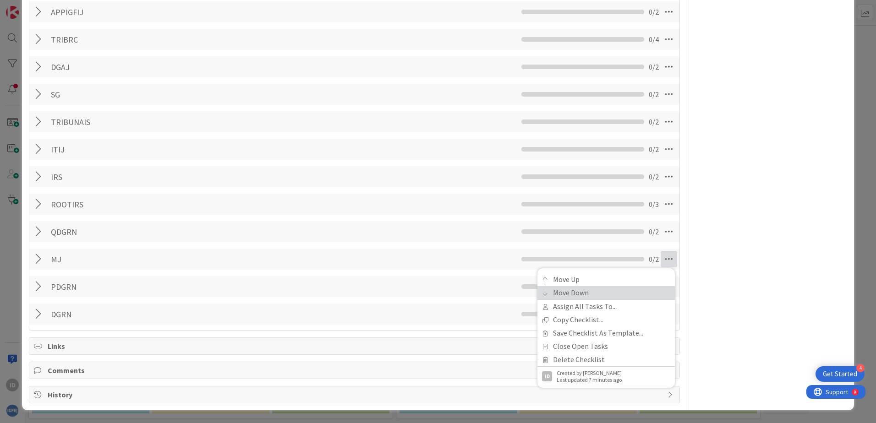
click at [611, 289] on link "Move Down" at bounding box center [605, 292] width 137 height 13
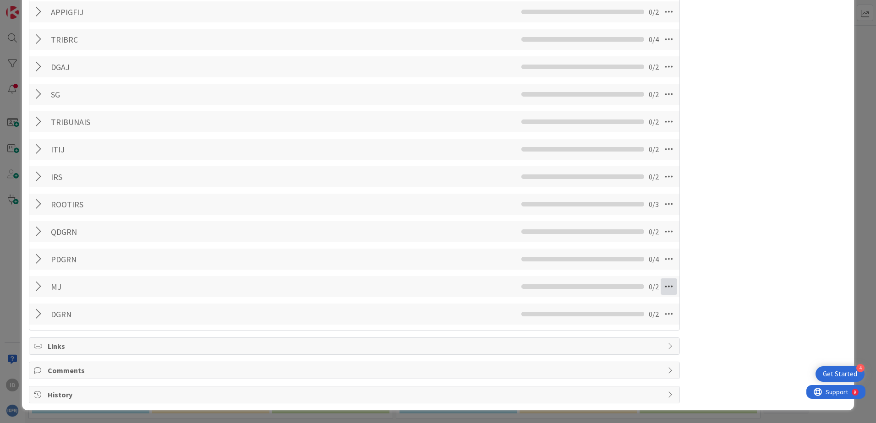
click at [665, 286] on icon at bounding box center [668, 286] width 16 height 16
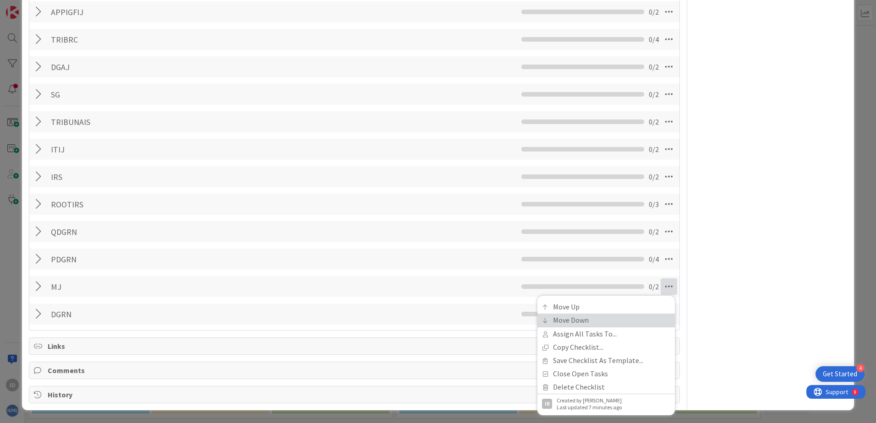
click at [577, 317] on link "Move Down" at bounding box center [605, 320] width 137 height 13
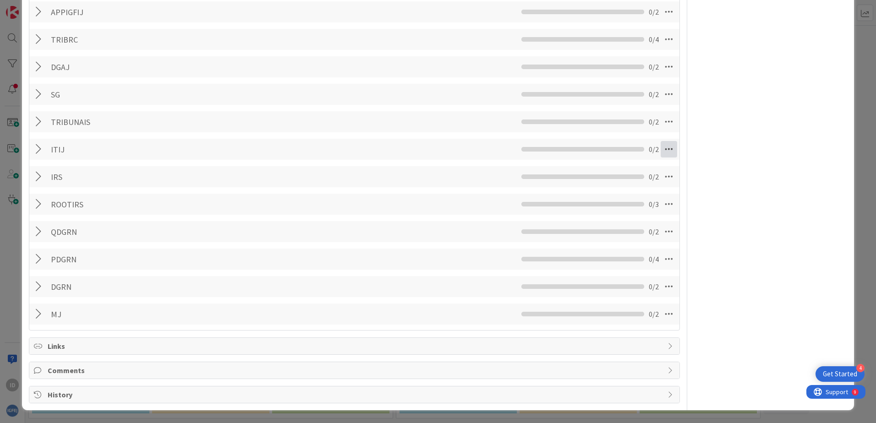
click at [661, 148] on icon at bounding box center [668, 149] width 16 height 16
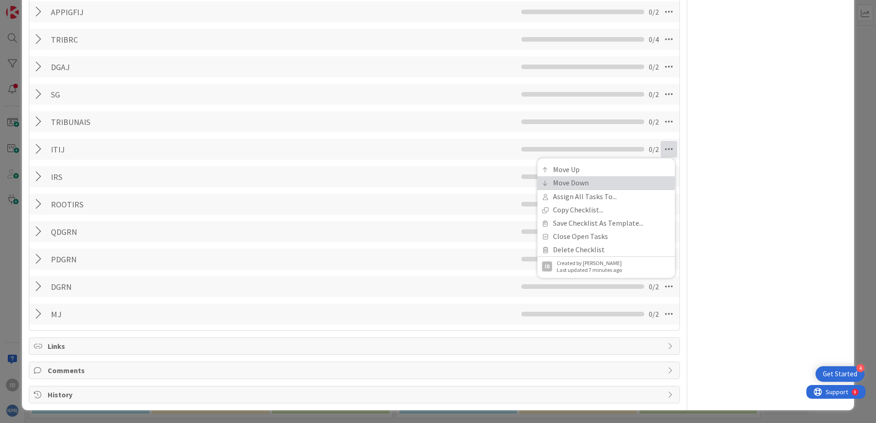
click at [629, 179] on link "Move Down" at bounding box center [605, 182] width 137 height 13
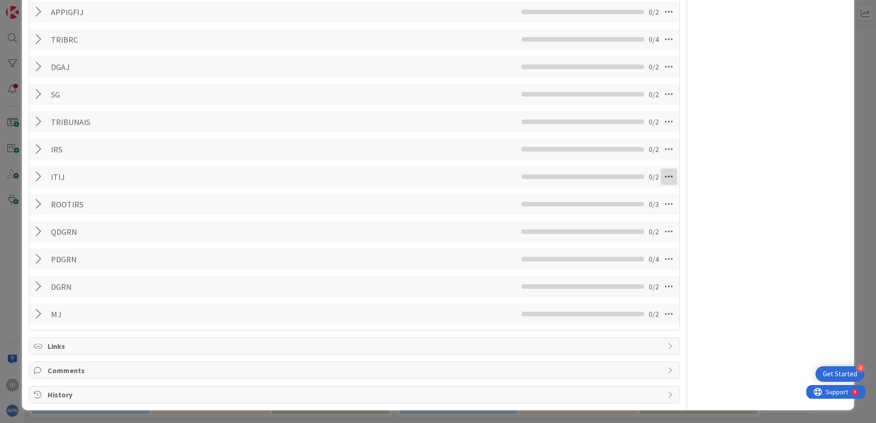
click at [661, 172] on icon at bounding box center [668, 177] width 16 height 16
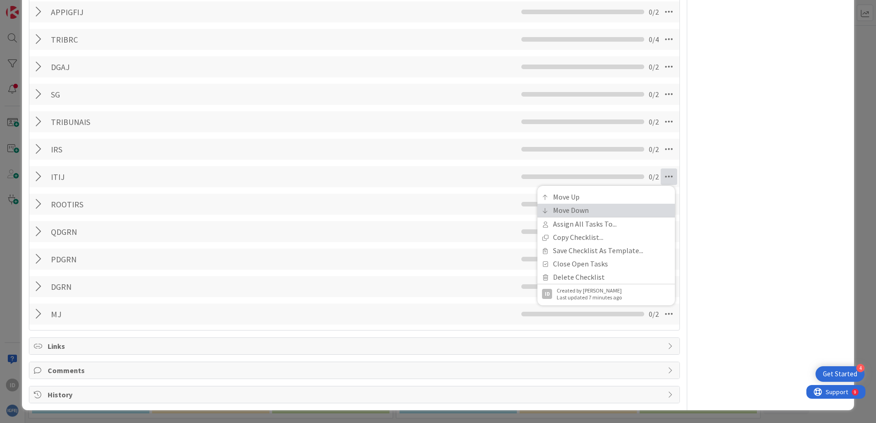
click at [603, 207] on link "Move Down" at bounding box center [605, 210] width 137 height 13
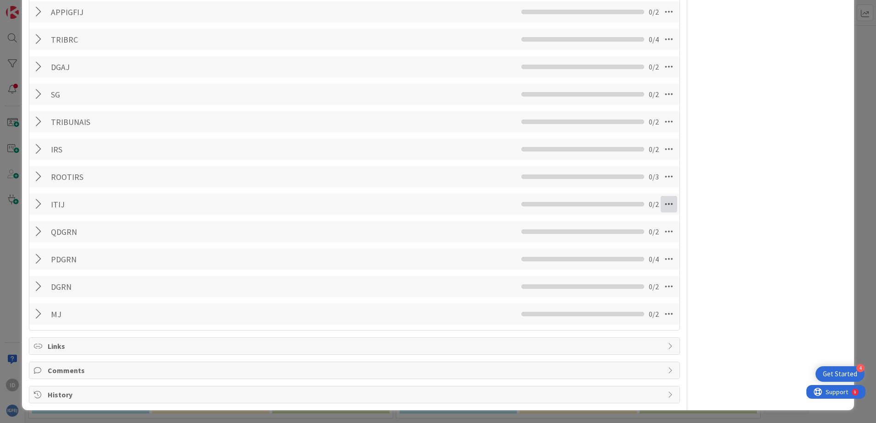
click at [666, 205] on icon at bounding box center [668, 204] width 16 height 16
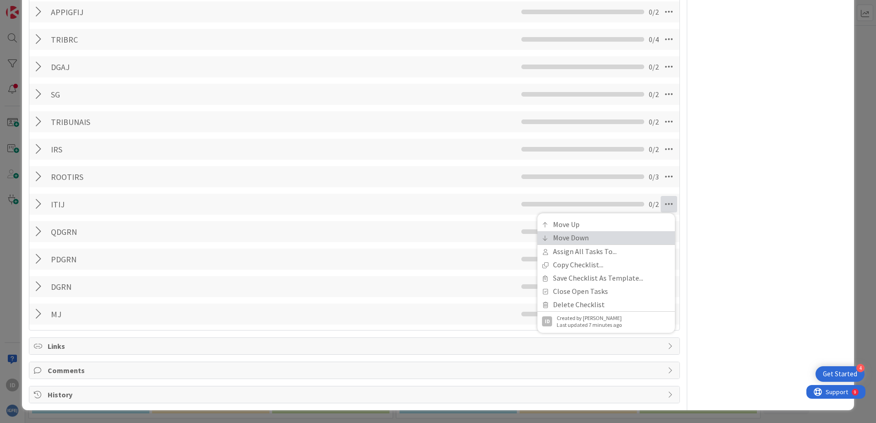
click at [608, 235] on link "Move Down" at bounding box center [605, 237] width 137 height 13
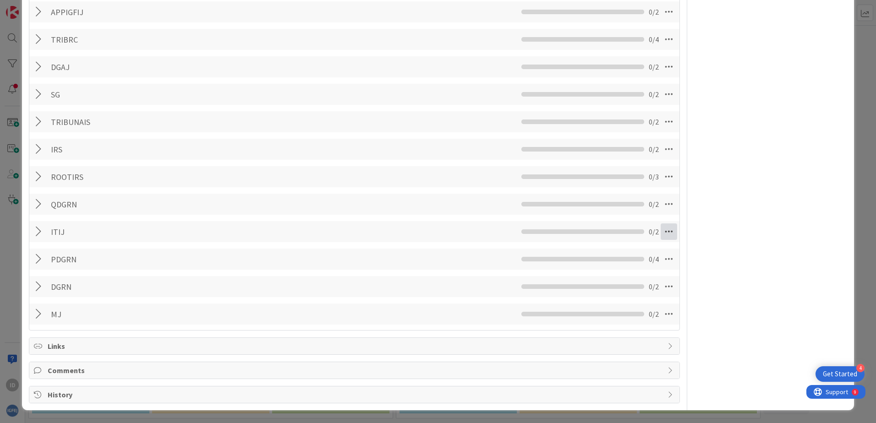
click at [661, 231] on icon at bounding box center [668, 231] width 16 height 16
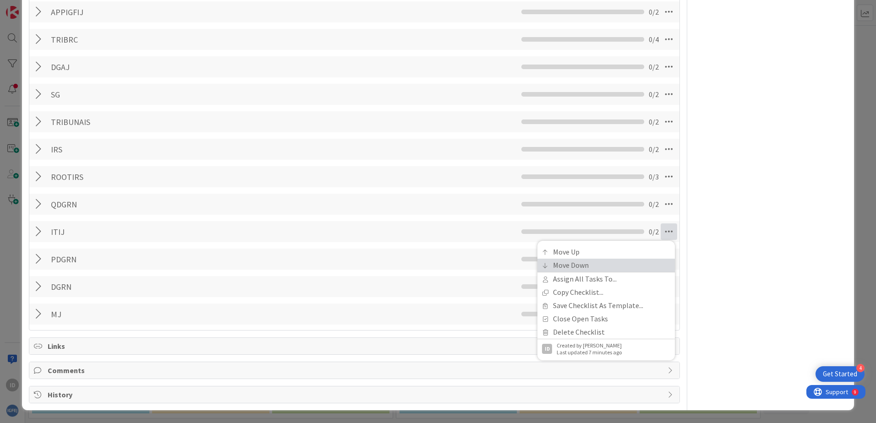
click at [608, 262] on link "Move Down" at bounding box center [605, 265] width 137 height 13
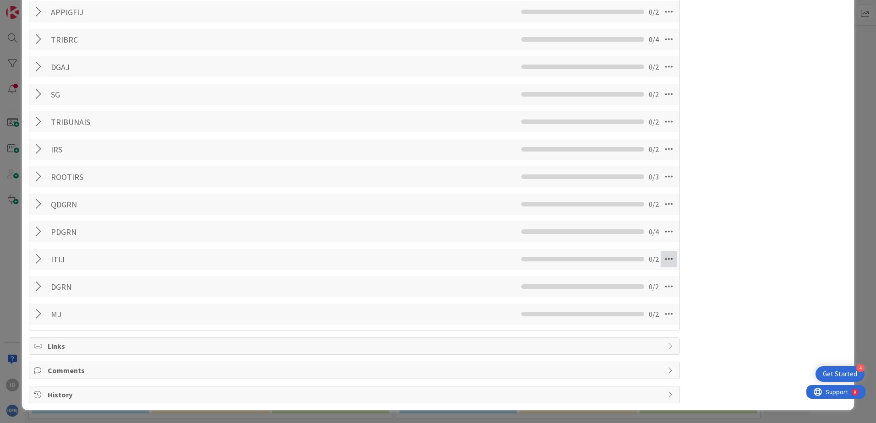
click at [664, 255] on icon at bounding box center [668, 259] width 16 height 16
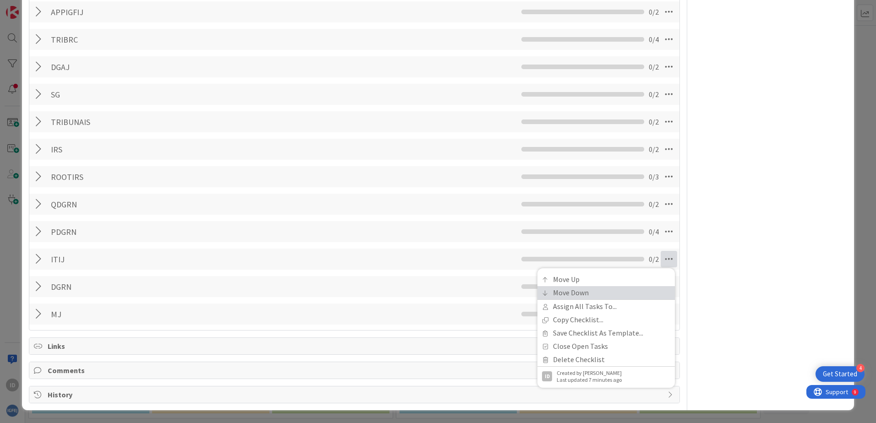
click at [594, 289] on link "Move Down" at bounding box center [605, 292] width 137 height 13
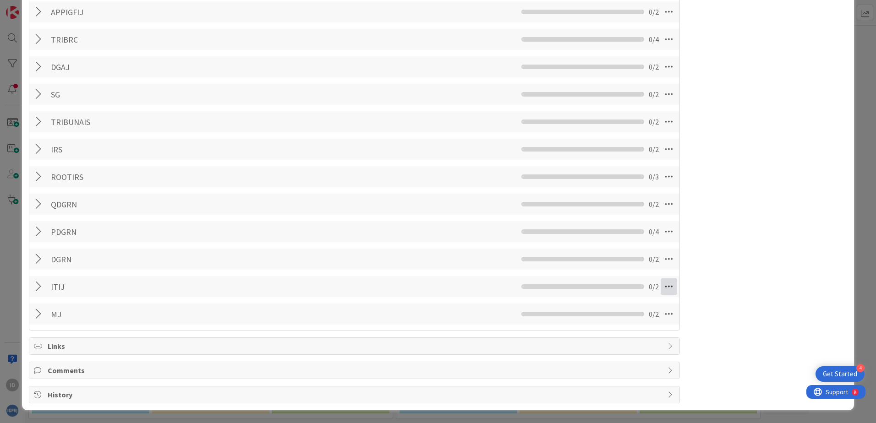
click at [663, 286] on icon at bounding box center [668, 286] width 16 height 16
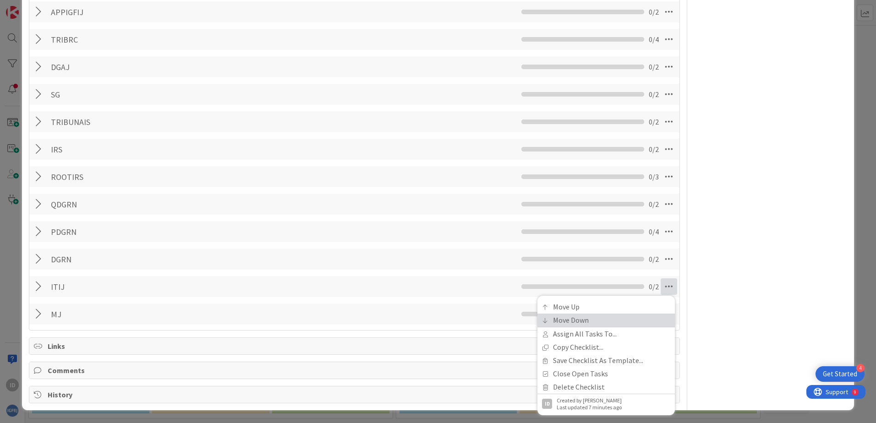
click at [583, 318] on link "Move Down" at bounding box center [605, 320] width 137 height 13
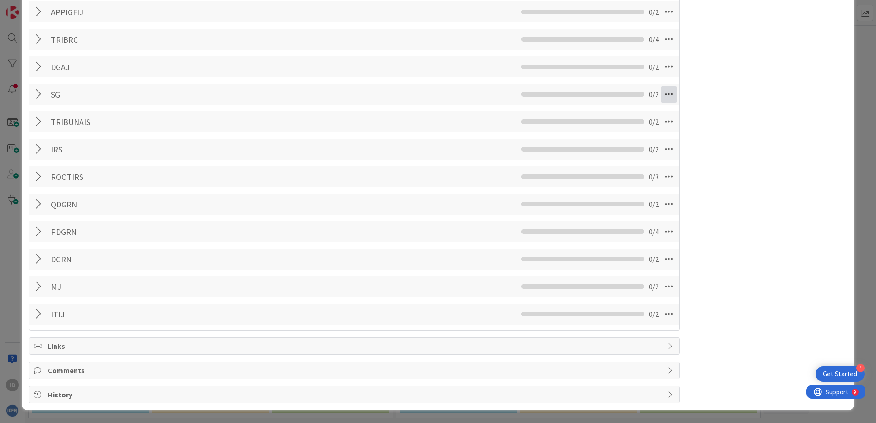
click at [666, 94] on icon at bounding box center [668, 94] width 16 height 16
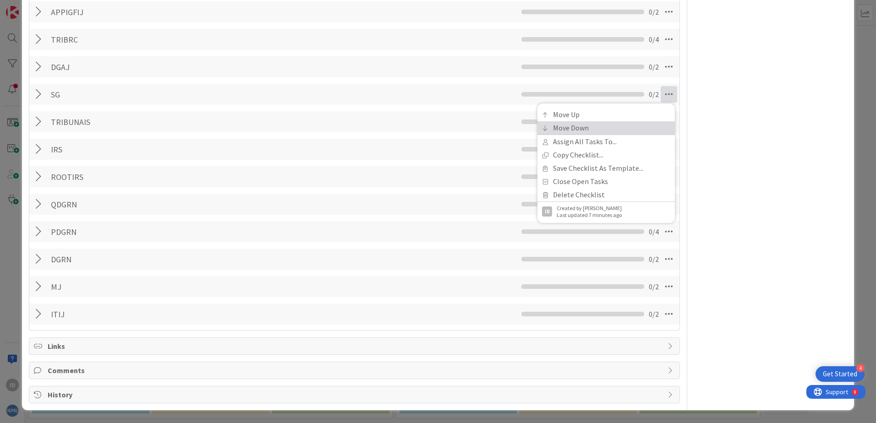
click at [563, 128] on link "Move Down" at bounding box center [605, 127] width 137 height 13
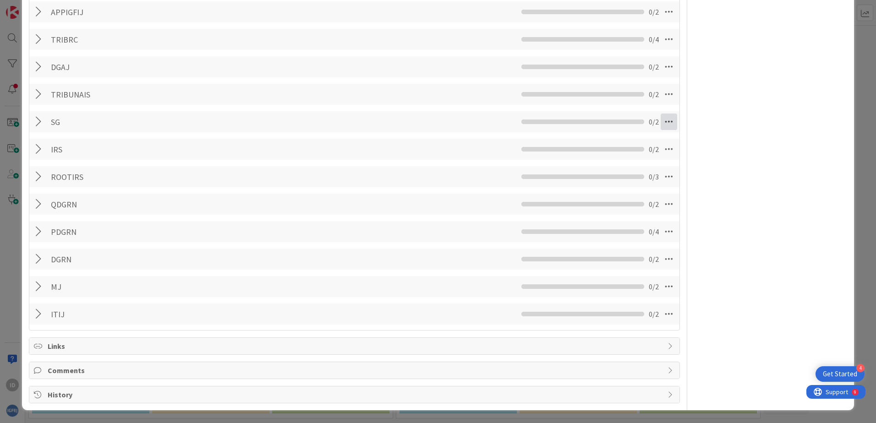
click at [668, 123] on icon at bounding box center [668, 122] width 16 height 16
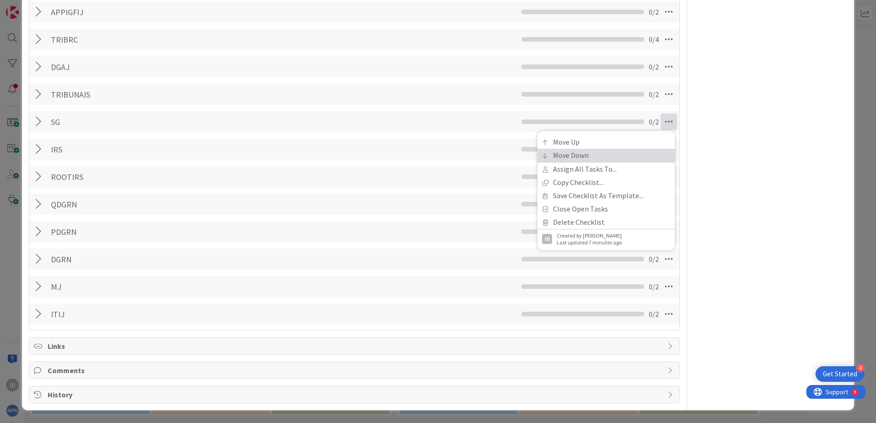
click at [599, 152] on link "Move Down" at bounding box center [605, 155] width 137 height 13
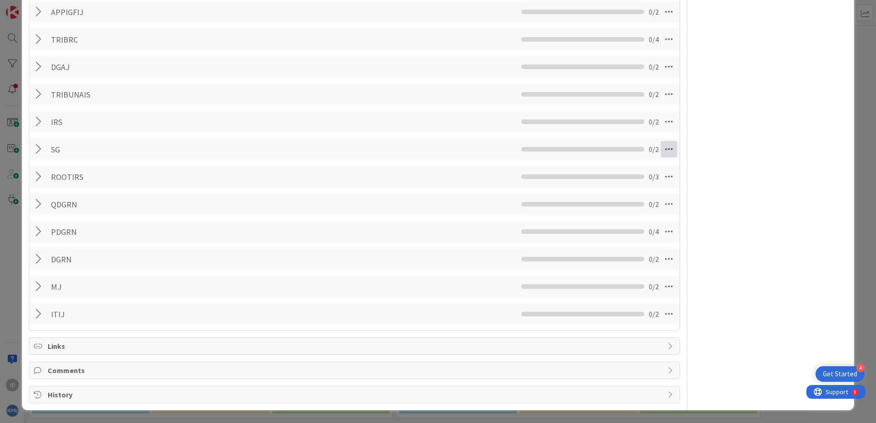
click at [667, 149] on icon at bounding box center [668, 149] width 16 height 16
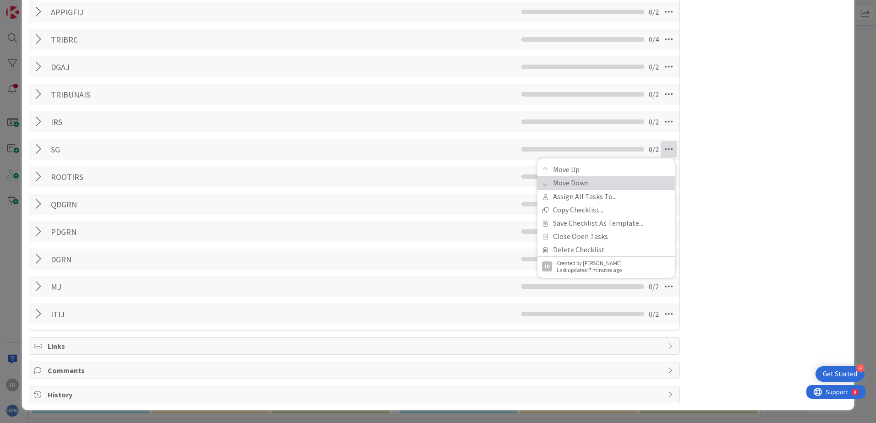
click at [588, 186] on link "Move Down" at bounding box center [605, 182] width 137 height 13
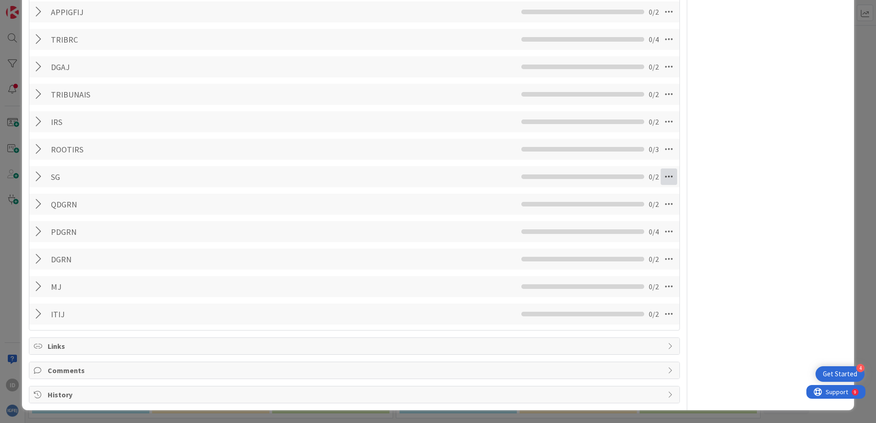
click at [662, 177] on icon at bounding box center [668, 177] width 16 height 16
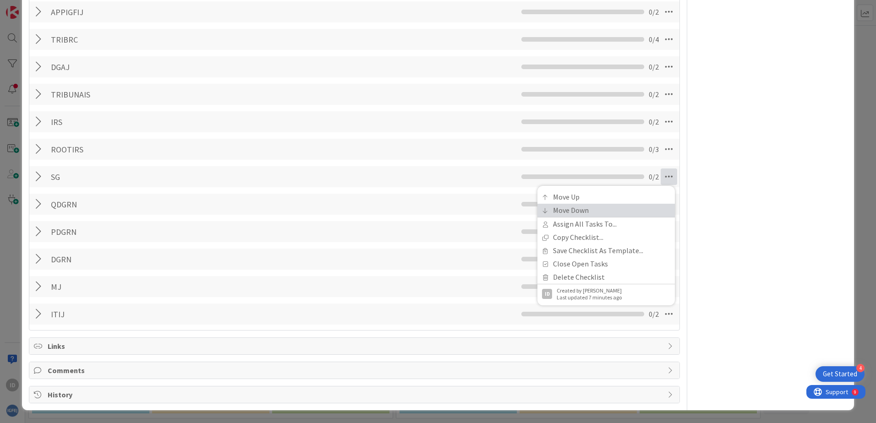
click at [594, 211] on link "Move Down" at bounding box center [605, 210] width 137 height 13
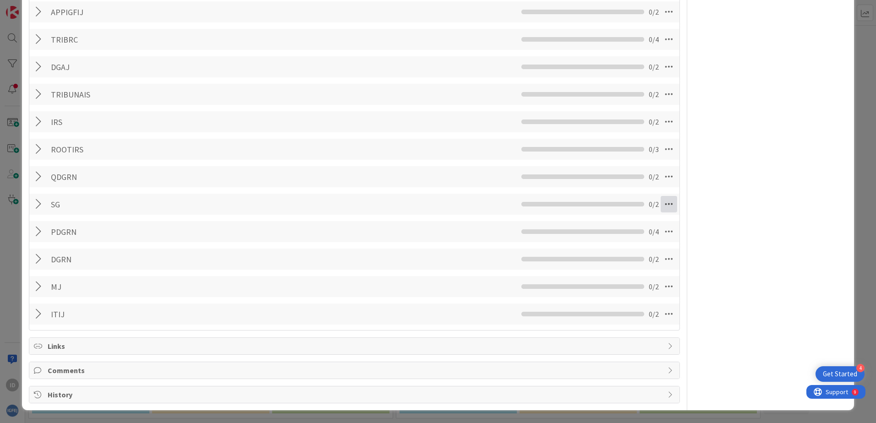
click at [660, 204] on icon at bounding box center [668, 204] width 16 height 16
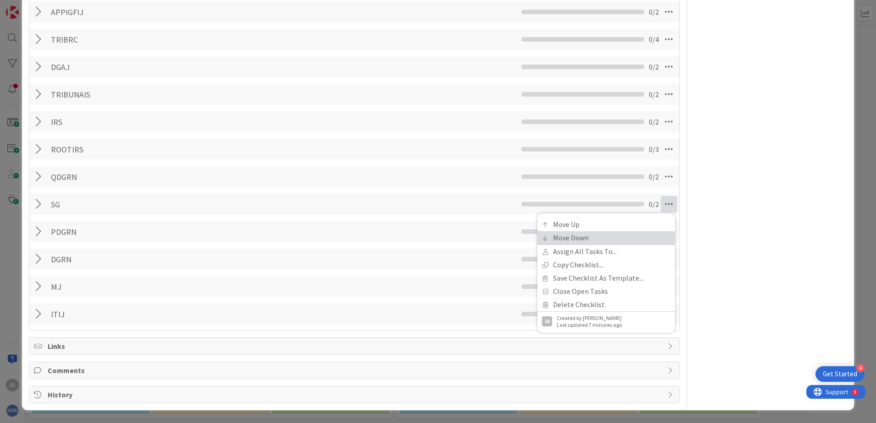
click at [585, 234] on link "Move Down" at bounding box center [605, 237] width 137 height 13
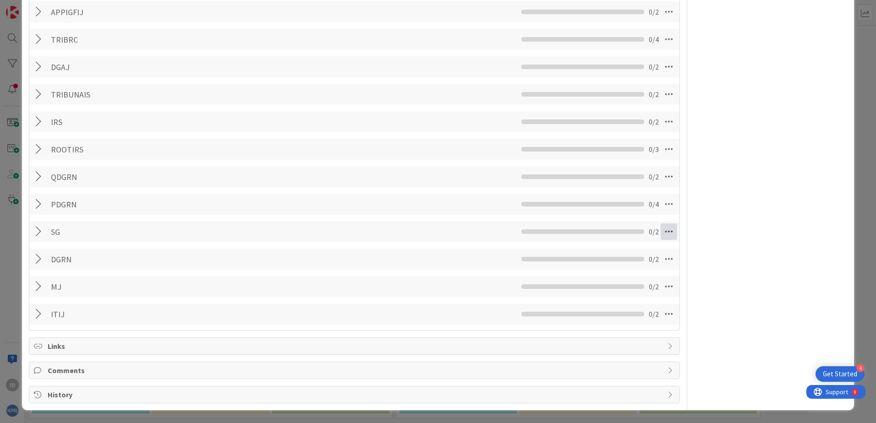
click at [664, 233] on icon at bounding box center [668, 231] width 16 height 16
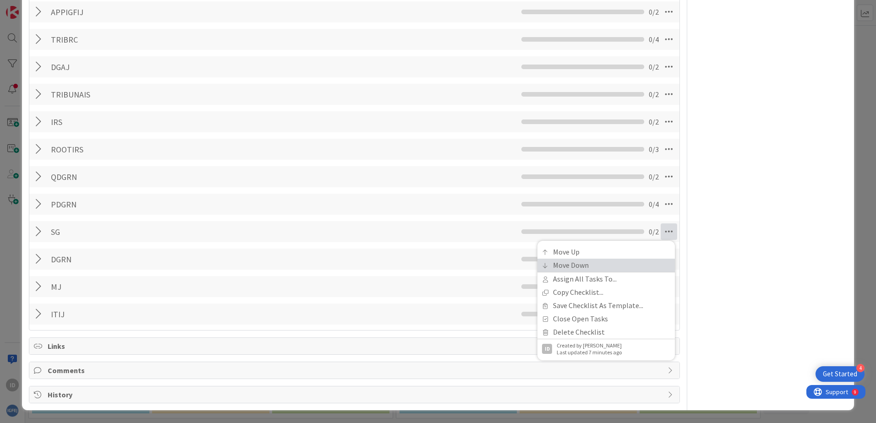
click at [585, 262] on link "Move Down" at bounding box center [605, 265] width 137 height 13
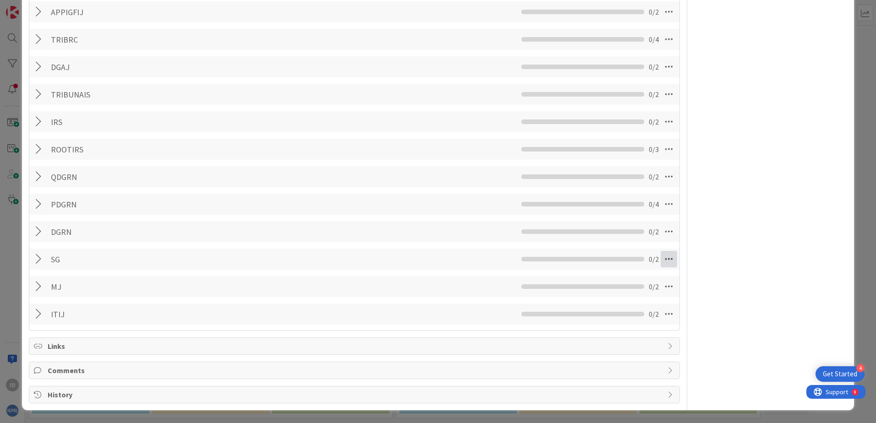
click at [660, 255] on icon at bounding box center [668, 259] width 16 height 16
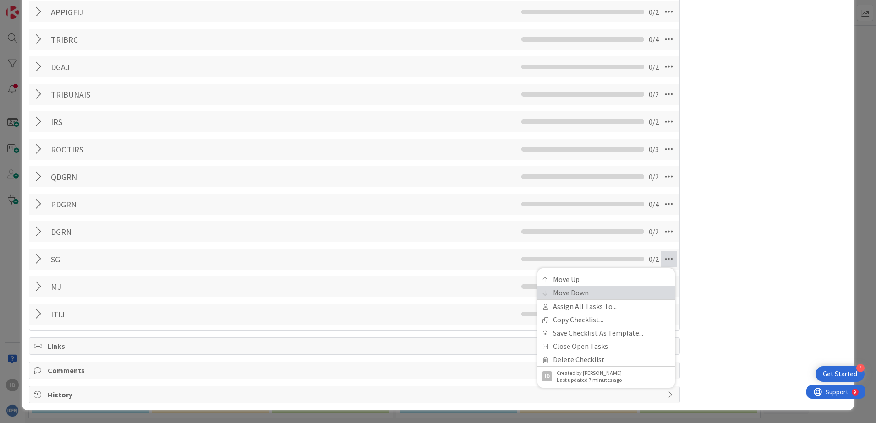
click at [595, 288] on link "Move Down" at bounding box center [605, 292] width 137 height 13
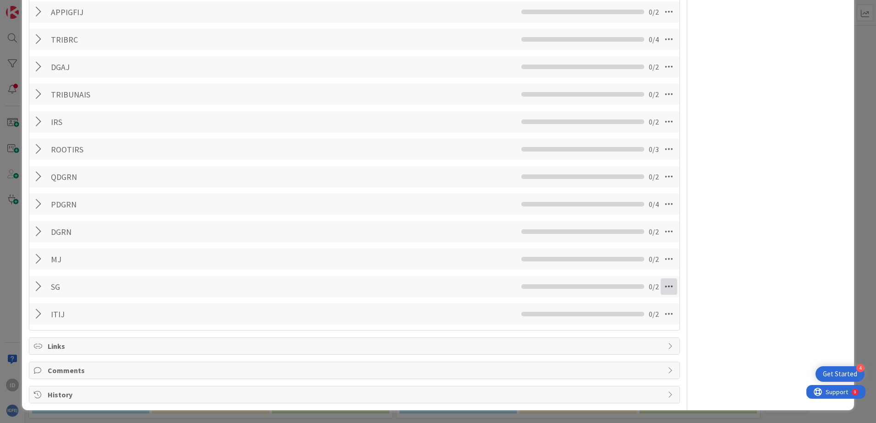
click at [665, 281] on icon at bounding box center [668, 286] width 16 height 16
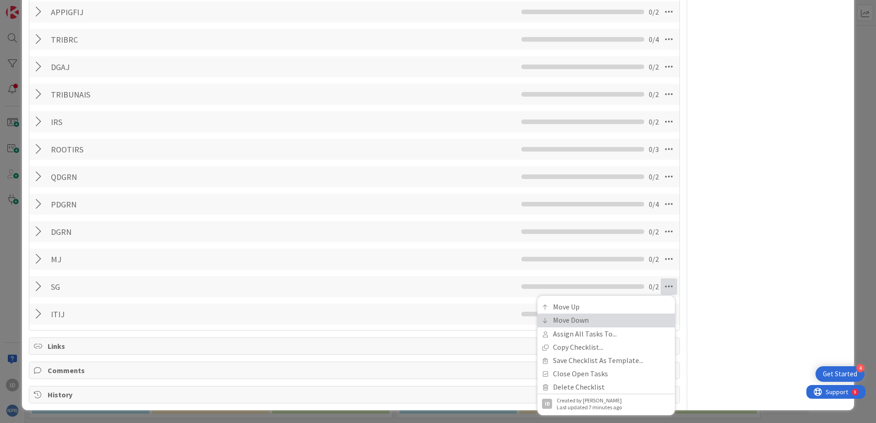
click at [566, 318] on link "Move Down" at bounding box center [605, 320] width 137 height 13
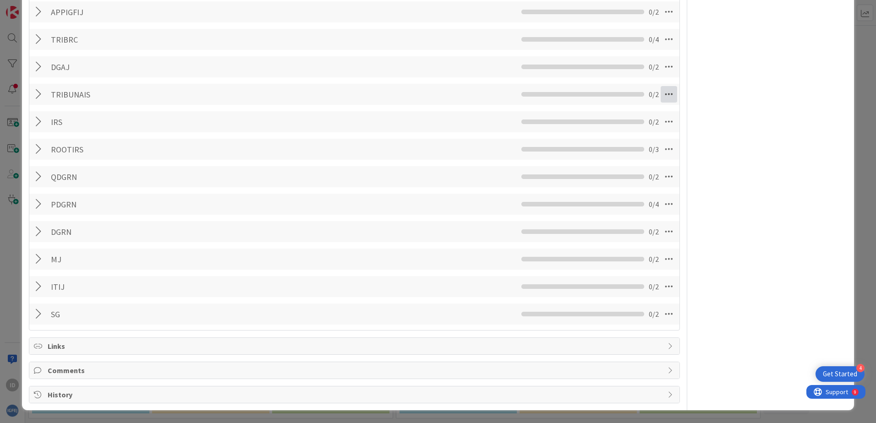
click at [664, 96] on icon at bounding box center [668, 94] width 16 height 16
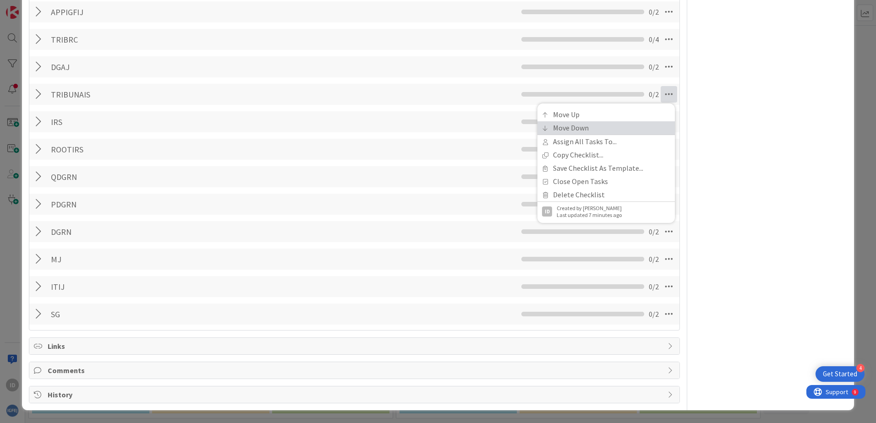
click at [626, 125] on link "Move Down" at bounding box center [605, 127] width 137 height 13
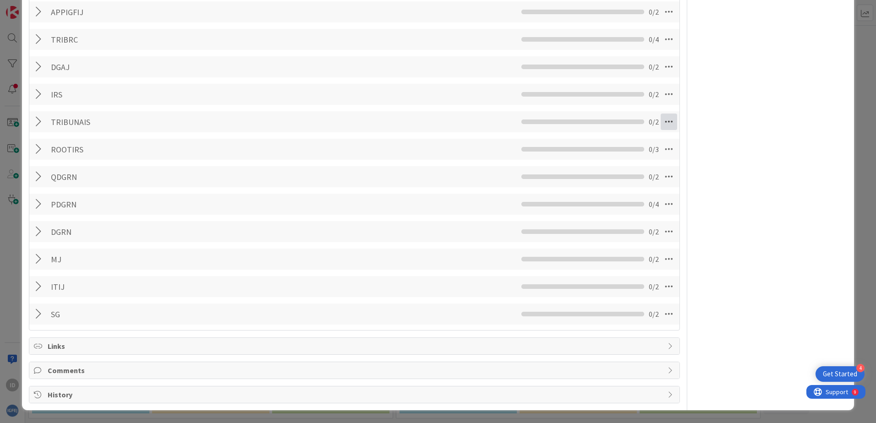
click at [663, 117] on icon at bounding box center [668, 122] width 16 height 16
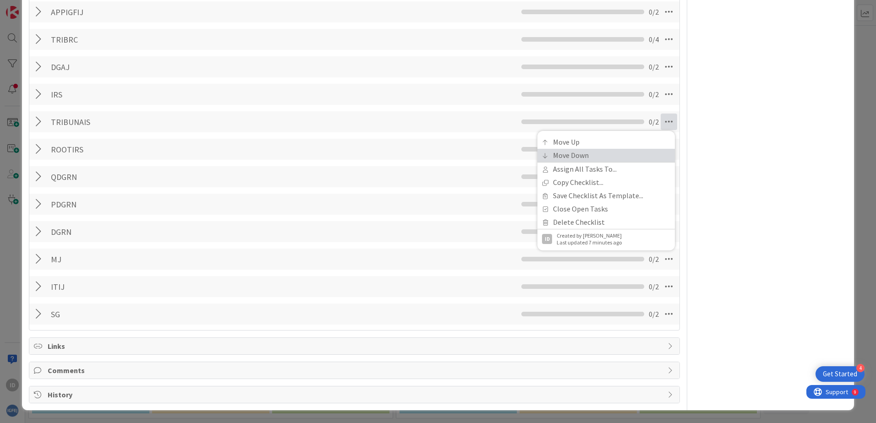
click at [622, 158] on link "Move Down" at bounding box center [605, 155] width 137 height 13
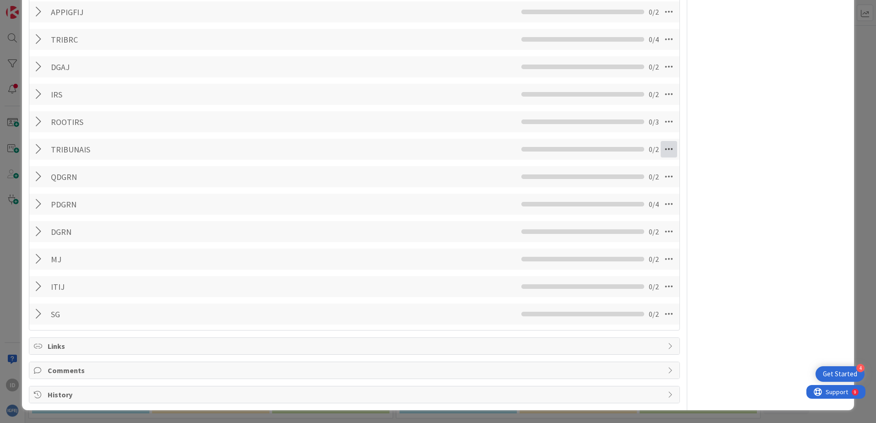
click at [665, 148] on icon at bounding box center [668, 149] width 16 height 16
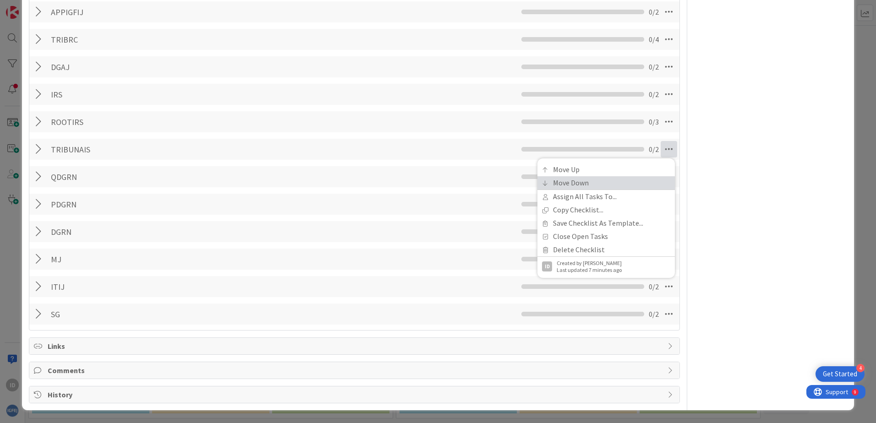
click at [618, 184] on link "Move Down" at bounding box center [605, 182] width 137 height 13
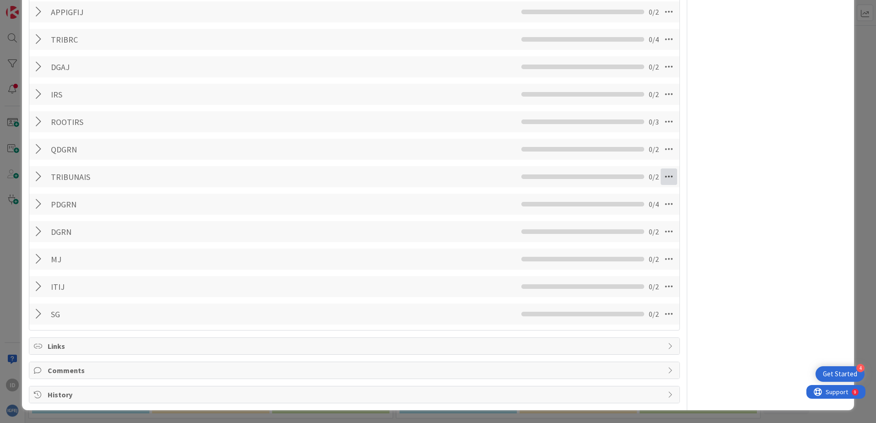
click at [665, 177] on icon at bounding box center [668, 177] width 16 height 16
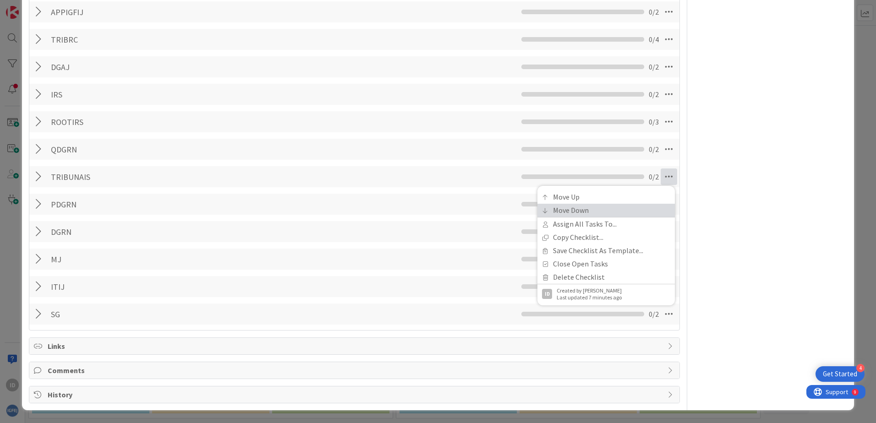
click at [593, 211] on link "Move Down" at bounding box center [605, 210] width 137 height 13
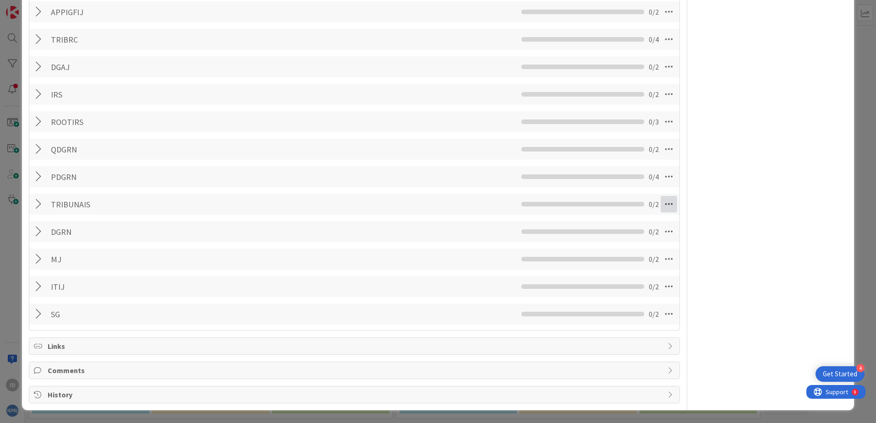
click at [660, 202] on icon at bounding box center [668, 204] width 16 height 16
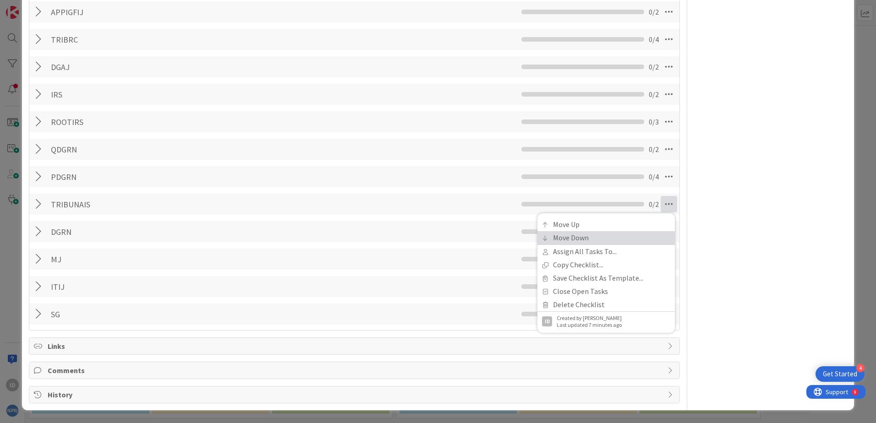
click at [609, 235] on link "Move Down" at bounding box center [605, 237] width 137 height 13
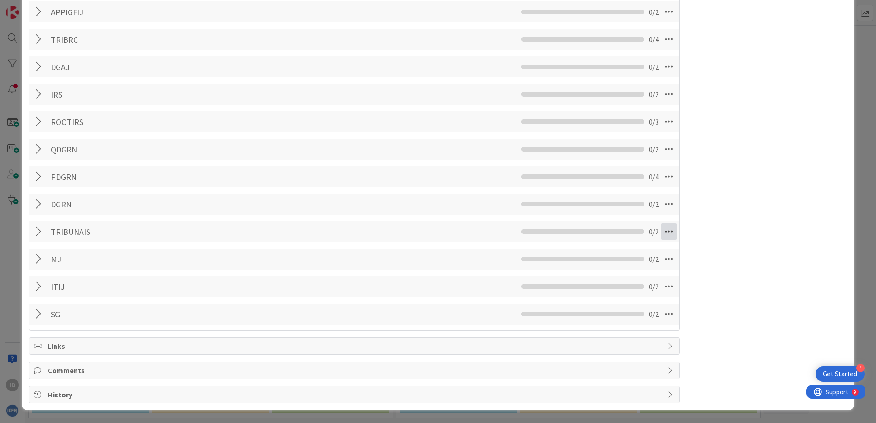
click at [660, 231] on icon at bounding box center [668, 231] width 16 height 16
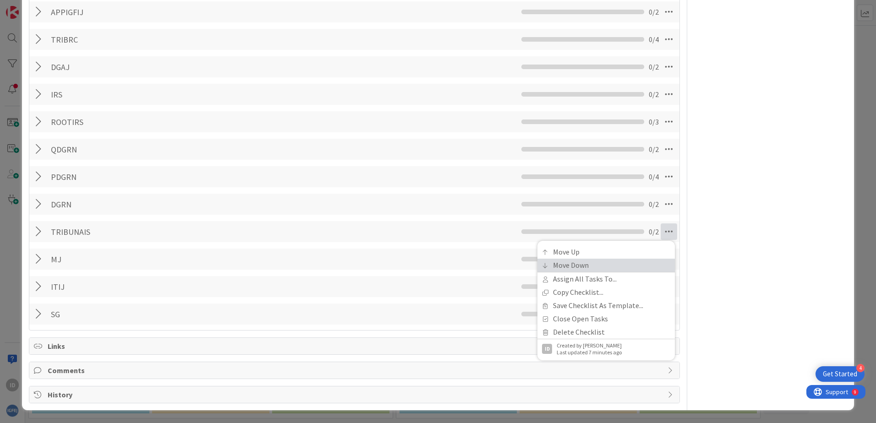
click at [610, 263] on link "Move Down" at bounding box center [605, 265] width 137 height 13
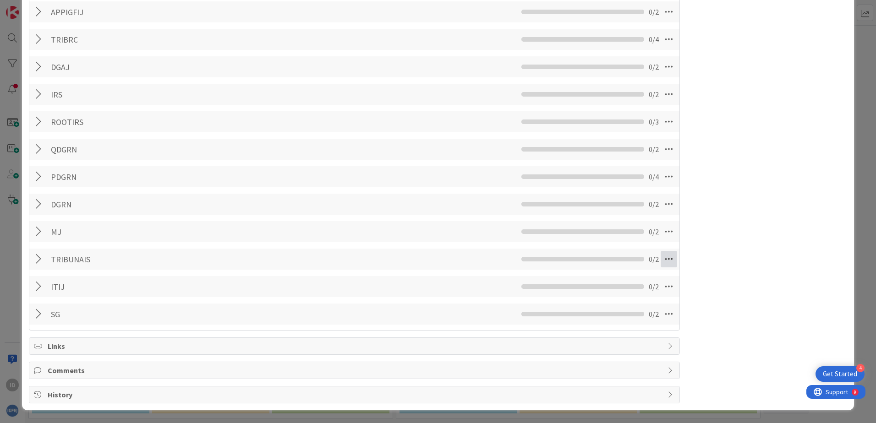
click at [662, 258] on icon at bounding box center [668, 259] width 16 height 16
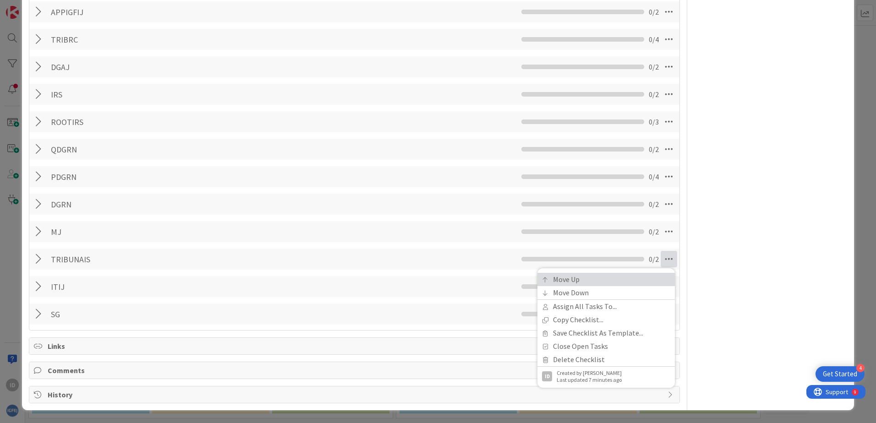
click at [600, 285] on link "Move Up" at bounding box center [605, 279] width 137 height 13
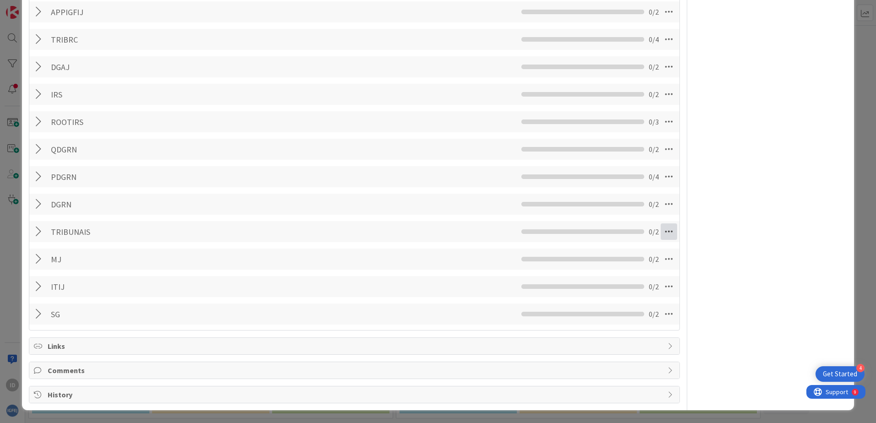
click at [661, 233] on icon at bounding box center [668, 231] width 16 height 16
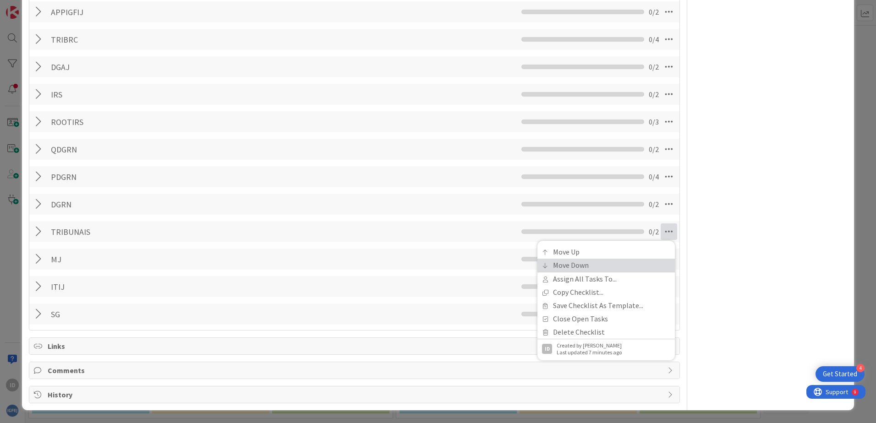
click at [627, 262] on link "Move Down" at bounding box center [605, 265] width 137 height 13
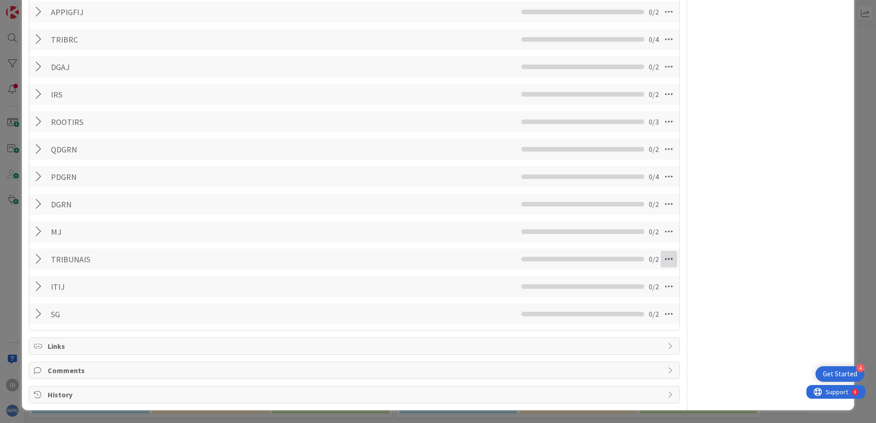
click at [660, 257] on icon at bounding box center [668, 259] width 16 height 16
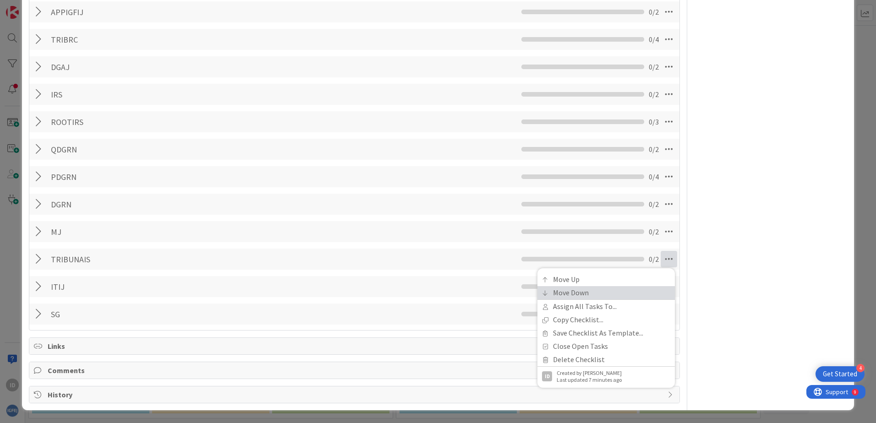
click at [613, 288] on link "Move Down" at bounding box center [605, 292] width 137 height 13
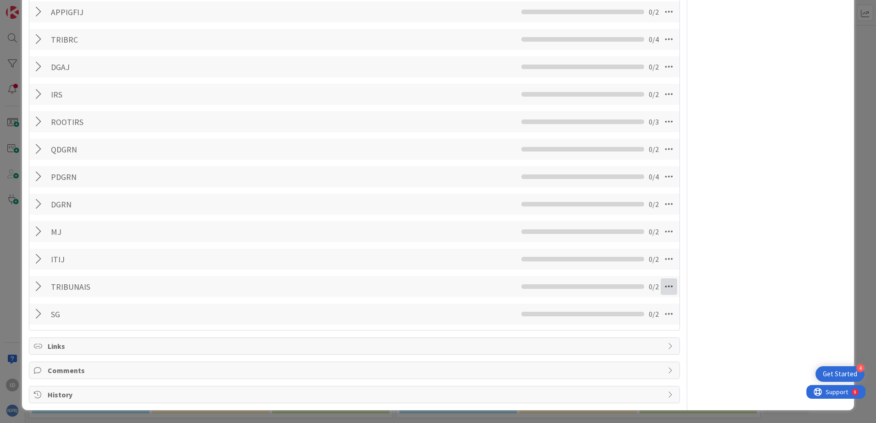
click at [662, 285] on icon at bounding box center [668, 286] width 16 height 16
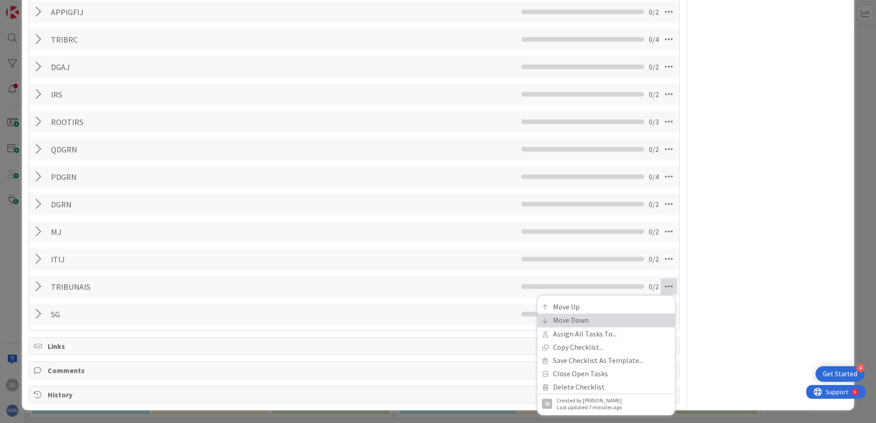
click at [602, 316] on link "Move Down" at bounding box center [605, 320] width 137 height 13
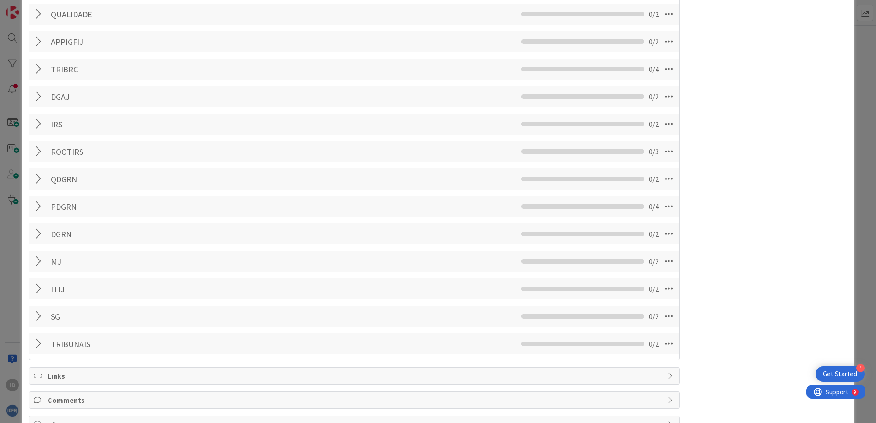
scroll to position [215, 0]
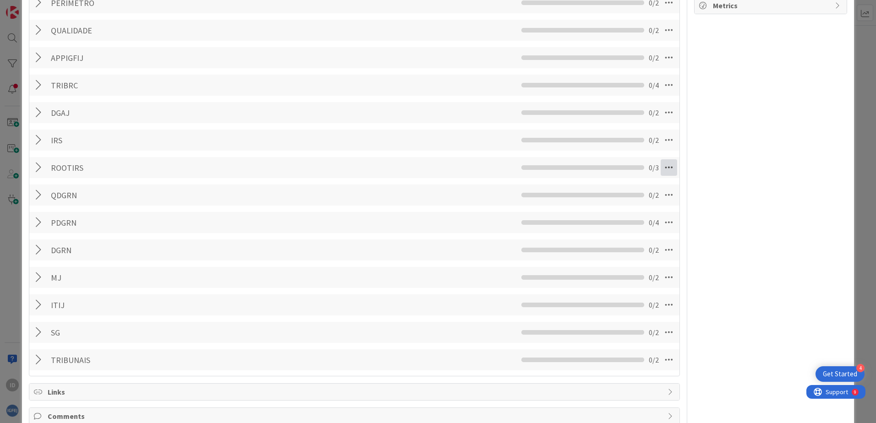
click at [662, 168] on icon at bounding box center [668, 167] width 16 height 16
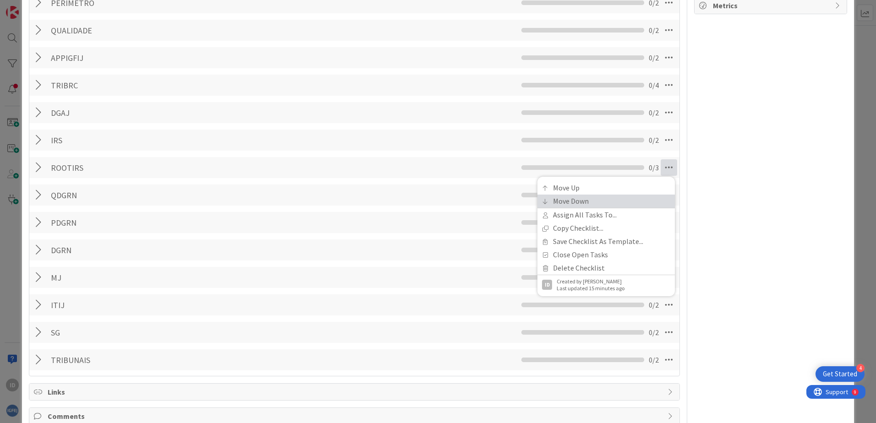
click at [596, 198] on link "Move Down" at bounding box center [605, 201] width 137 height 13
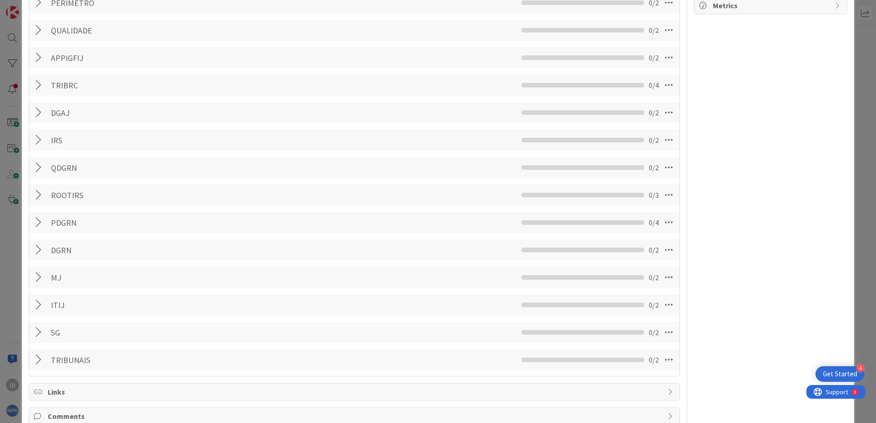
scroll to position [261, 0]
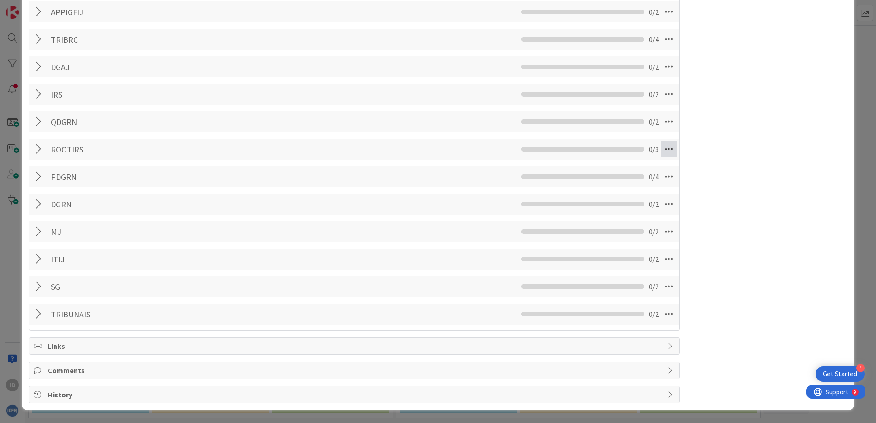
click at [663, 149] on icon at bounding box center [668, 149] width 16 height 16
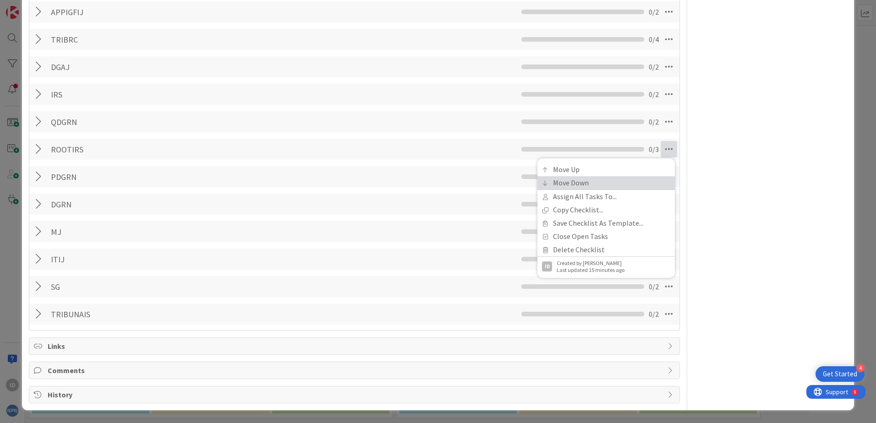
click at [608, 180] on link "Move Down" at bounding box center [605, 182] width 137 height 13
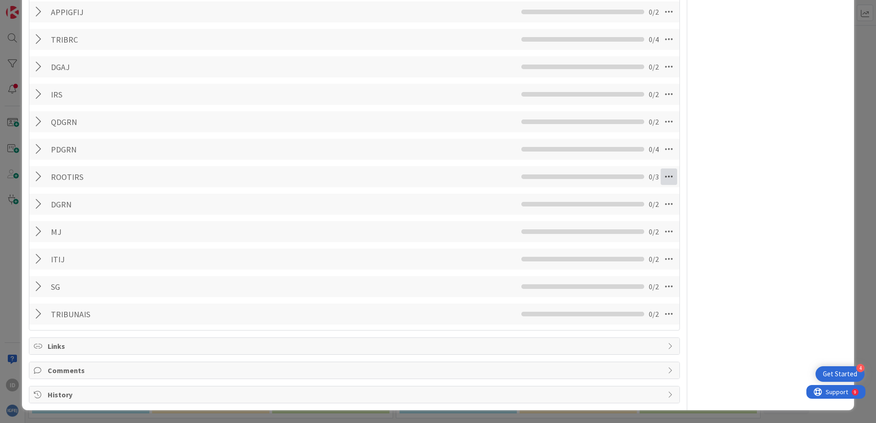
click at [660, 174] on icon at bounding box center [668, 177] width 16 height 16
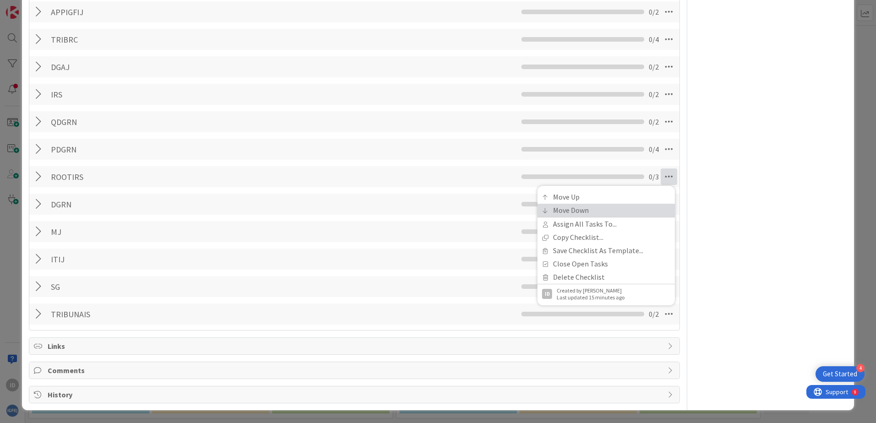
click at [583, 208] on link "Move Down" at bounding box center [605, 210] width 137 height 13
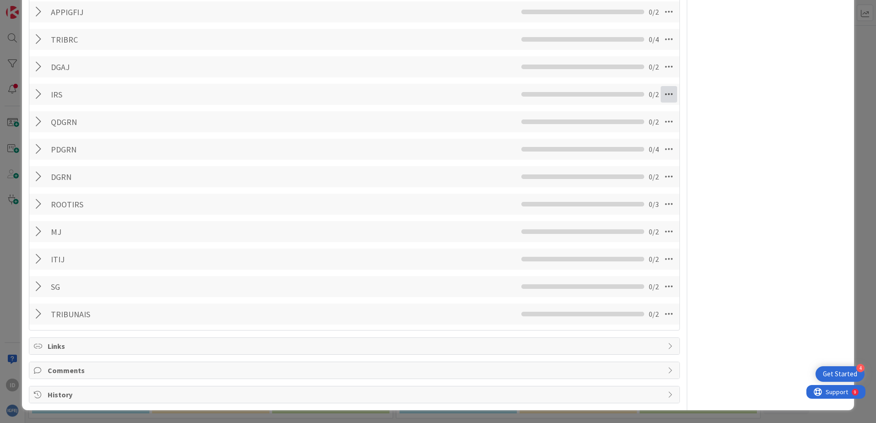
click at [664, 95] on icon at bounding box center [668, 94] width 16 height 16
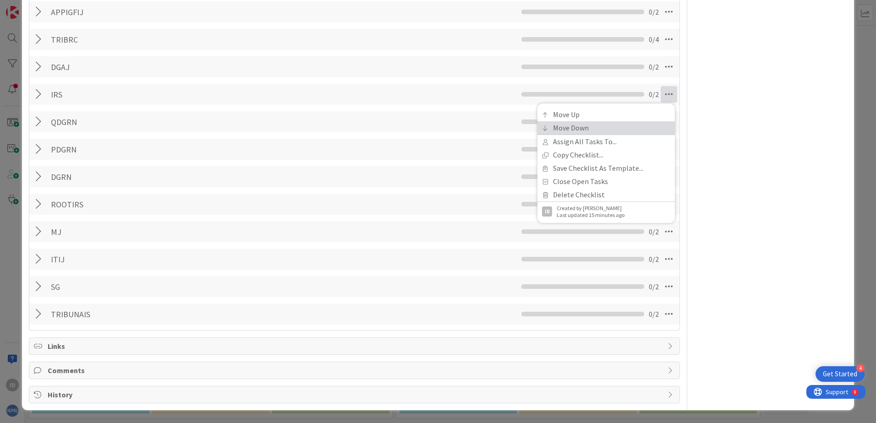
click at [594, 125] on link "Move Down" at bounding box center [605, 127] width 137 height 13
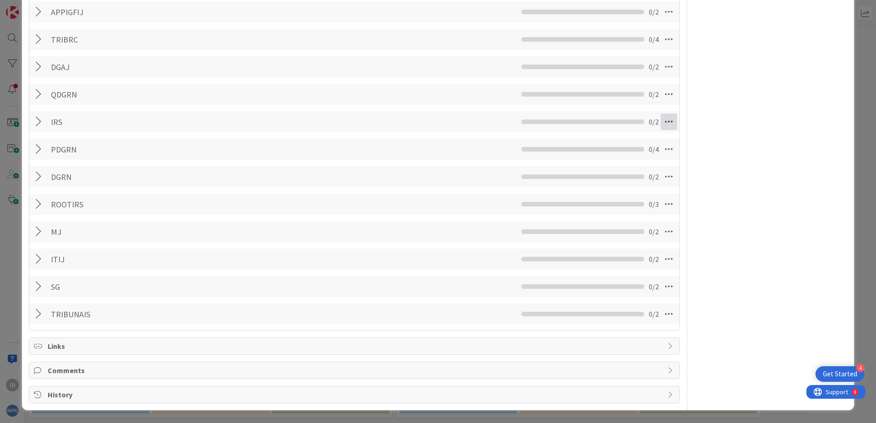
click at [661, 120] on icon at bounding box center [668, 122] width 16 height 16
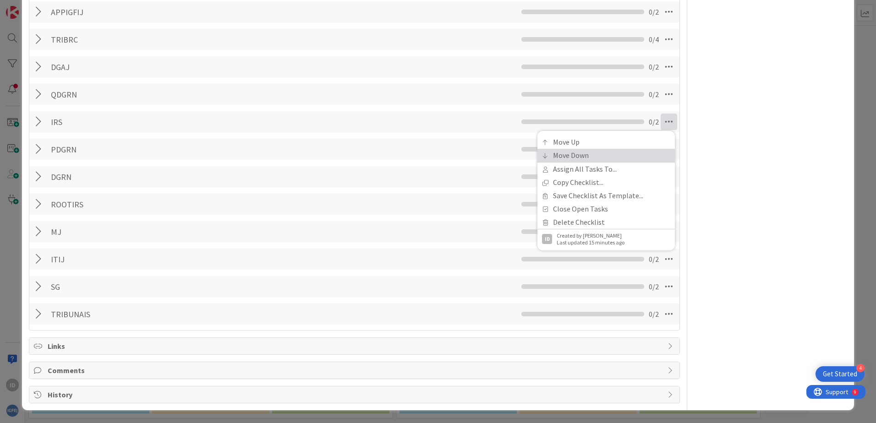
click at [613, 152] on link "Move Down" at bounding box center [605, 155] width 137 height 13
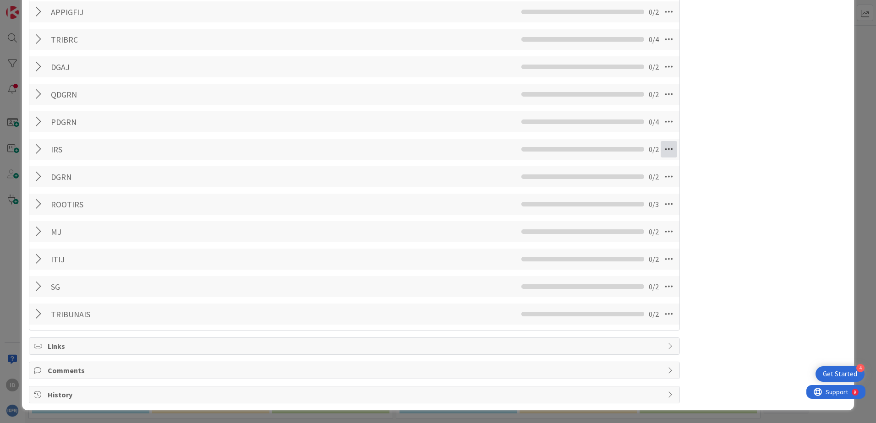
click at [660, 146] on icon at bounding box center [668, 149] width 16 height 16
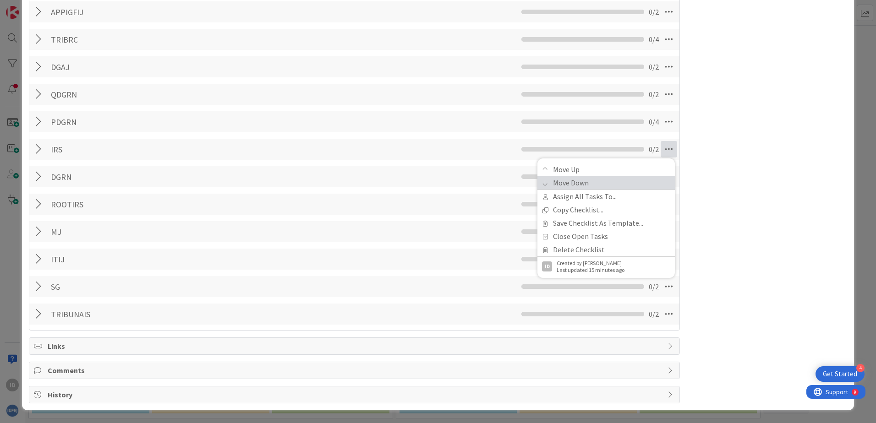
click at [609, 180] on link "Move Down" at bounding box center [605, 182] width 137 height 13
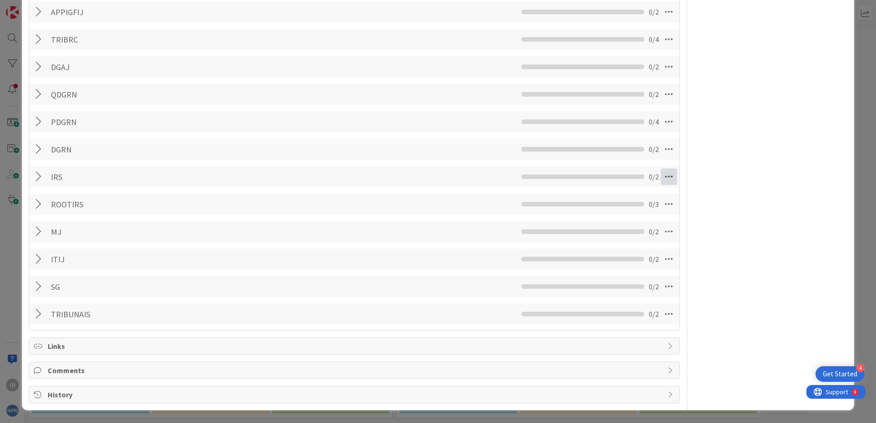
click at [660, 174] on icon at bounding box center [668, 177] width 16 height 16
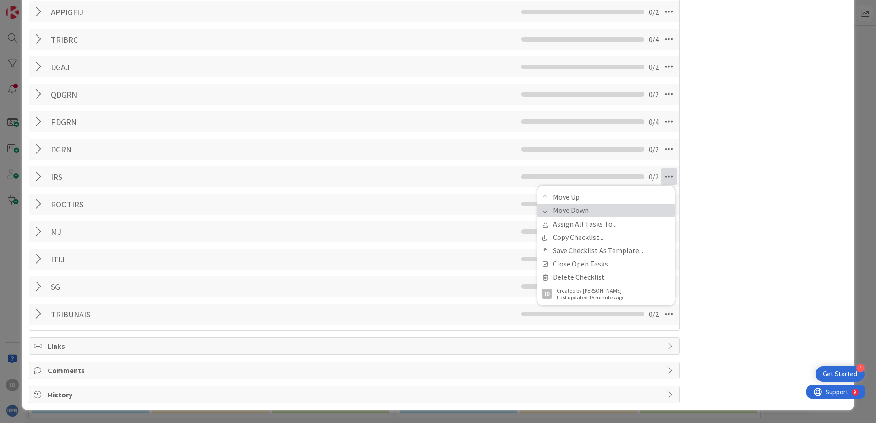
click at [587, 206] on link "Move Down" at bounding box center [605, 210] width 137 height 13
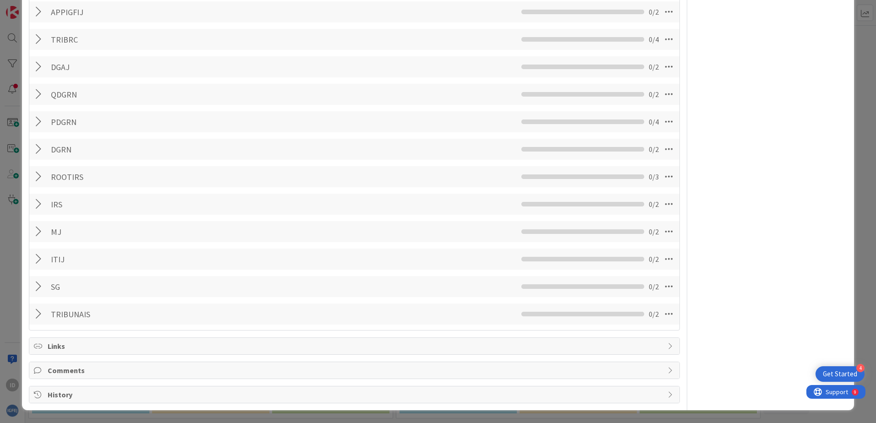
scroll to position [215, 0]
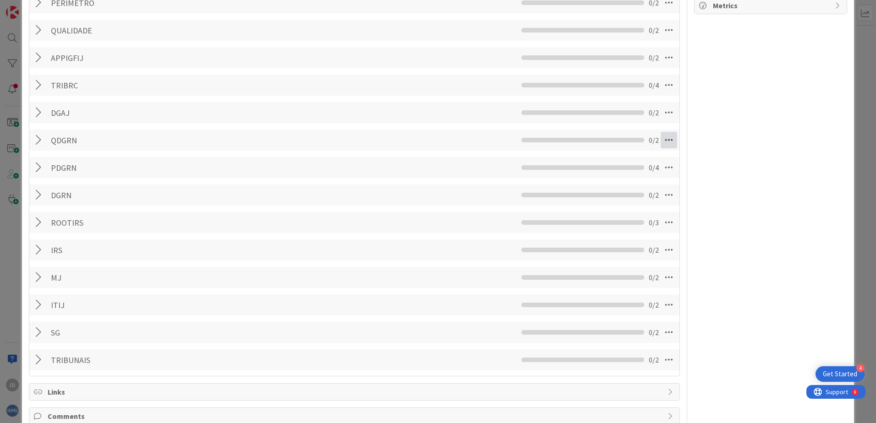
click at [660, 138] on icon at bounding box center [668, 140] width 16 height 16
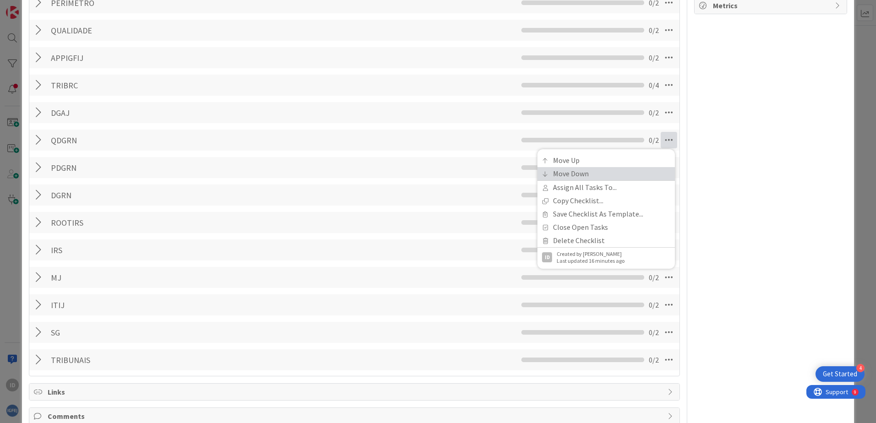
click at [590, 172] on link "Move Down" at bounding box center [605, 173] width 137 height 13
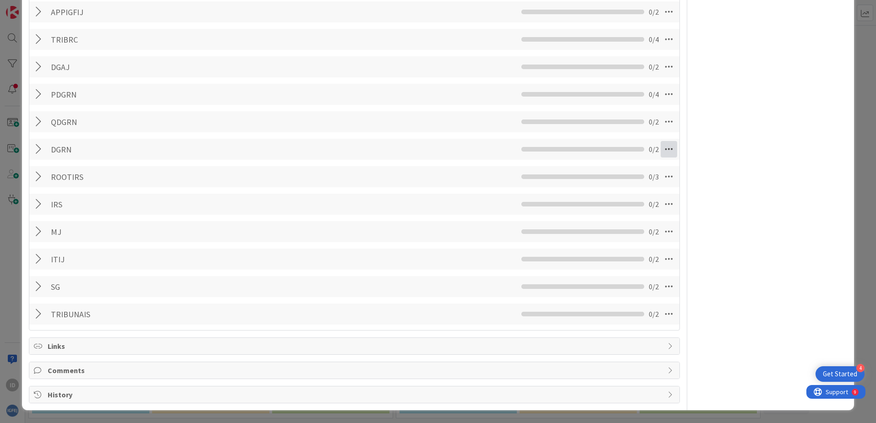
click at [661, 154] on icon at bounding box center [668, 149] width 16 height 16
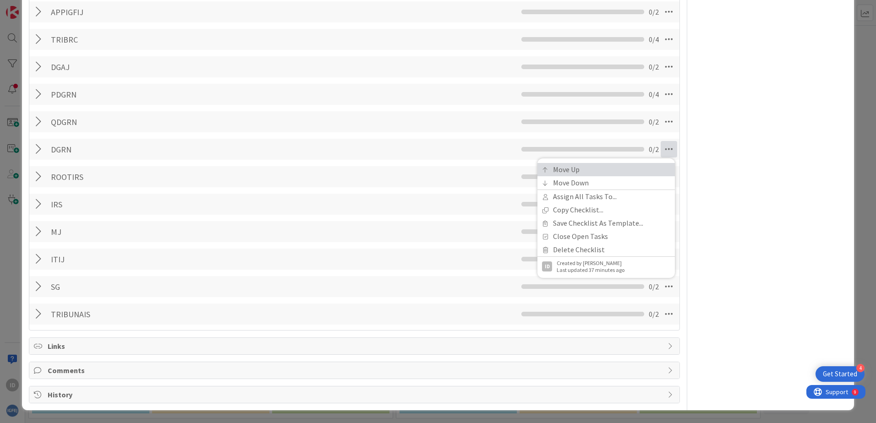
click at [612, 168] on link "Move Up" at bounding box center [605, 169] width 137 height 13
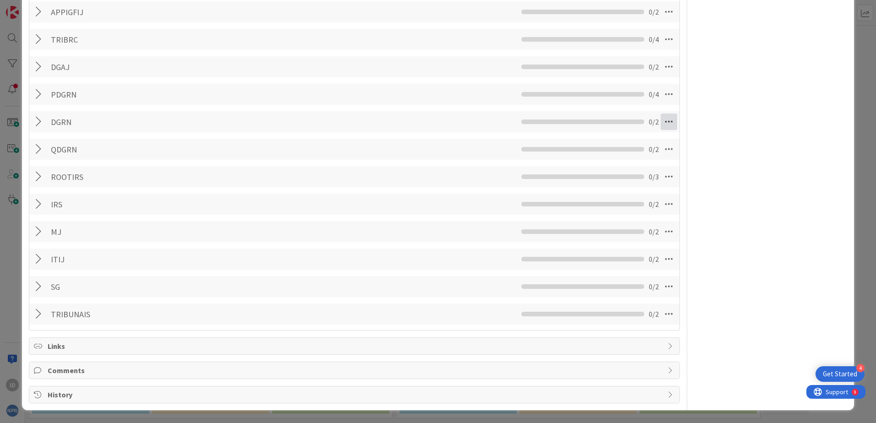
click at [665, 121] on icon at bounding box center [668, 122] width 16 height 16
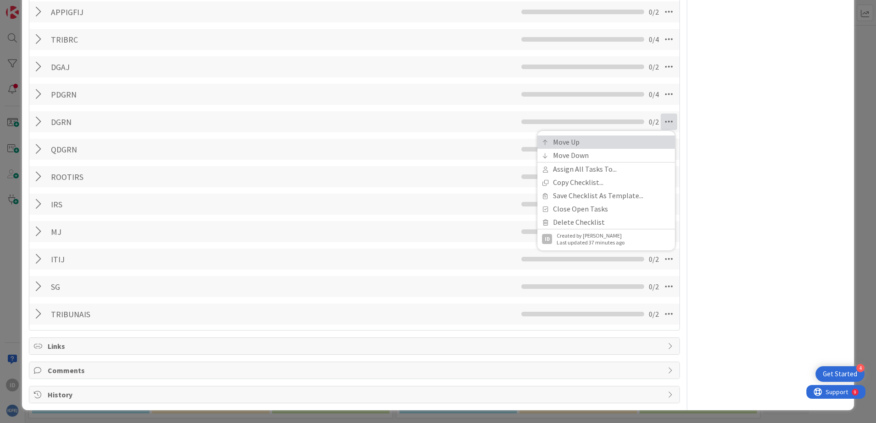
click at [608, 144] on link "Move Up" at bounding box center [605, 142] width 137 height 13
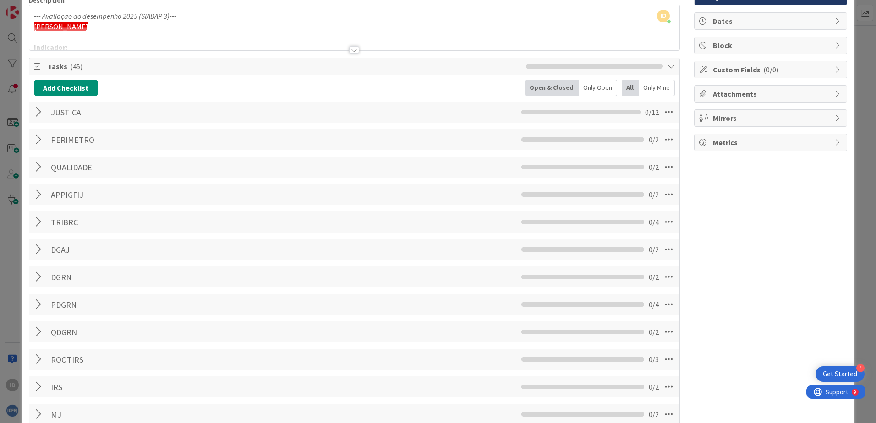
scroll to position [77, 0]
click at [40, 143] on div at bounding box center [40, 140] width 12 height 16
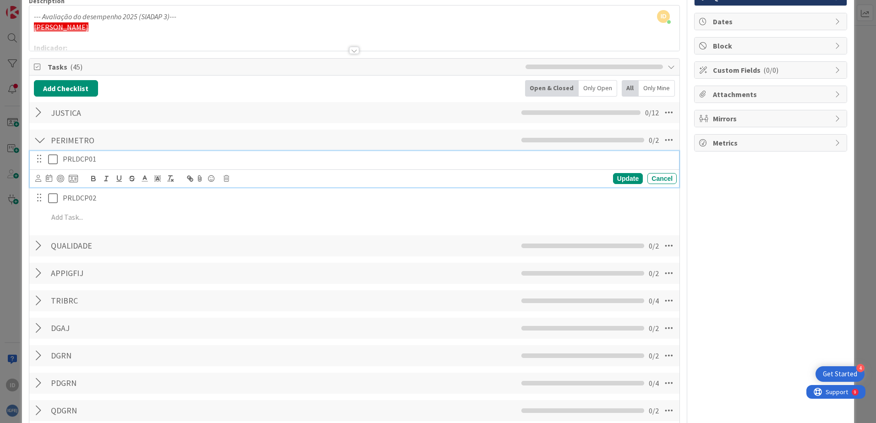
click at [55, 161] on icon at bounding box center [53, 159] width 10 height 11
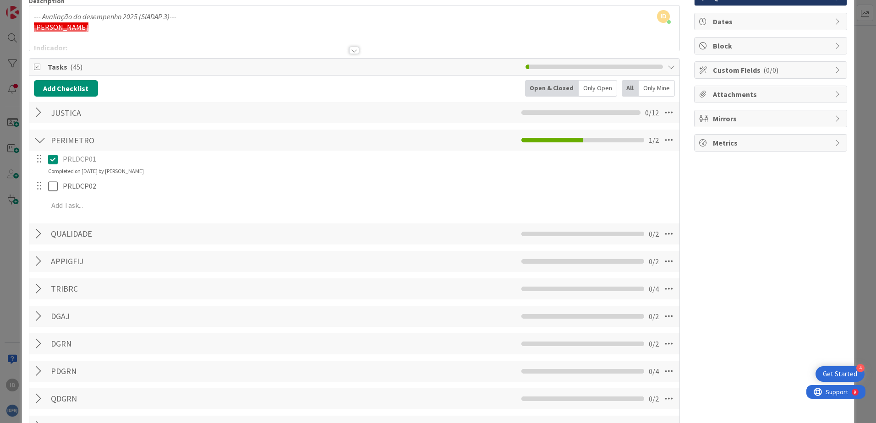
click at [123, 172] on div "Completed on [DATE] by [PERSON_NAME]" at bounding box center [96, 171] width 96 height 8
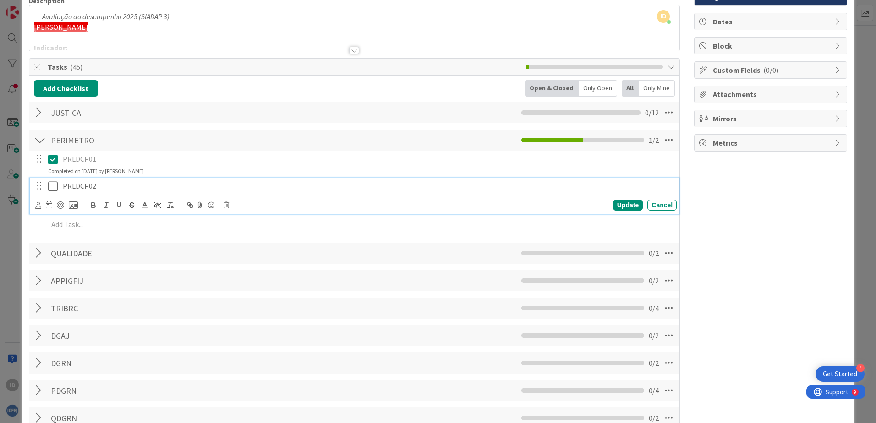
click at [78, 185] on p "PRLDCP02" at bounding box center [368, 186] width 610 height 11
click at [55, 186] on icon at bounding box center [53, 186] width 10 height 11
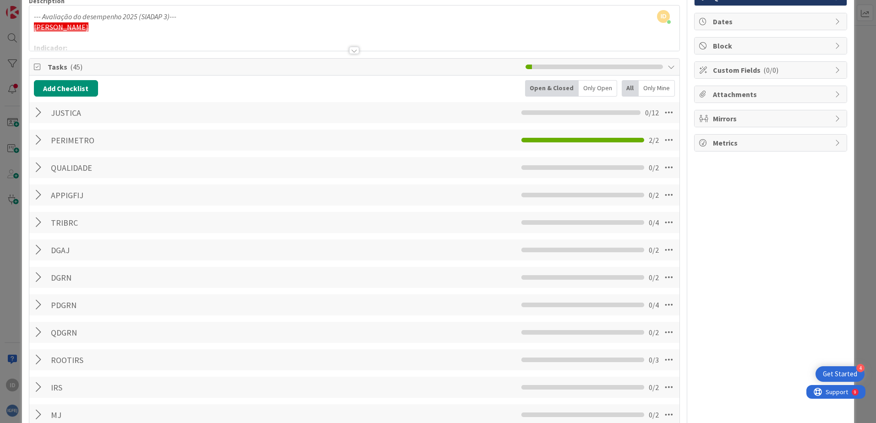
click at [41, 165] on div at bounding box center [40, 167] width 12 height 16
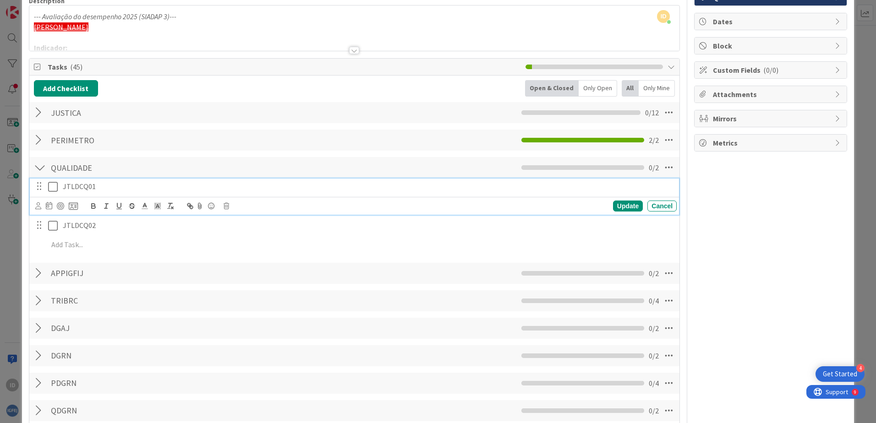
click at [55, 183] on icon at bounding box center [53, 186] width 10 height 11
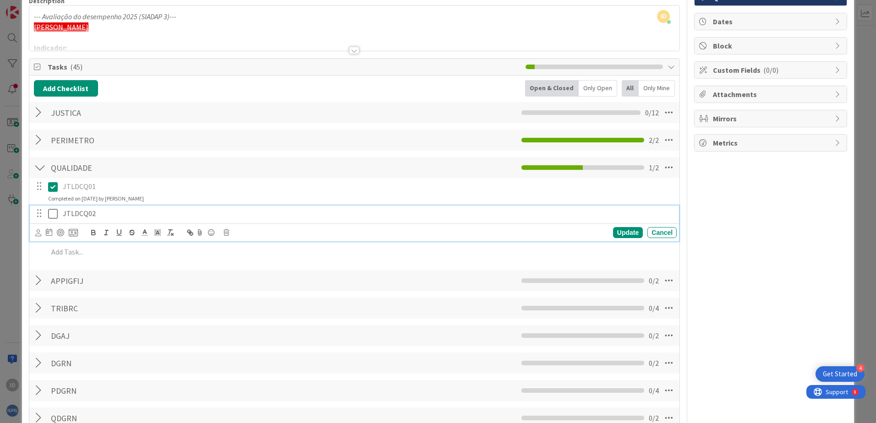
click at [54, 214] on icon at bounding box center [53, 213] width 10 height 11
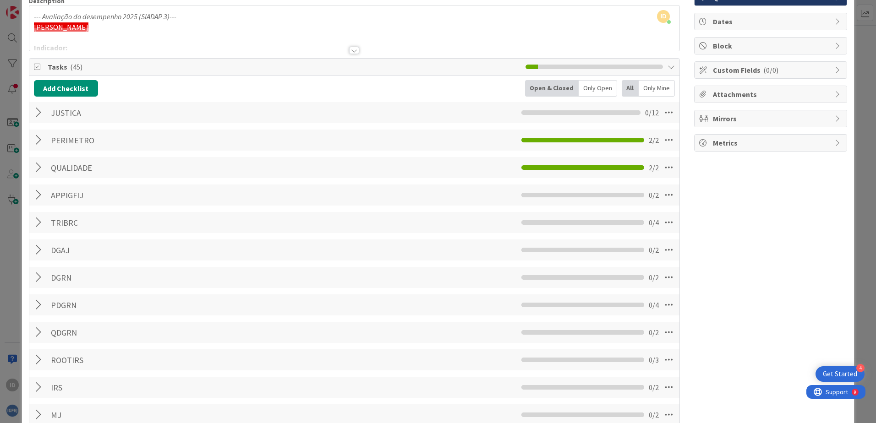
click at [35, 331] on div at bounding box center [40, 332] width 12 height 16
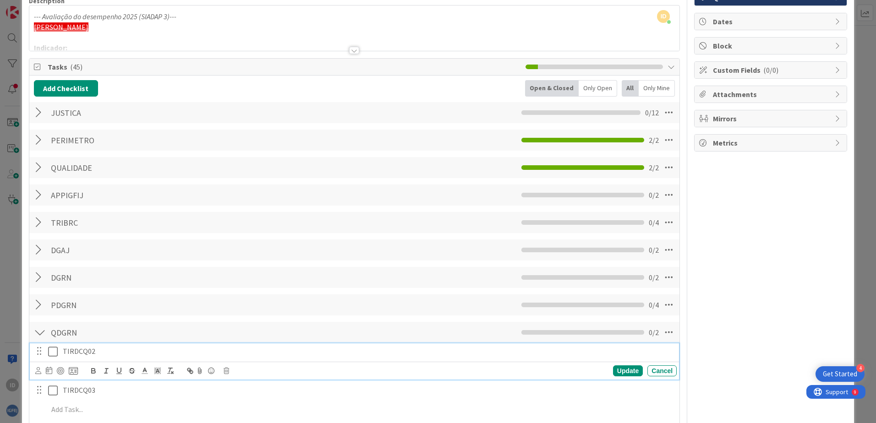
click at [54, 353] on icon at bounding box center [53, 351] width 10 height 11
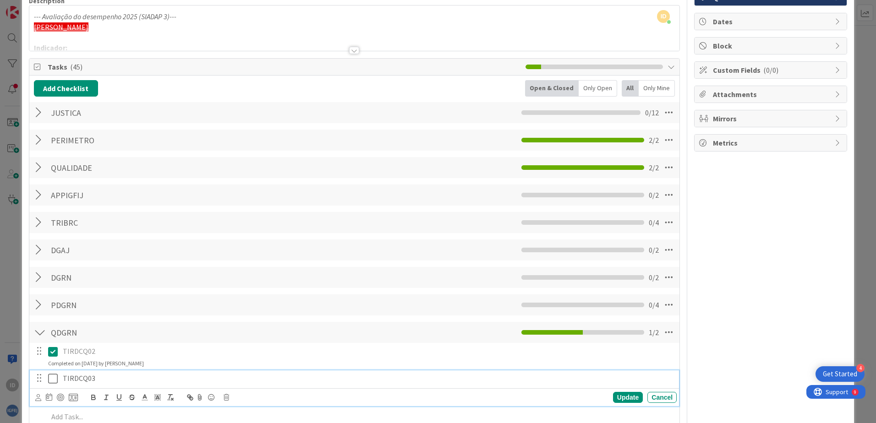
click at [54, 379] on icon at bounding box center [53, 378] width 10 height 11
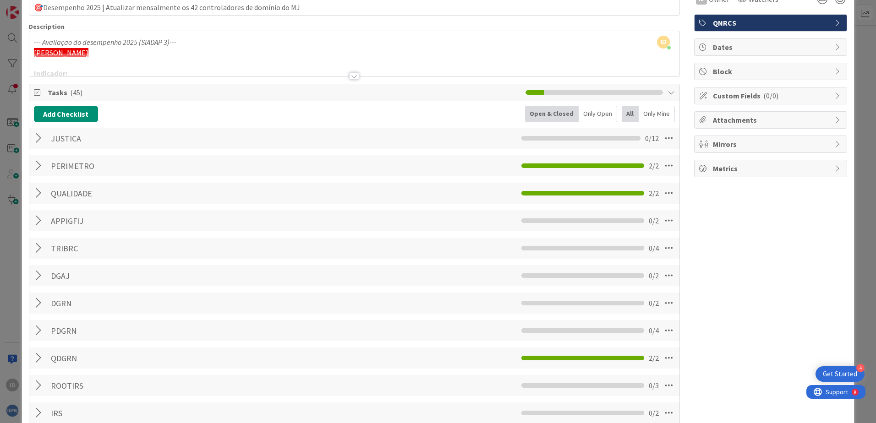
scroll to position [0, 0]
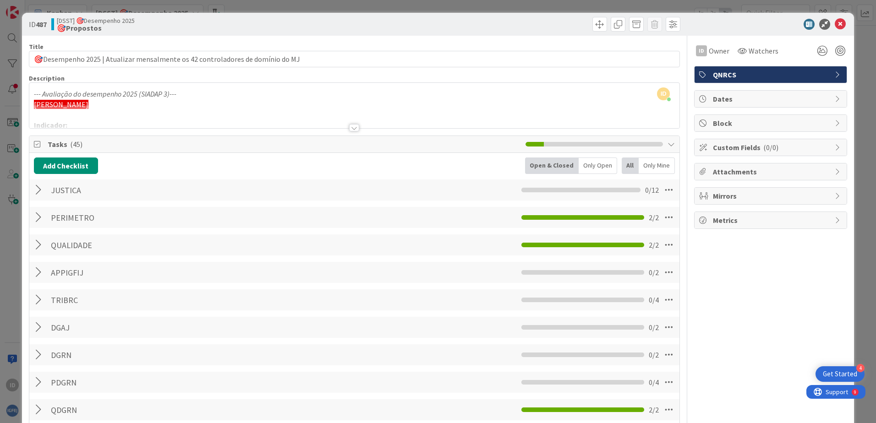
click at [38, 188] on div at bounding box center [40, 190] width 12 height 16
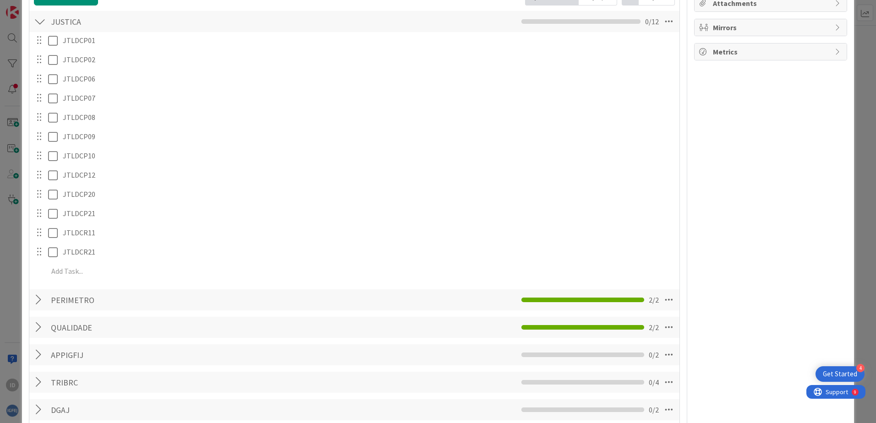
scroll to position [183, 0]
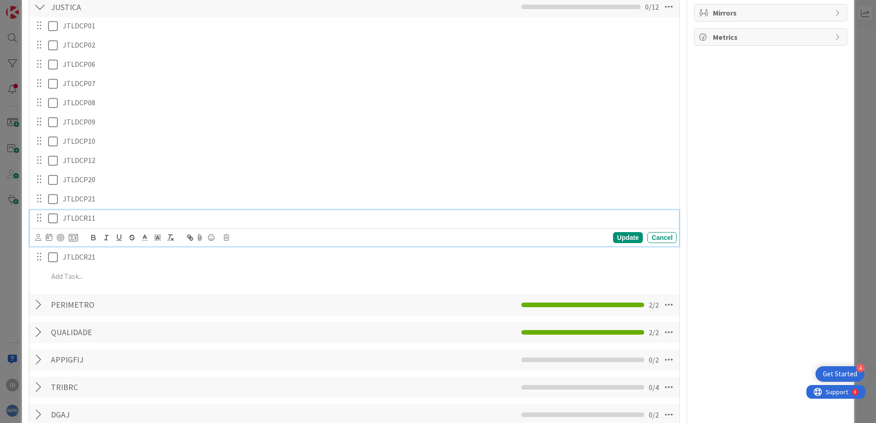
click at [51, 219] on icon at bounding box center [53, 218] width 10 height 11
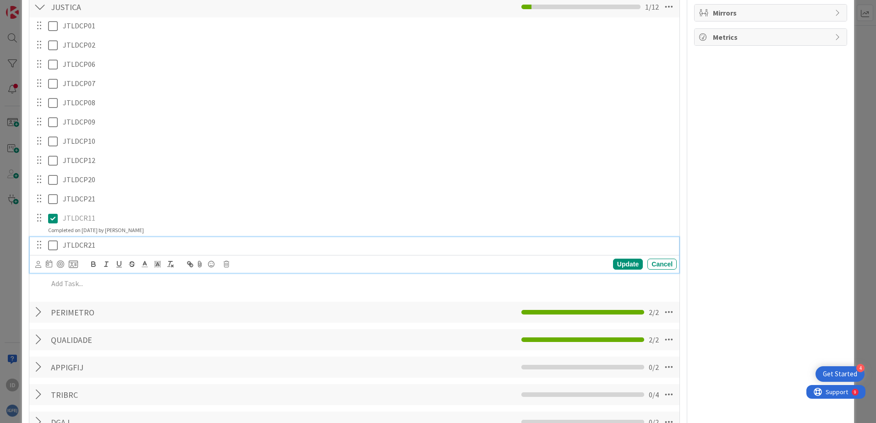
click at [51, 245] on icon at bounding box center [53, 245] width 10 height 11
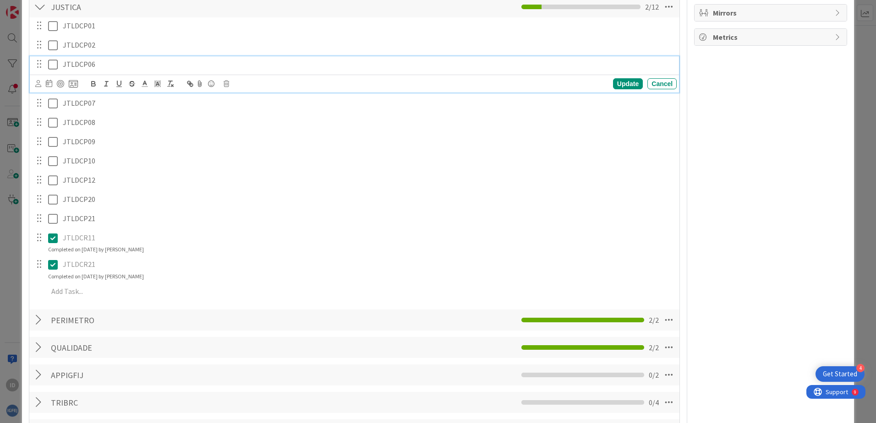
click at [54, 65] on icon at bounding box center [53, 64] width 10 height 11
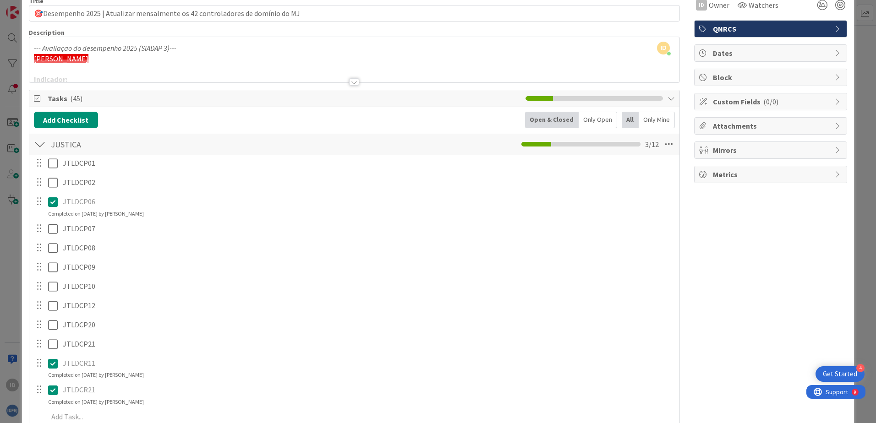
scroll to position [0, 0]
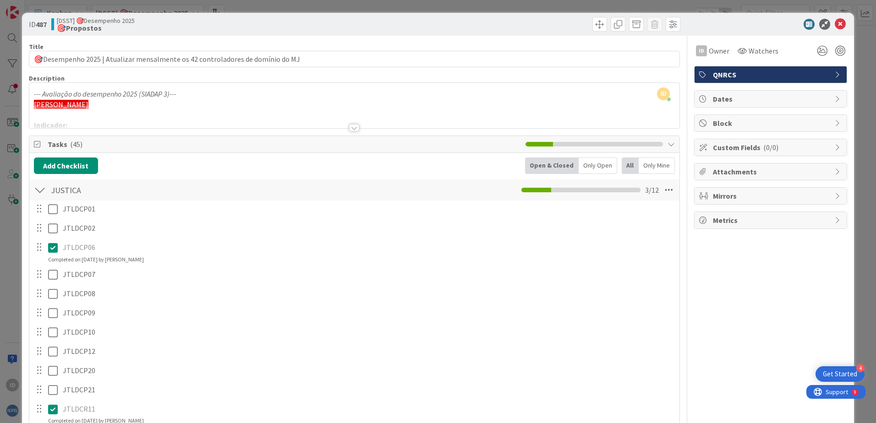
click at [40, 191] on div at bounding box center [40, 190] width 12 height 16
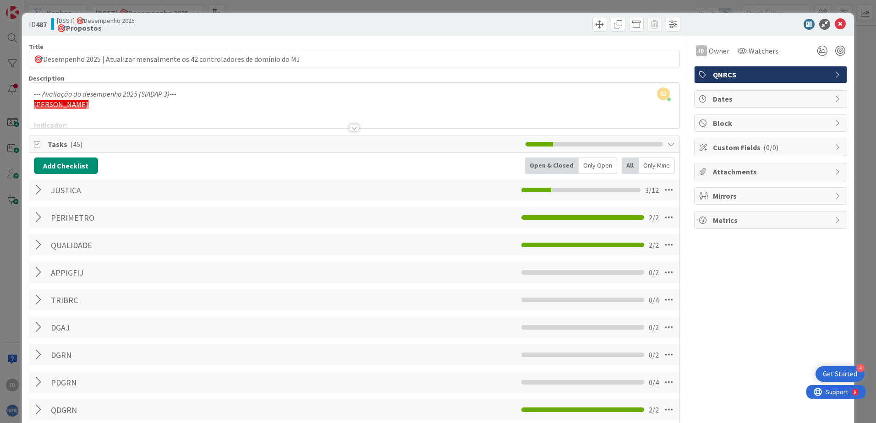
click at [668, 142] on icon at bounding box center [670, 144] width 7 height 7
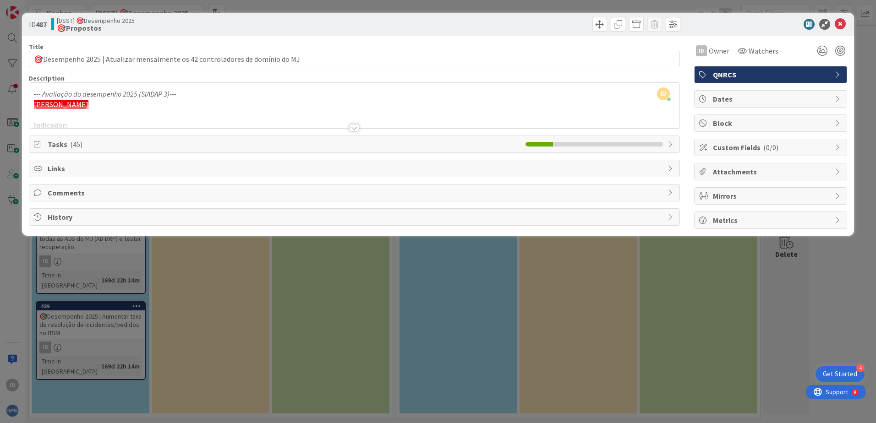
click at [671, 196] on icon at bounding box center [670, 192] width 7 height 7
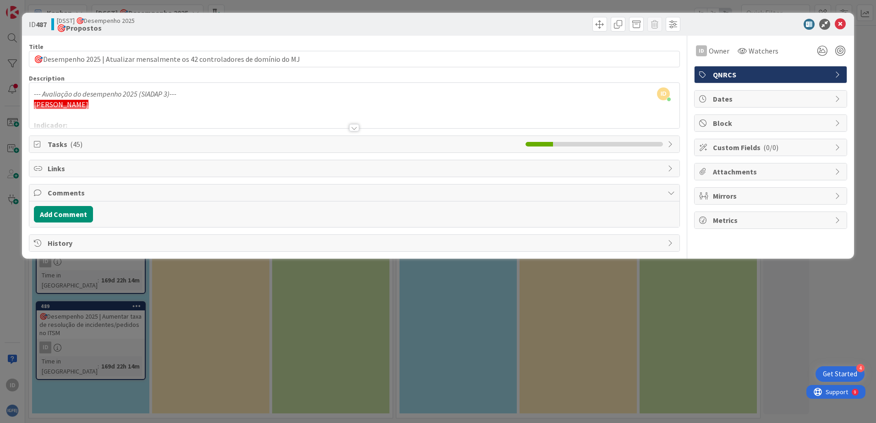
click at [671, 195] on icon at bounding box center [670, 192] width 7 height 7
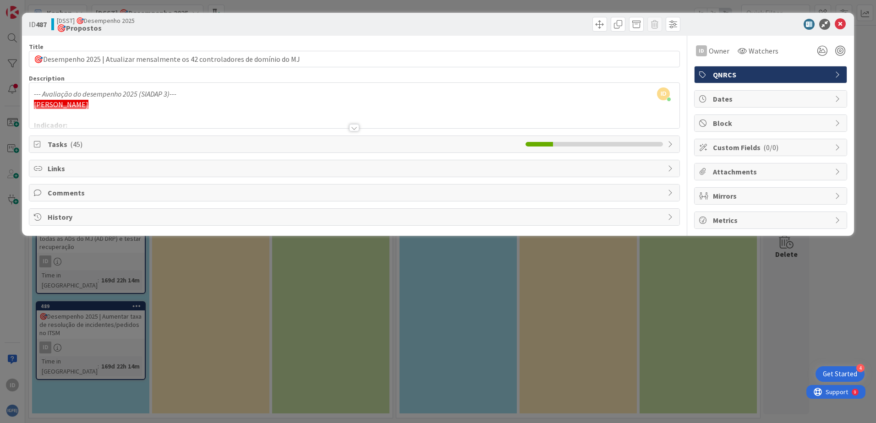
click at [671, 195] on icon at bounding box center [670, 192] width 7 height 7
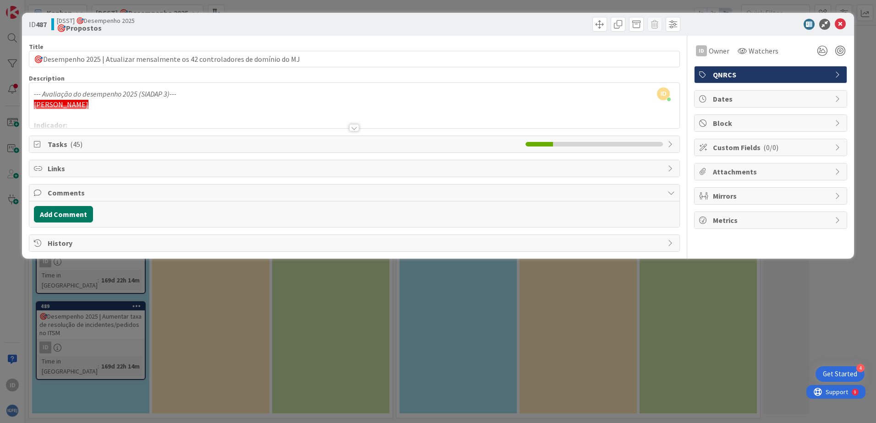
click at [73, 210] on button "Add Comment" at bounding box center [63, 214] width 59 height 16
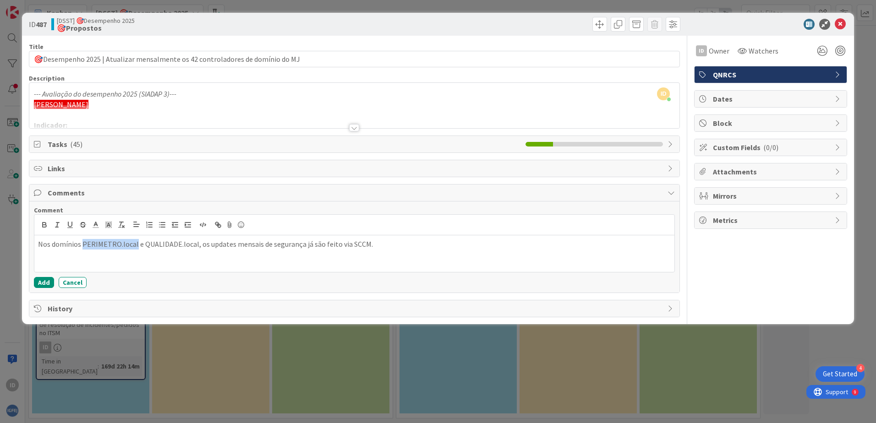
drag, startPoint x: 87, startPoint y: 244, endPoint x: 135, endPoint y: 244, distance: 47.6
click at [135, 244] on p "Nos domínios PERIMETRO.local e QUALIDADE.local, os updates mensais de segurança…" at bounding box center [354, 244] width 632 height 11
click at [44, 223] on icon "button" at bounding box center [44, 224] width 3 height 2
drag, startPoint x: 195, startPoint y: 245, endPoint x: 169, endPoint y: 245, distance: 25.6
click at [169, 245] on p "Nos domínios PERIMETRO.local e QUALIDADE.local, os updates mensais de segurança…" at bounding box center [354, 244] width 632 height 11
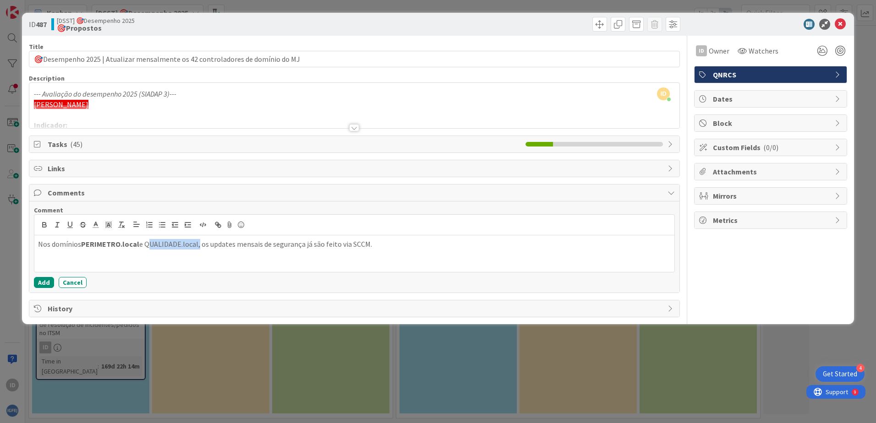
drag, startPoint x: 196, startPoint y: 245, endPoint x: 144, endPoint y: 245, distance: 52.7
click at [144, 245] on p "Nos domínios PERIMETRO.local e QUALIDADE.local, os updates mensais de segurança…" at bounding box center [354, 244] width 632 height 11
click at [45, 220] on button "button" at bounding box center [44, 224] width 13 height 11
click at [41, 284] on button "Add" at bounding box center [44, 282] width 20 height 11
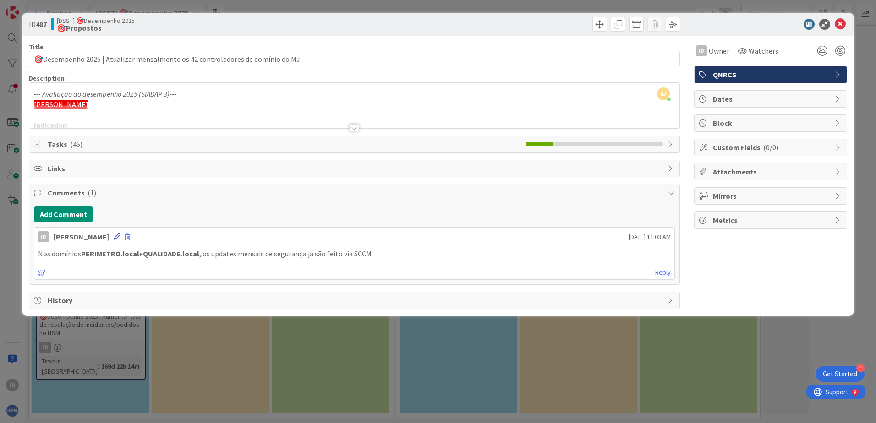
click at [114, 238] on icon at bounding box center [117, 237] width 6 height 6
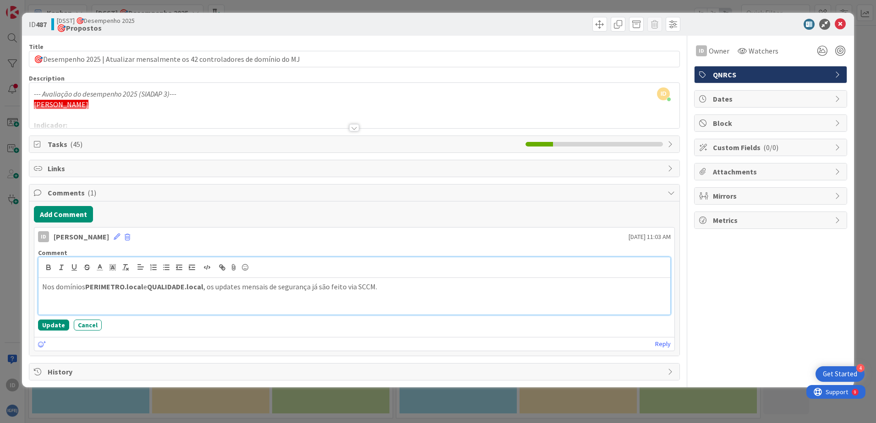
click at [310, 287] on p "Nos domínios PERIMETRO.local e QUALIDADE.local , os updates mensais de seguranç…" at bounding box center [354, 287] width 624 height 11
click at [44, 323] on button "Update" at bounding box center [53, 325] width 31 height 11
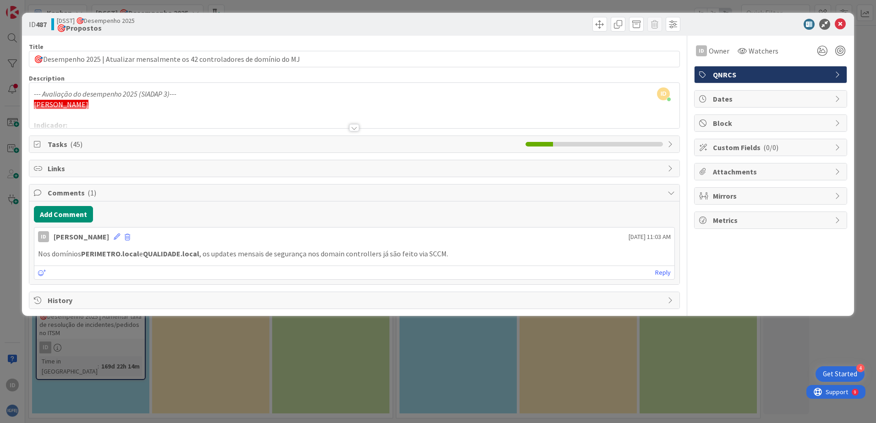
click at [675, 147] on div "Tasks ( 45 )" at bounding box center [354, 144] width 650 height 16
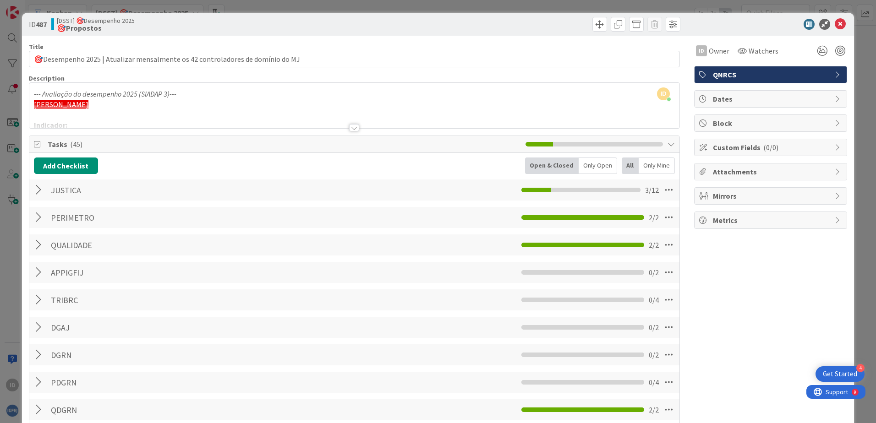
click at [668, 146] on div "Tasks ( 45 )" at bounding box center [354, 144] width 650 height 17
